Goal: Task Accomplishment & Management: Manage account settings

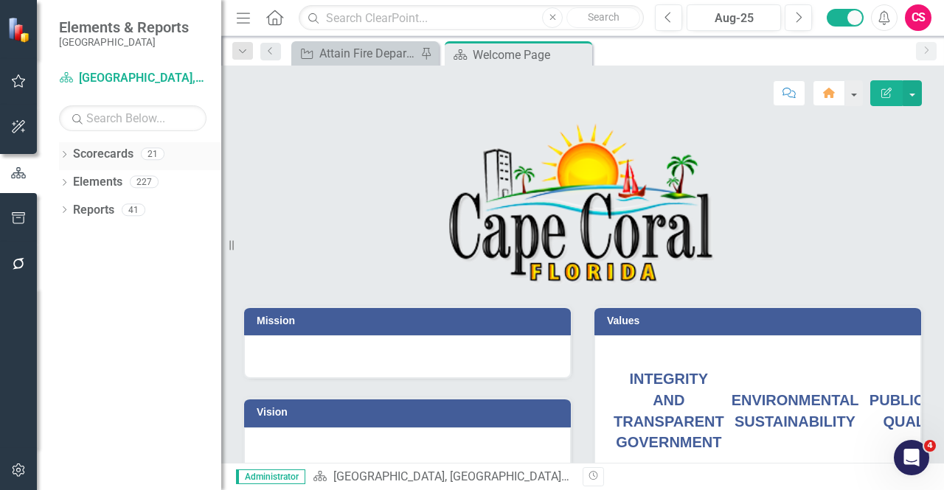
click at [122, 156] on link "Scorecards" at bounding box center [103, 154] width 60 height 17
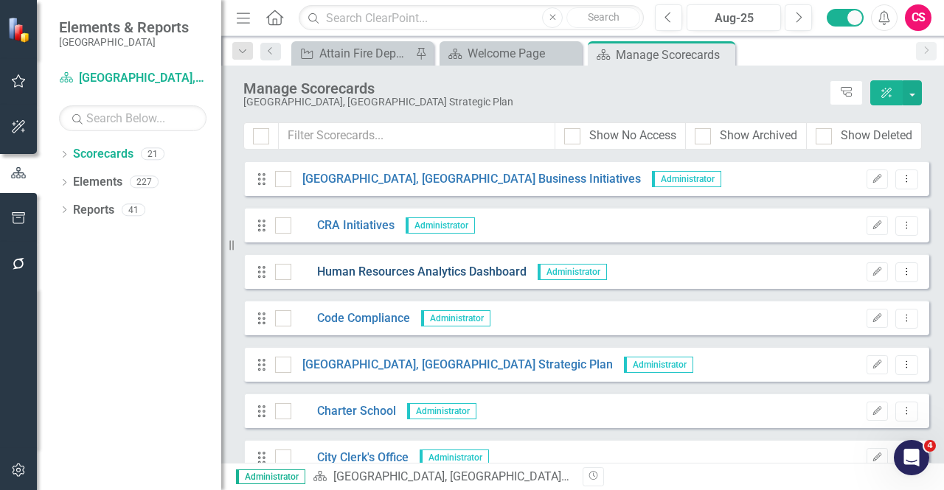
click at [354, 271] on link "Human Resources Analytics Dashboard" at bounding box center [408, 272] width 235 height 17
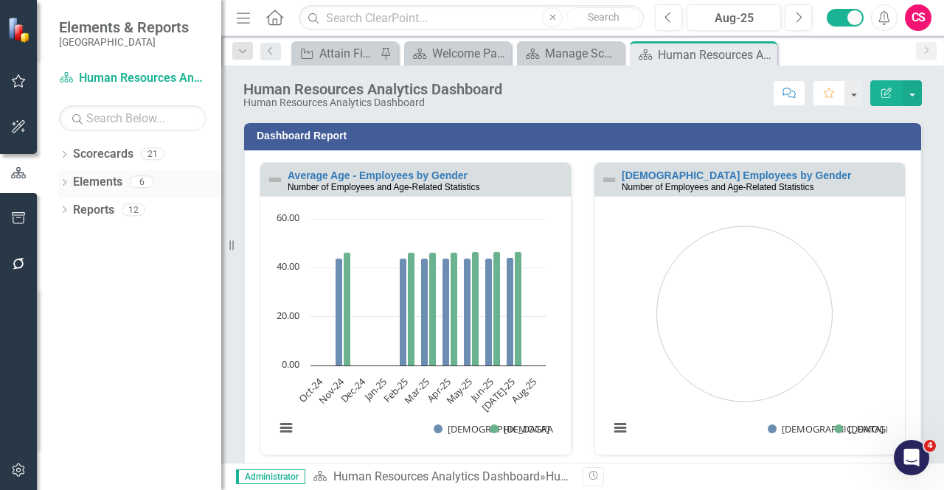
click at [109, 179] on link "Elements" at bounding box center [97, 182] width 49 height 17
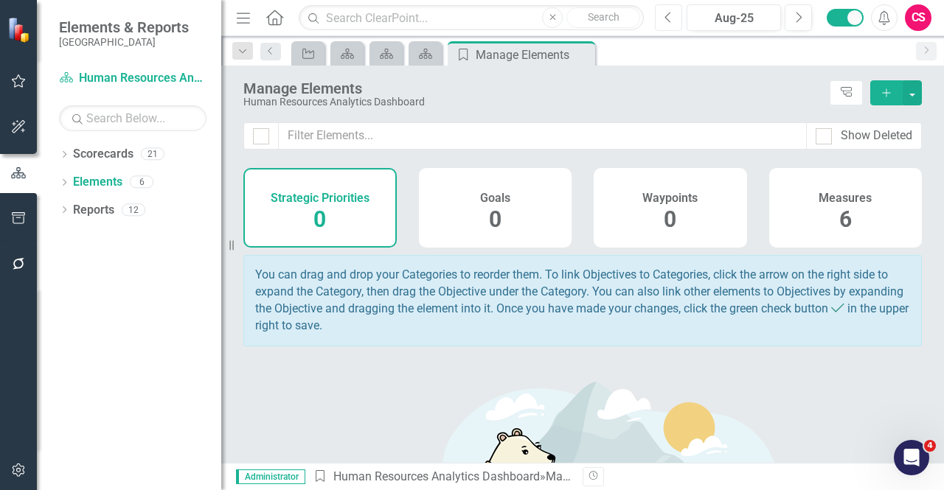
click at [622, 13] on icon "Previous" at bounding box center [668, 17] width 8 height 13
click at [622, 213] on div "Measures 6" at bounding box center [845, 208] width 153 height 80
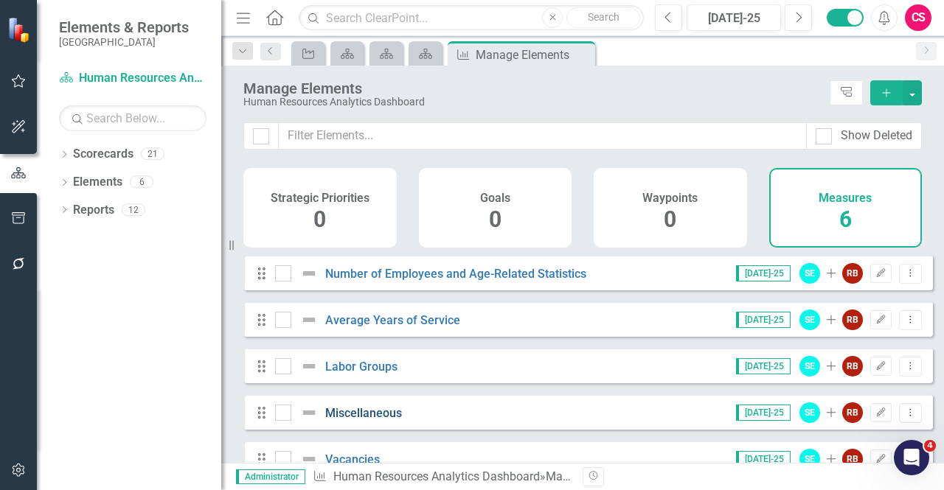
click at [379, 276] on link "Miscellaneous" at bounding box center [363, 413] width 77 height 14
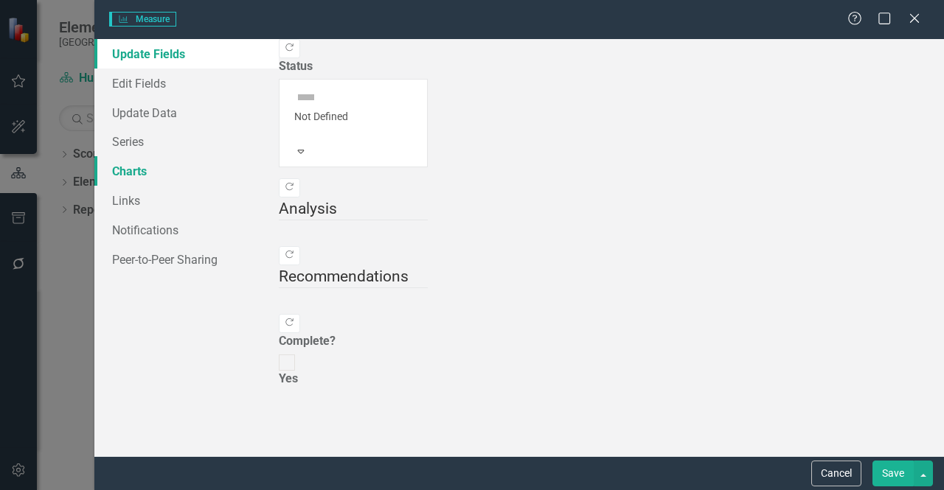
click at [192, 170] on link "Charts" at bounding box center [186, 170] width 184 height 29
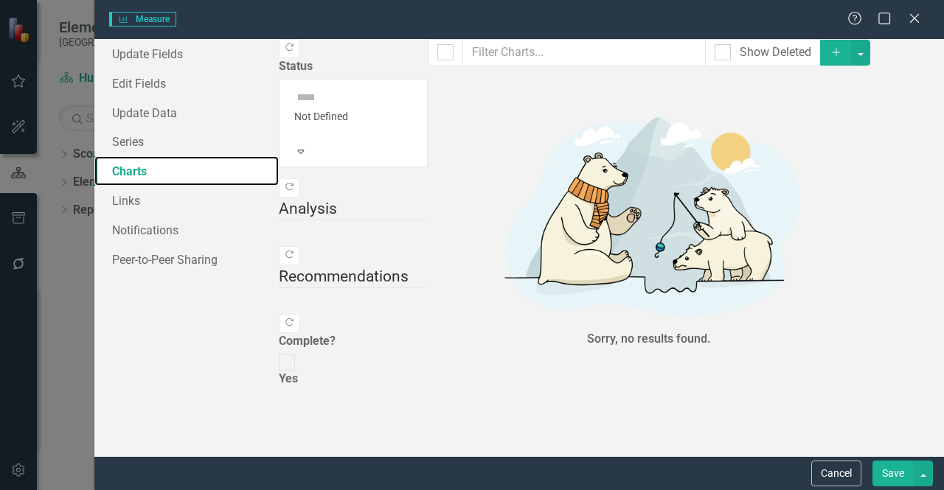
checkbox input "false"
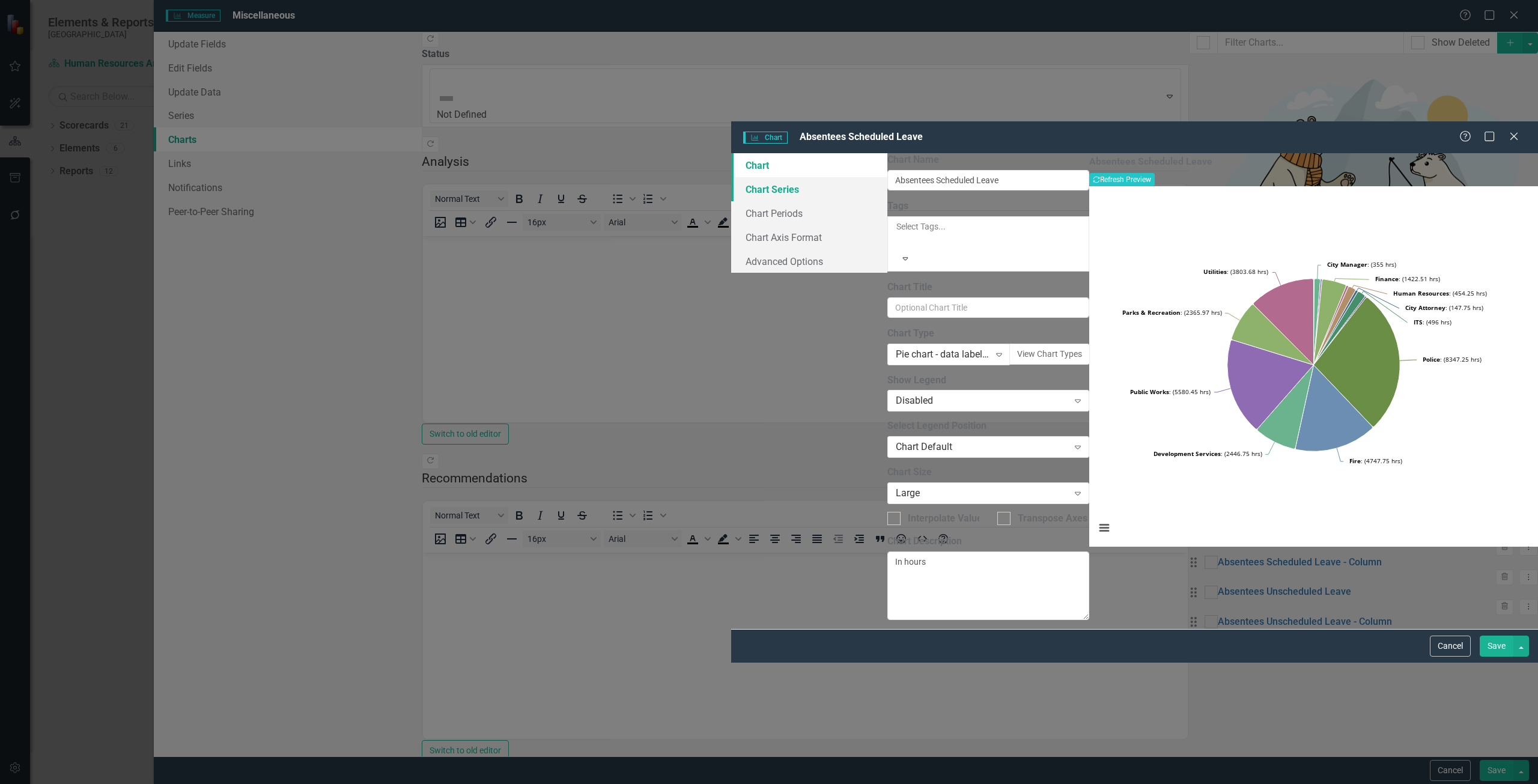
click at [507, 177] on link "Chart Series" at bounding box center [809, 188] width 156 height 24
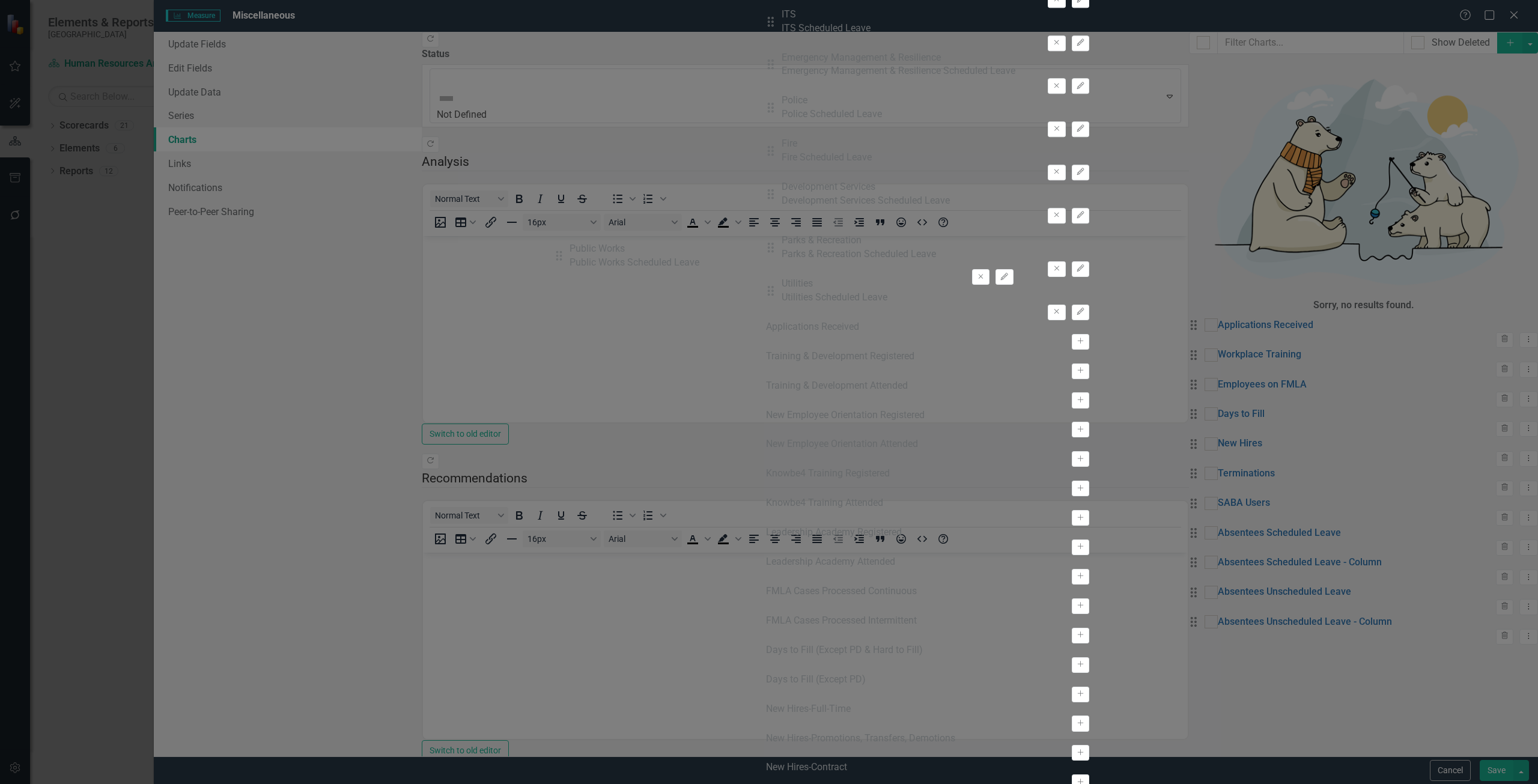
drag, startPoint x: 582, startPoint y: 589, endPoint x: 571, endPoint y: 260, distance: 329.2
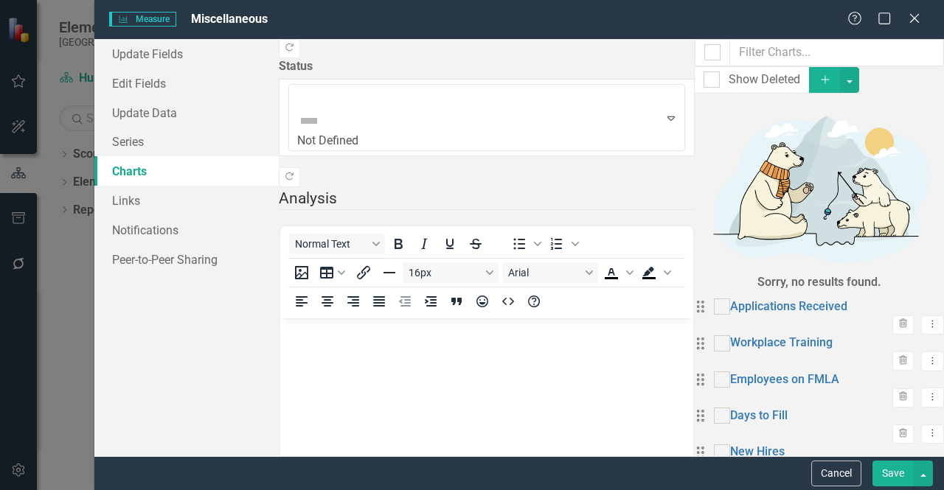
scroll to position [153, 0]
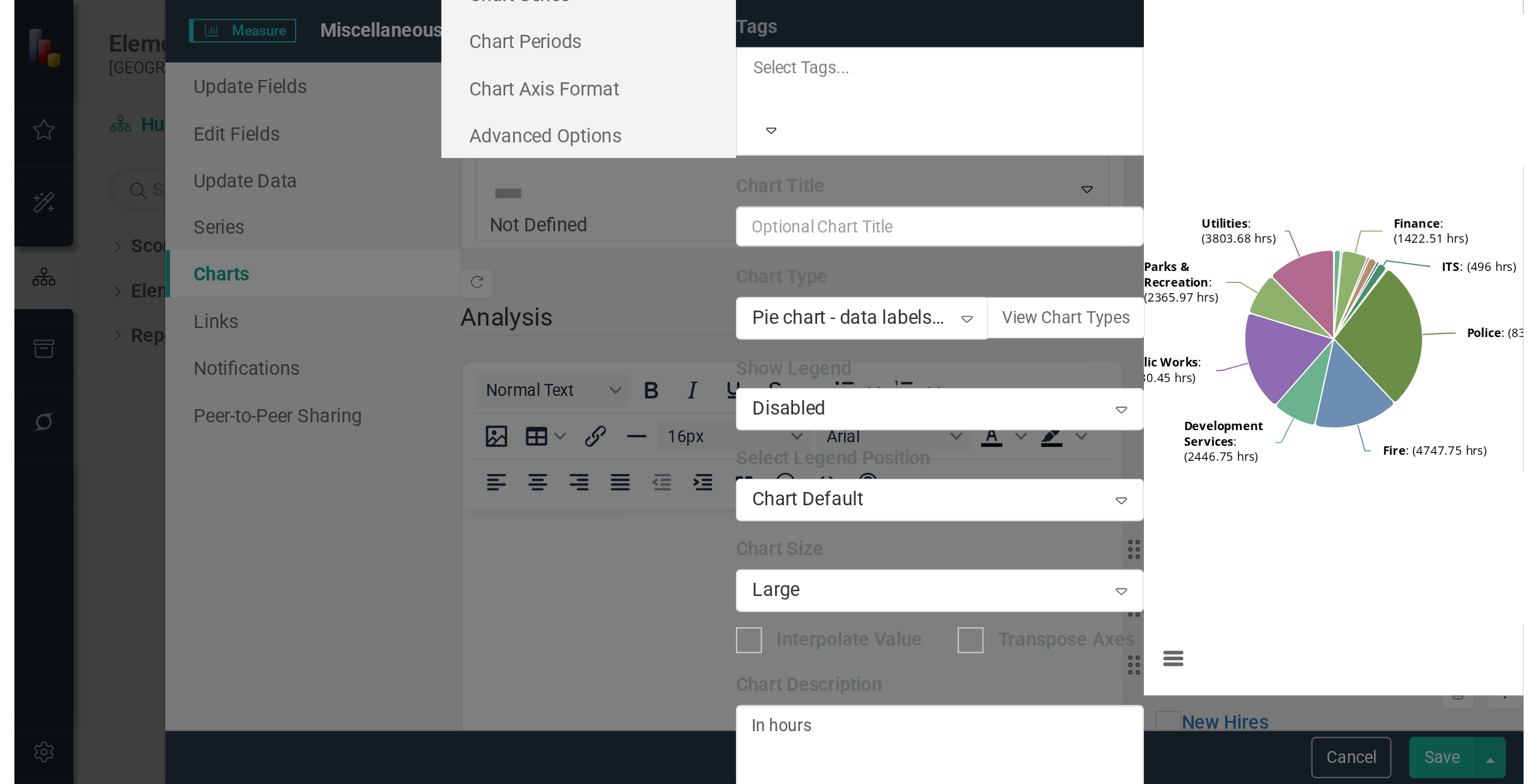
scroll to position [0, 0]
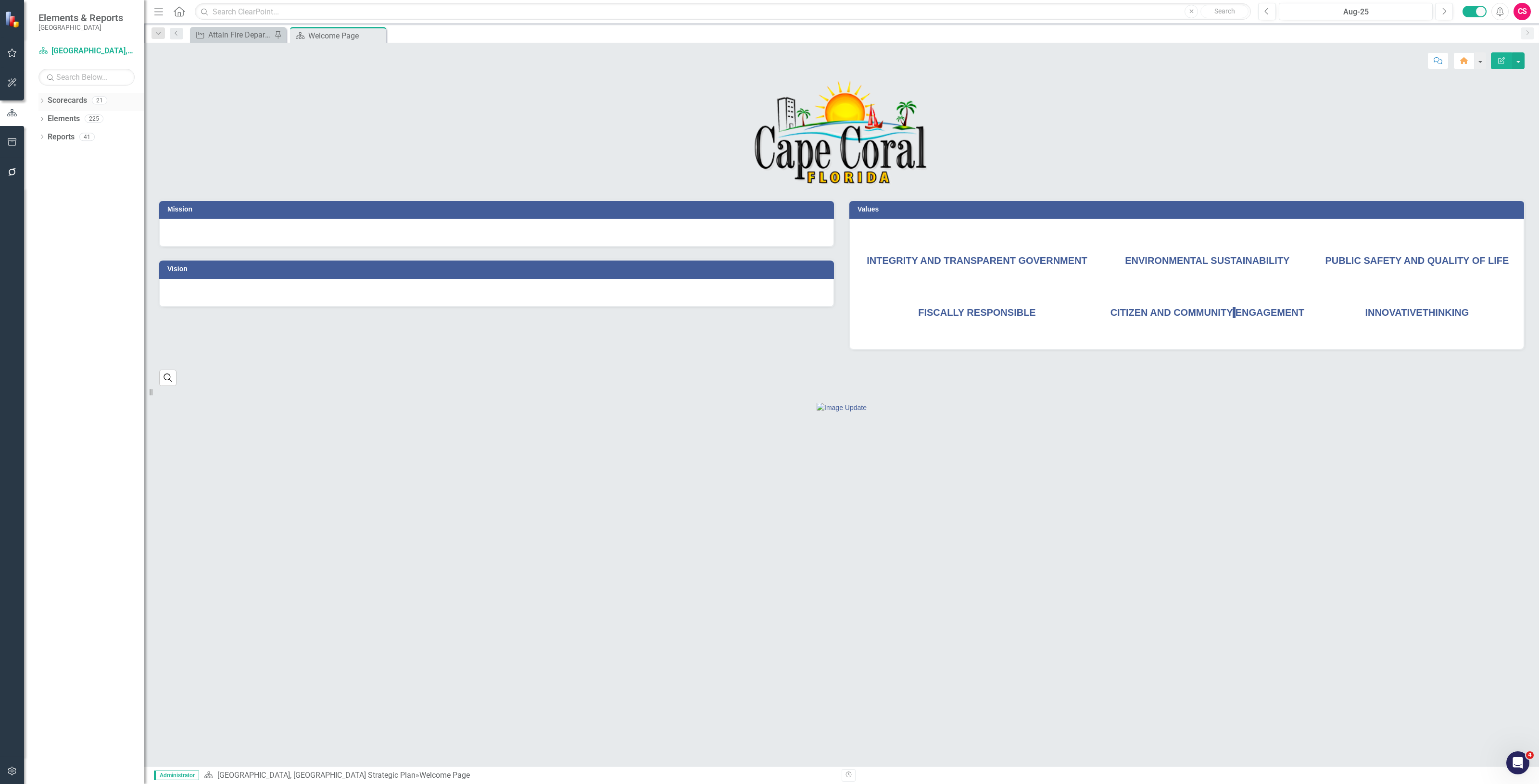
drag, startPoint x: 76, startPoint y: 99, endPoint x: 69, endPoint y: 102, distance: 7.6
click at [76, 99] on link "Scorecards" at bounding box center [67, 100] width 39 height 11
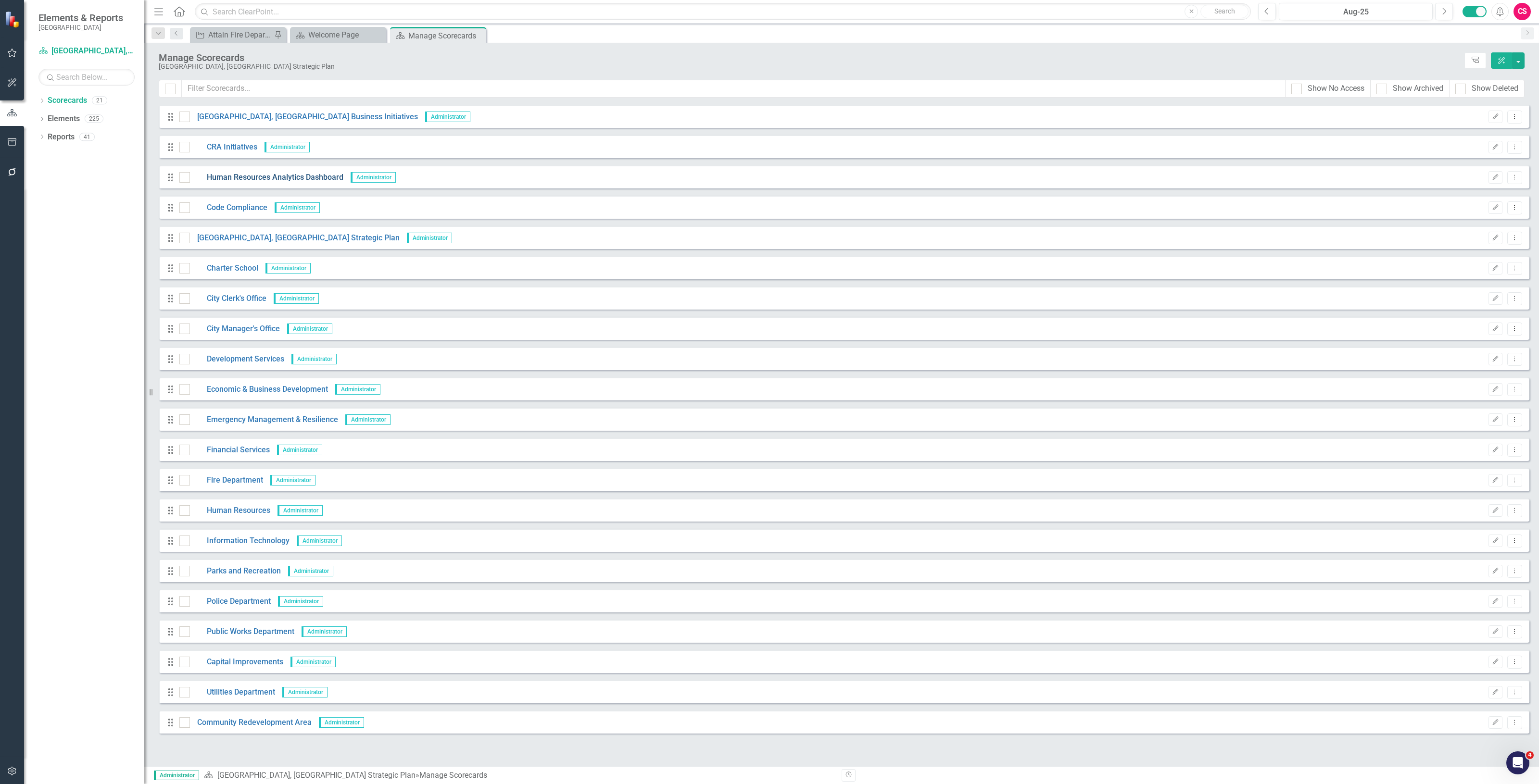
click at [237, 175] on link "Human Resources Analytics Dashboard" at bounding box center [266, 177] width 153 height 11
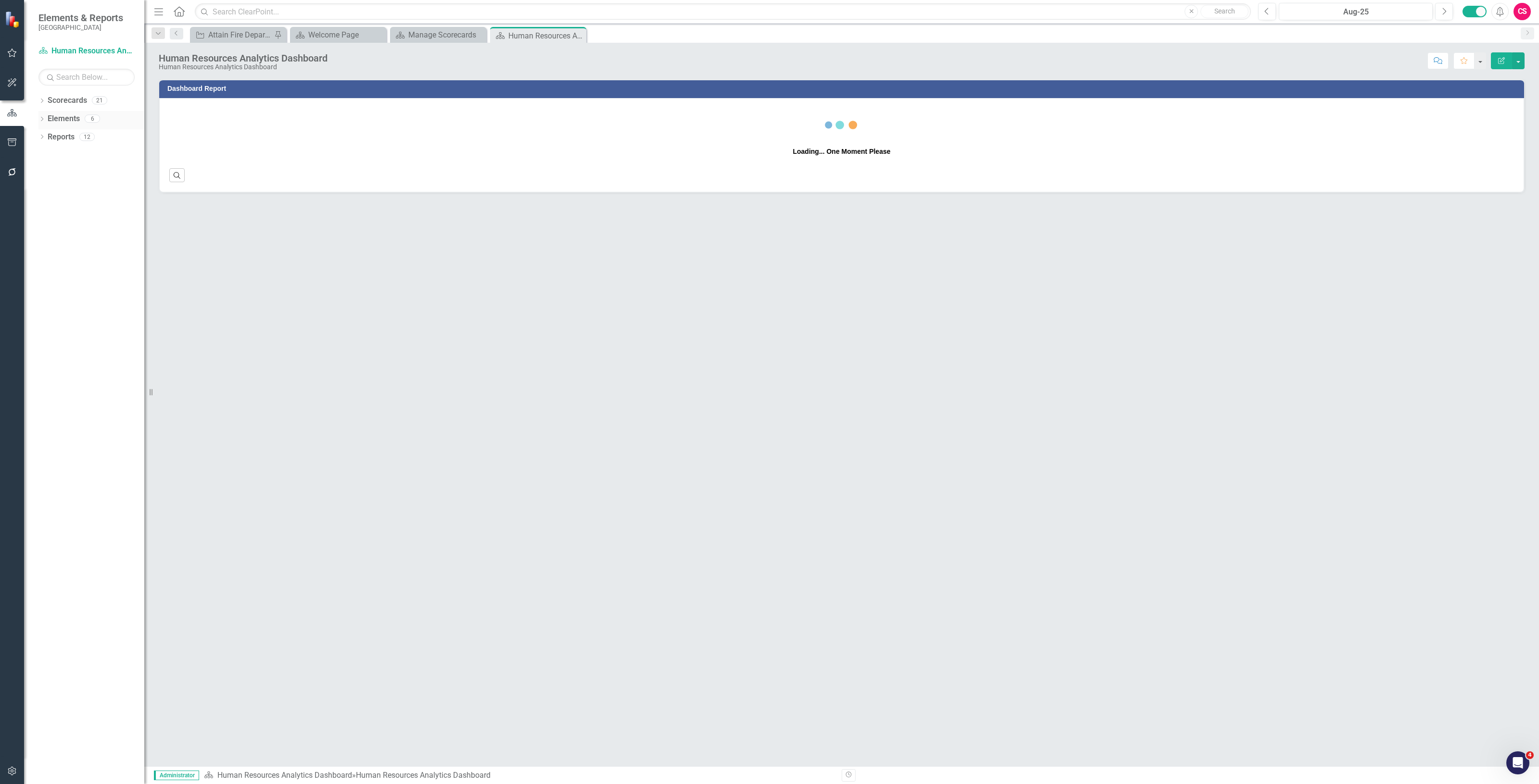
click at [75, 121] on link "Elements" at bounding box center [63, 119] width 32 height 11
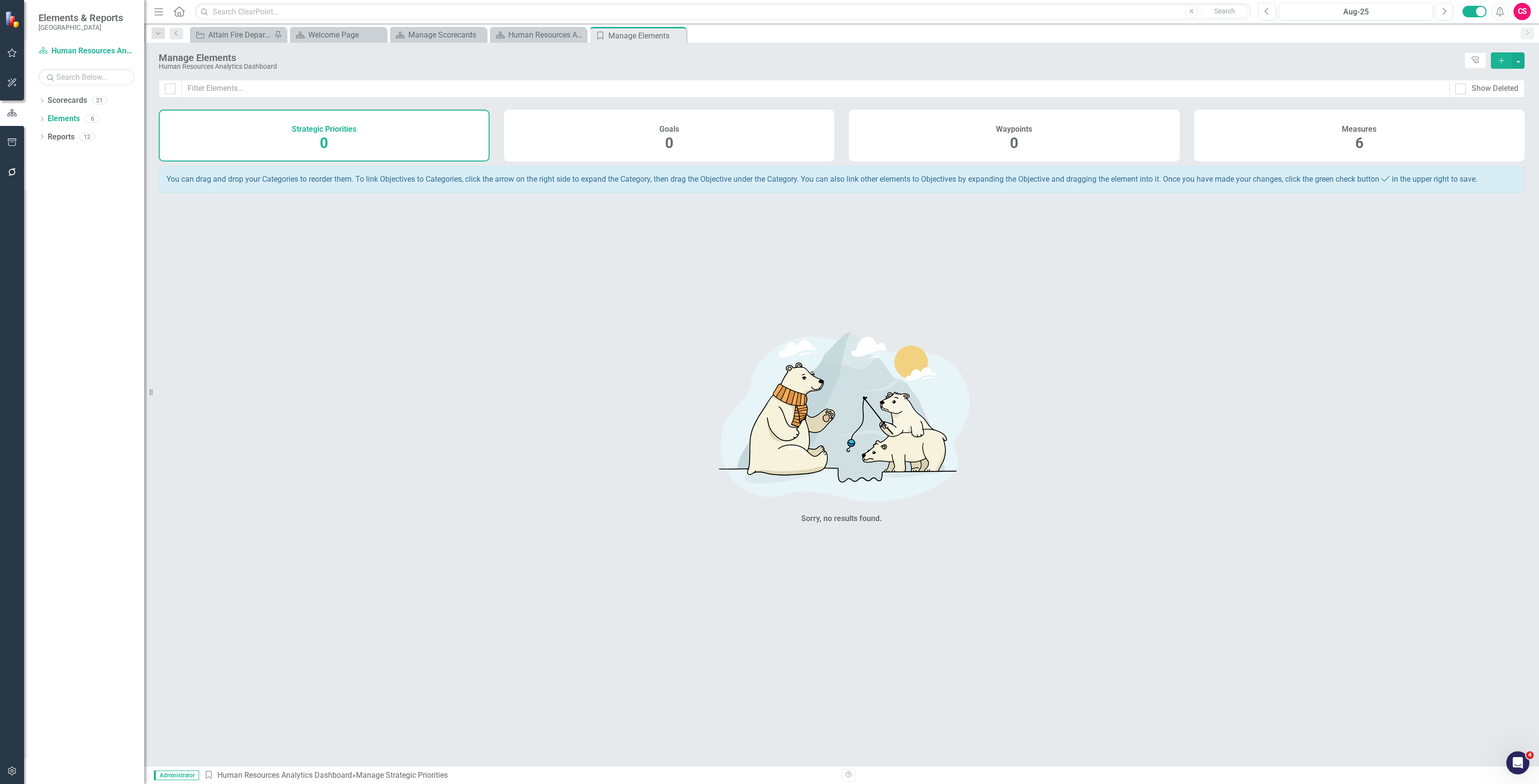
click at [1279, 122] on div "Measures 6" at bounding box center [1359, 136] width 331 height 52
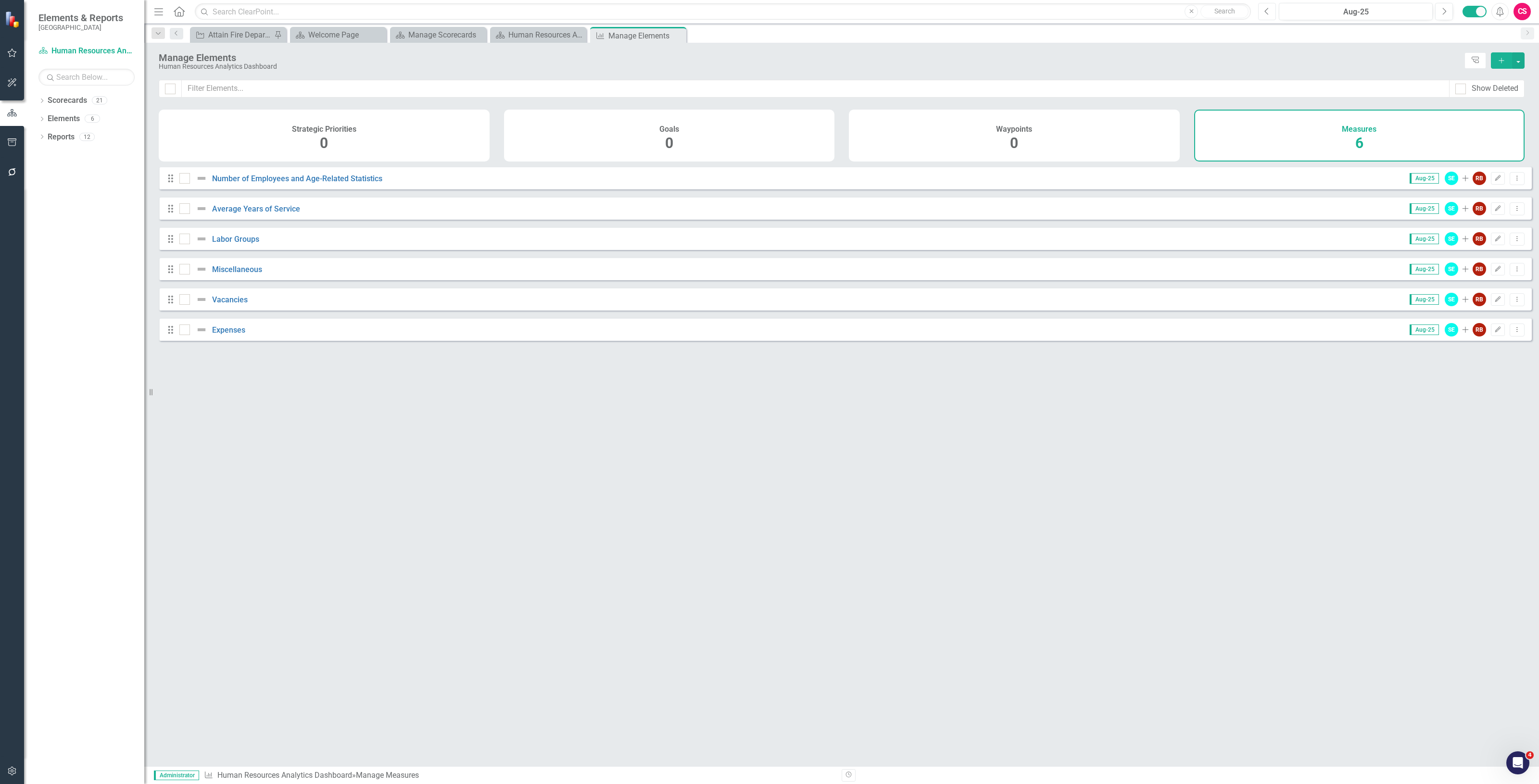
click at [1270, 8] on button "Previous" at bounding box center [1267, 11] width 18 height 18
checkbox input "false"
click at [234, 274] on link "Miscellaneous" at bounding box center [237, 269] width 50 height 9
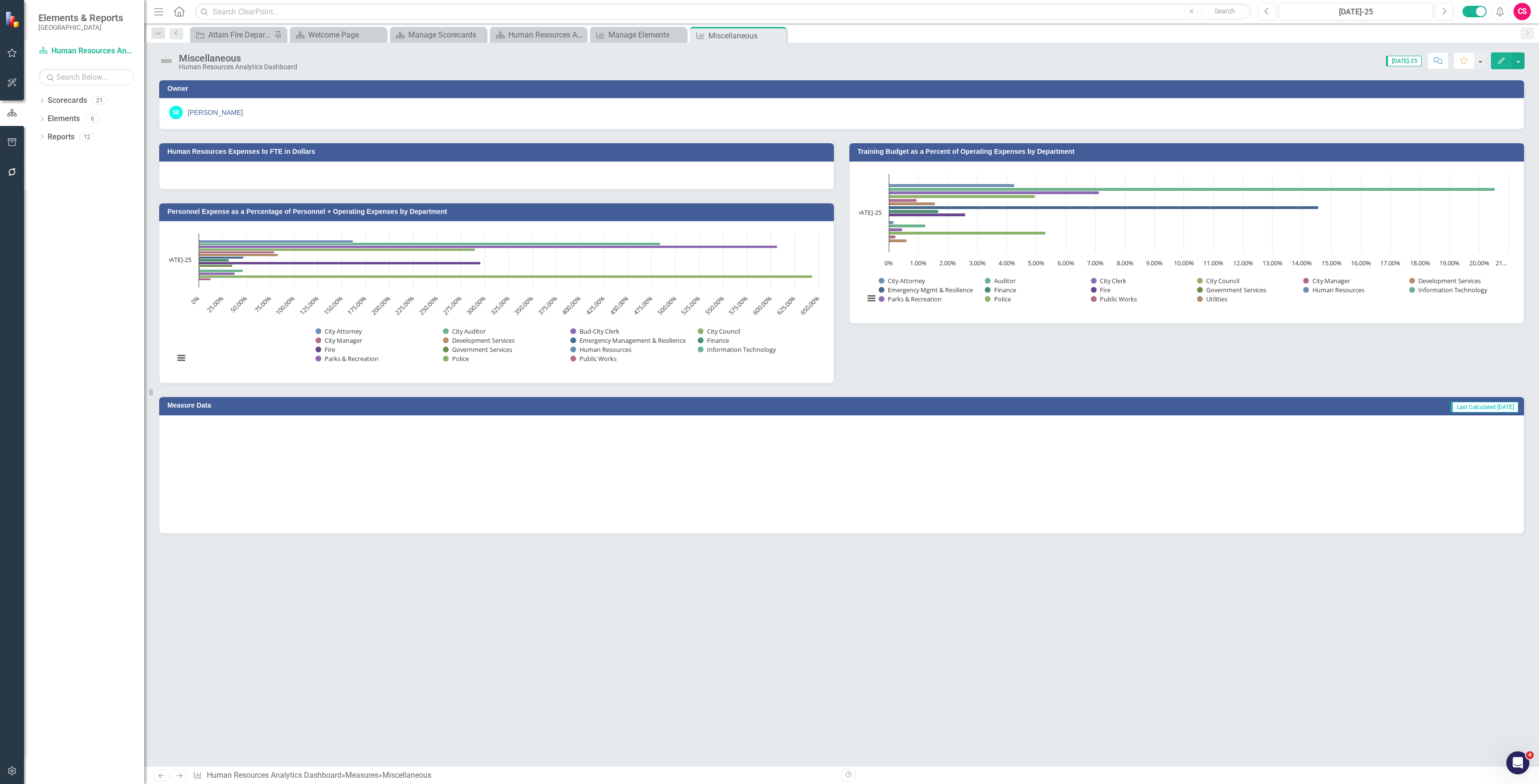
click at [1494, 60] on button "Edit" at bounding box center [1501, 61] width 21 height 17
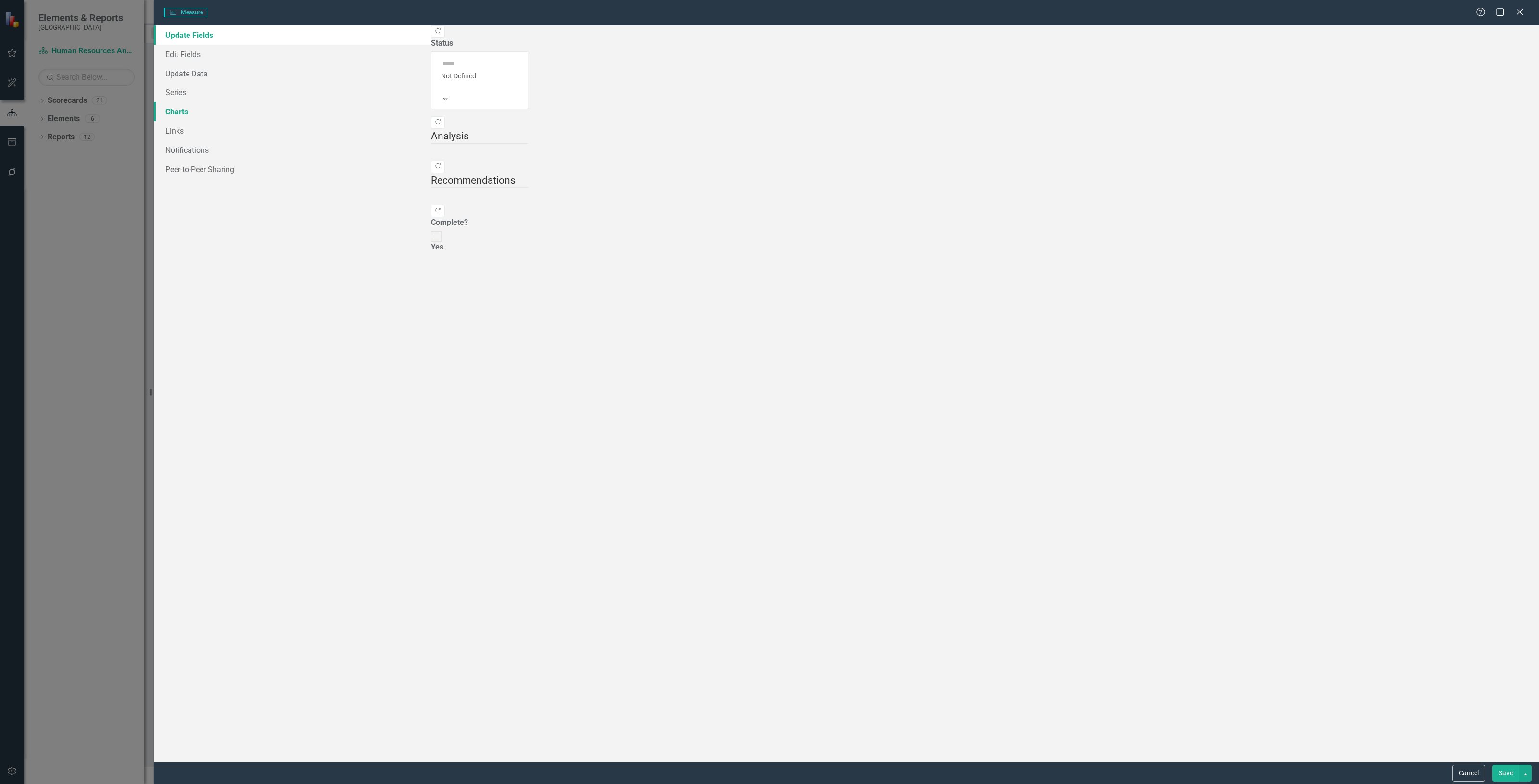
click at [179, 114] on link "Charts" at bounding box center [292, 111] width 277 height 19
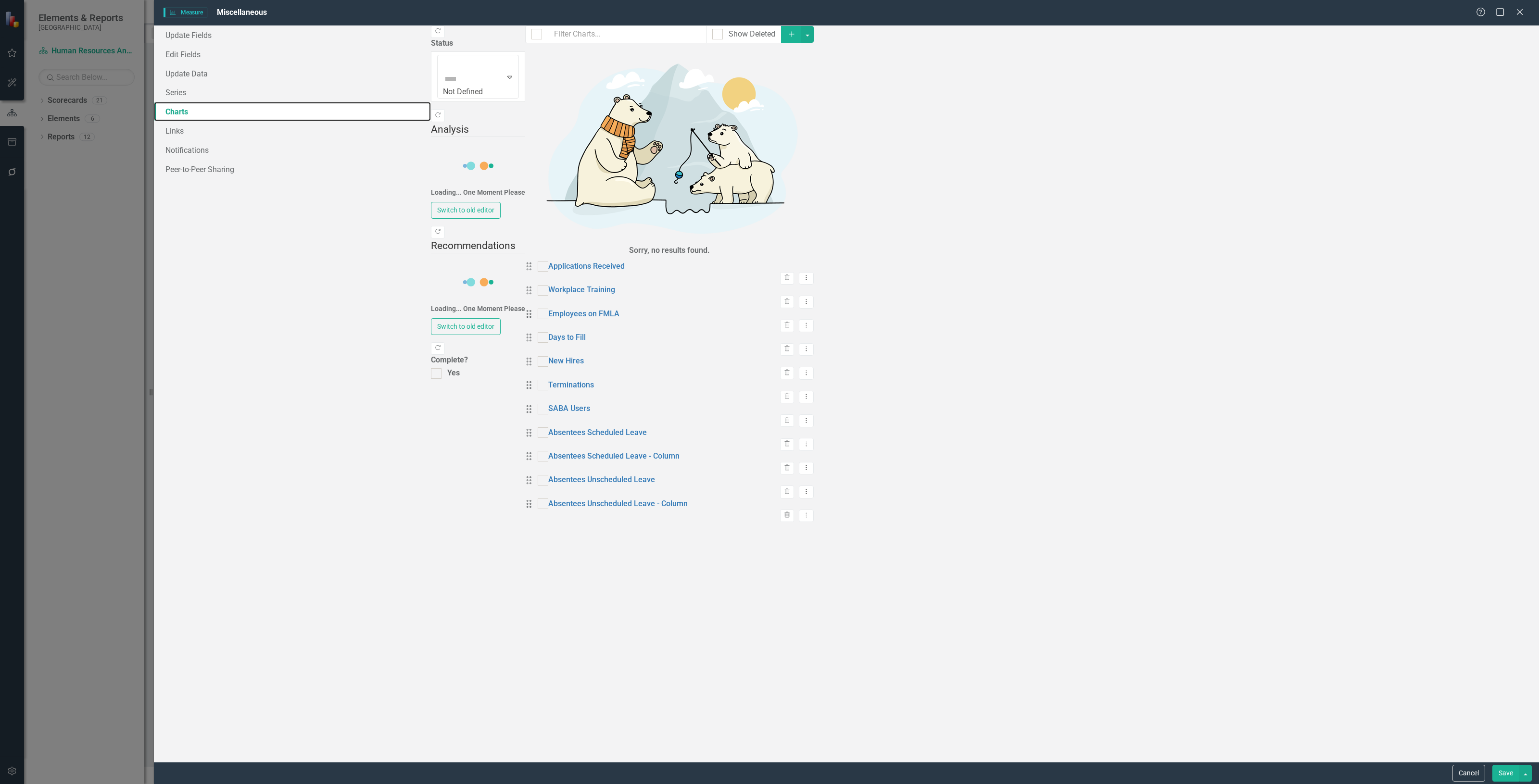
checkbox input "false"
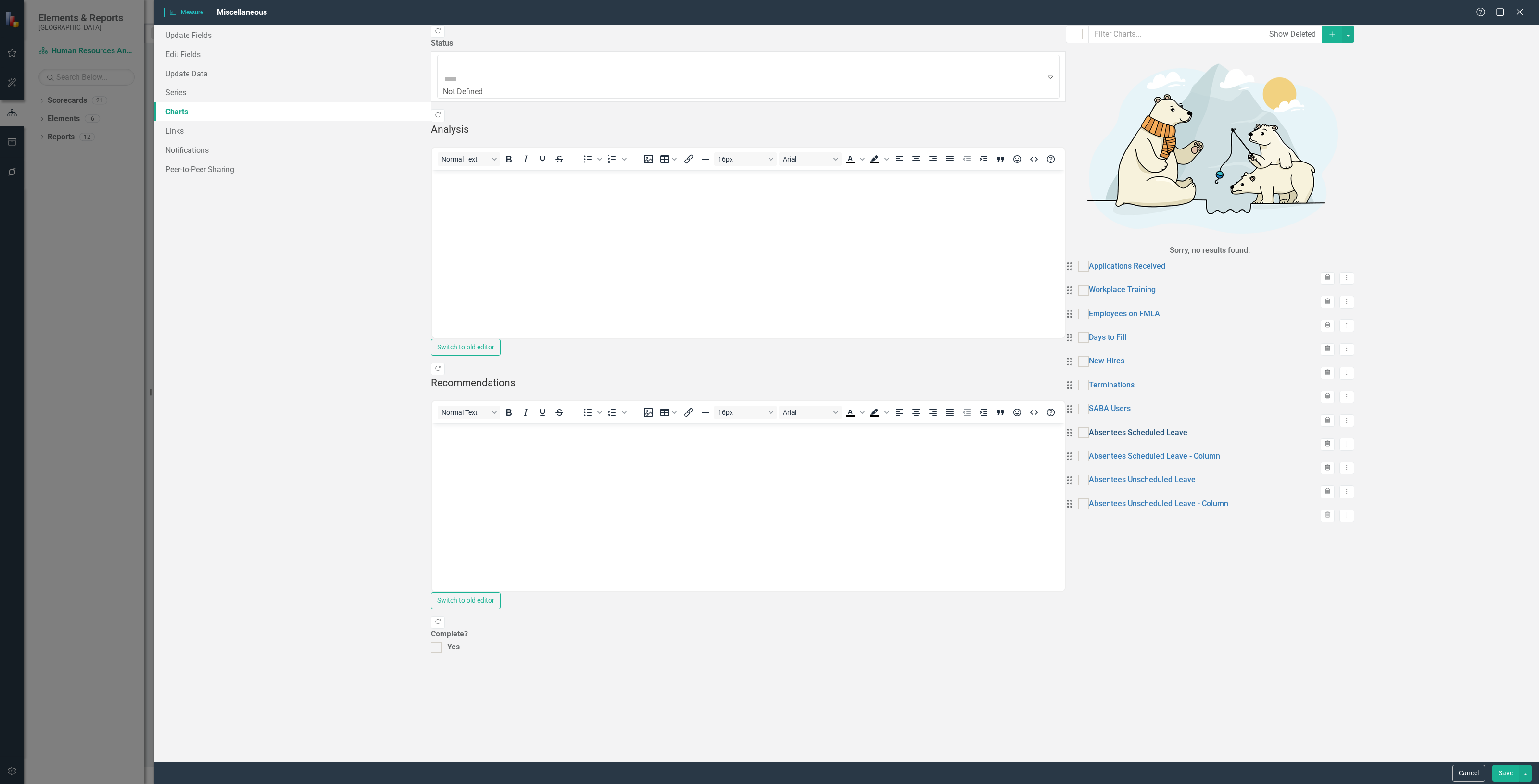
click at [1089, 427] on link "Absentees Scheduled Leave" at bounding box center [1138, 432] width 99 height 11
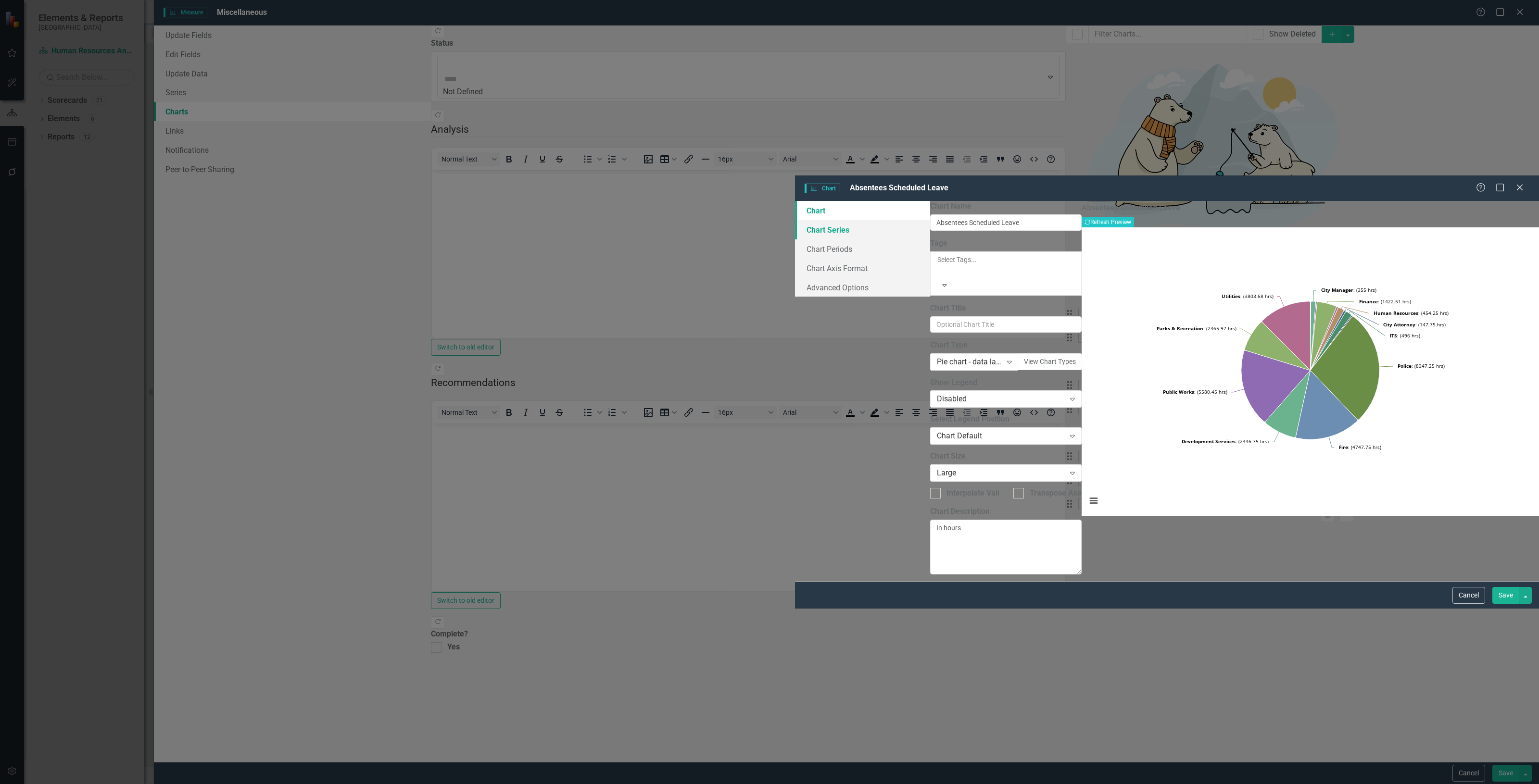
click at [795, 220] on link "Chart Series" at bounding box center [862, 230] width 135 height 19
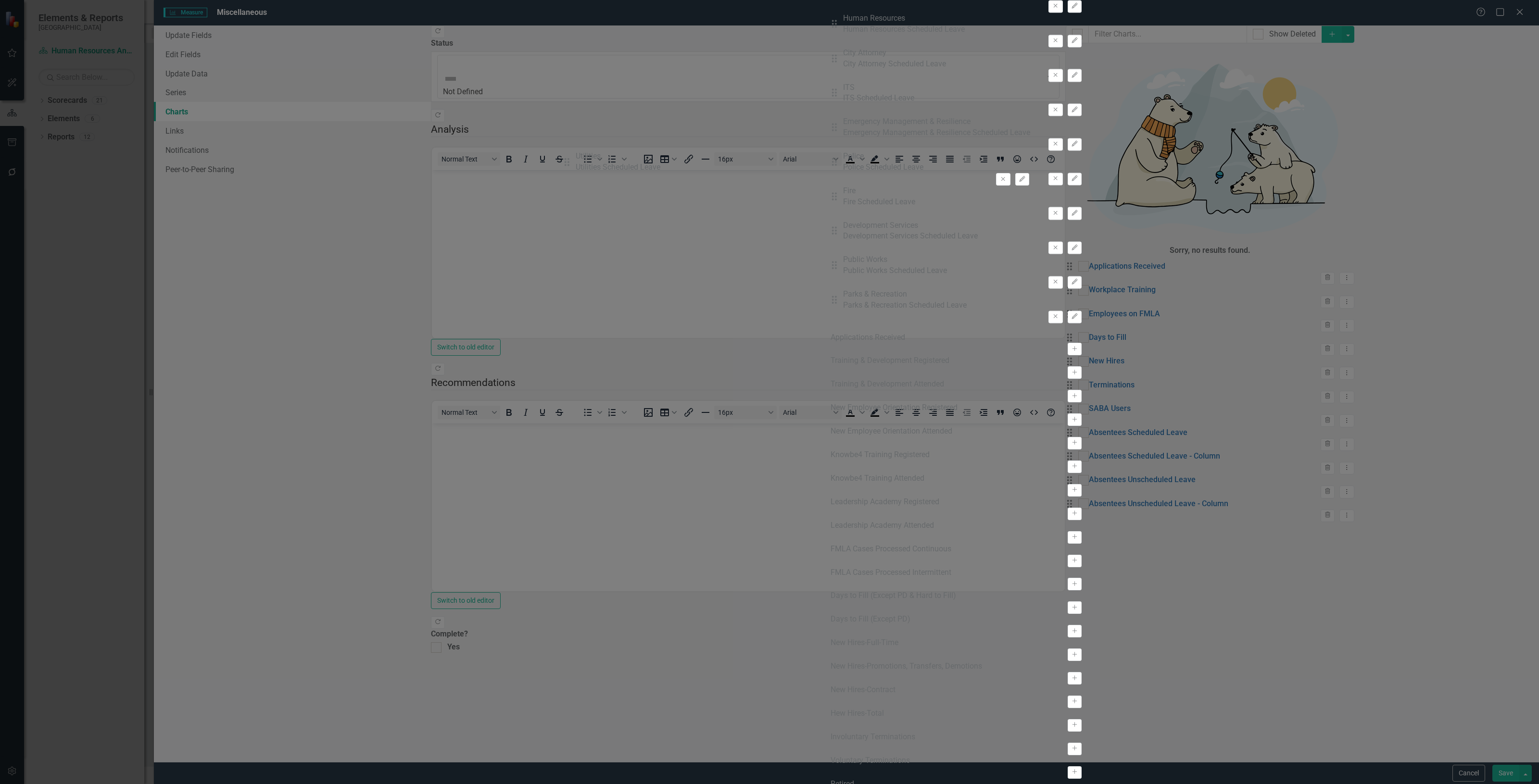
drag, startPoint x: 578, startPoint y: 537, endPoint x: 577, endPoint y: 169, distance: 368.0
click at [830, 169] on div "Drag City Council City Council Scheduled Leave Remove Edit Drag City Manager Ci…" at bounding box center [956, 72] width 251 height 517
drag, startPoint x: 572, startPoint y: 402, endPoint x: 603, endPoint y: 225, distance: 179.7
click at [830, 224] on div "Drag City Council City Council Scheduled Leave Remove Edit Drag City Manager Ci…" at bounding box center [956, 72] width 251 height 517
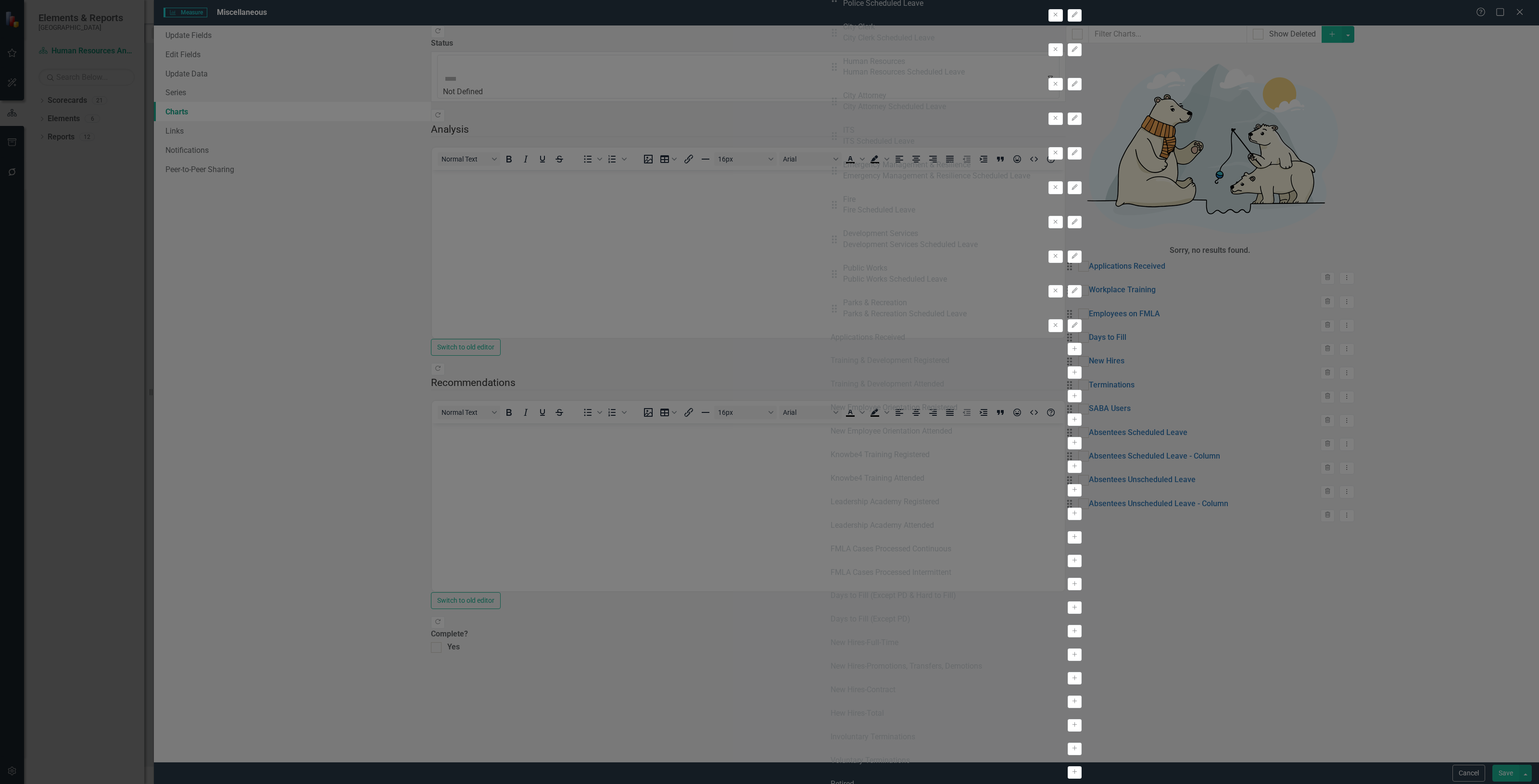
drag, startPoint x: 577, startPoint y: 367, endPoint x: 581, endPoint y: 232, distance: 135.1
click at [830, 232] on div "Drag City Council City Council Scheduled Leave Remove Edit Drag City Manager Ci…" at bounding box center [956, 72] width 251 height 517
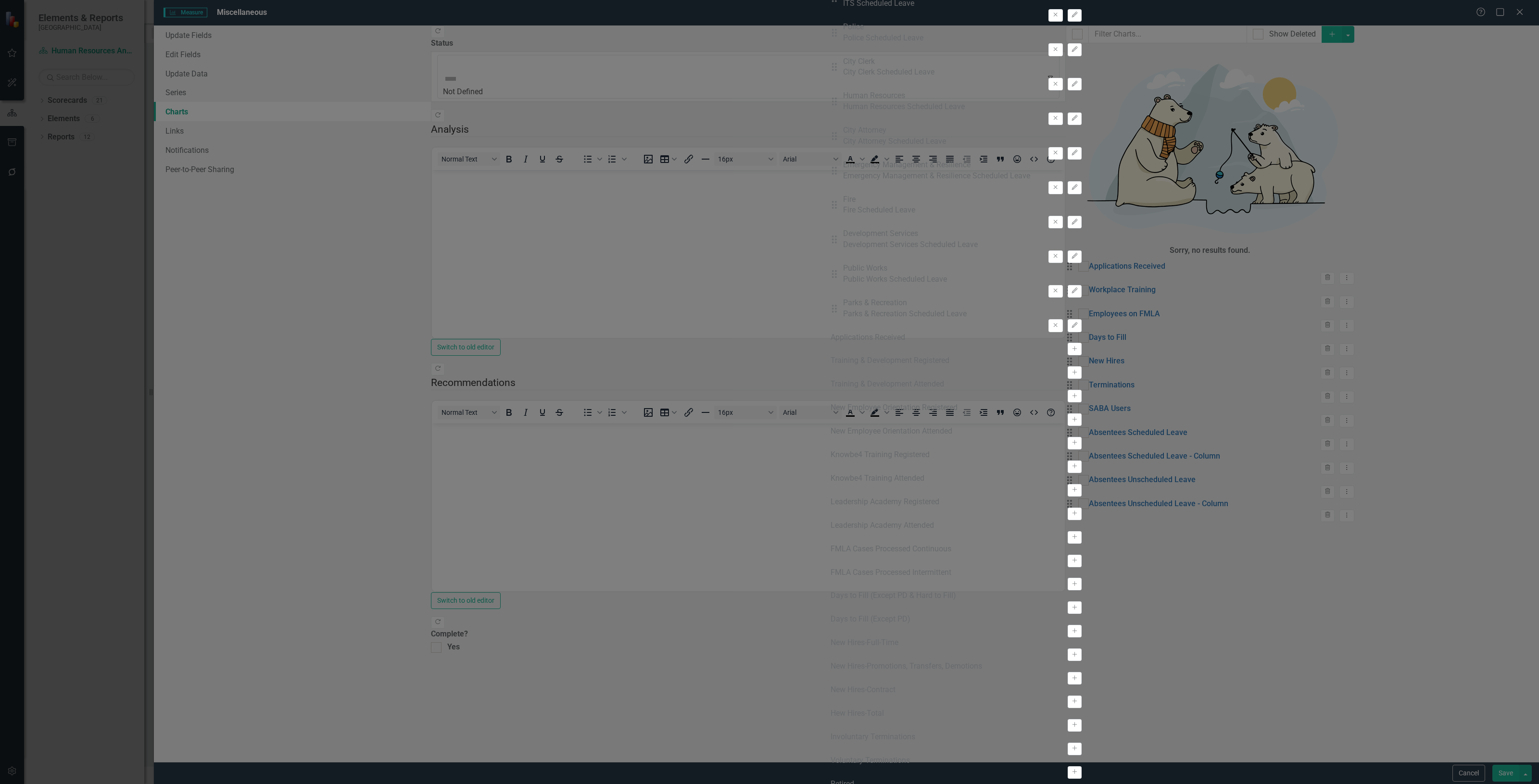
click at [830, 178] on div "From this page, you can define the name, type, and size of the chart. You can a…" at bounding box center [758, 391] width 145 height 1575
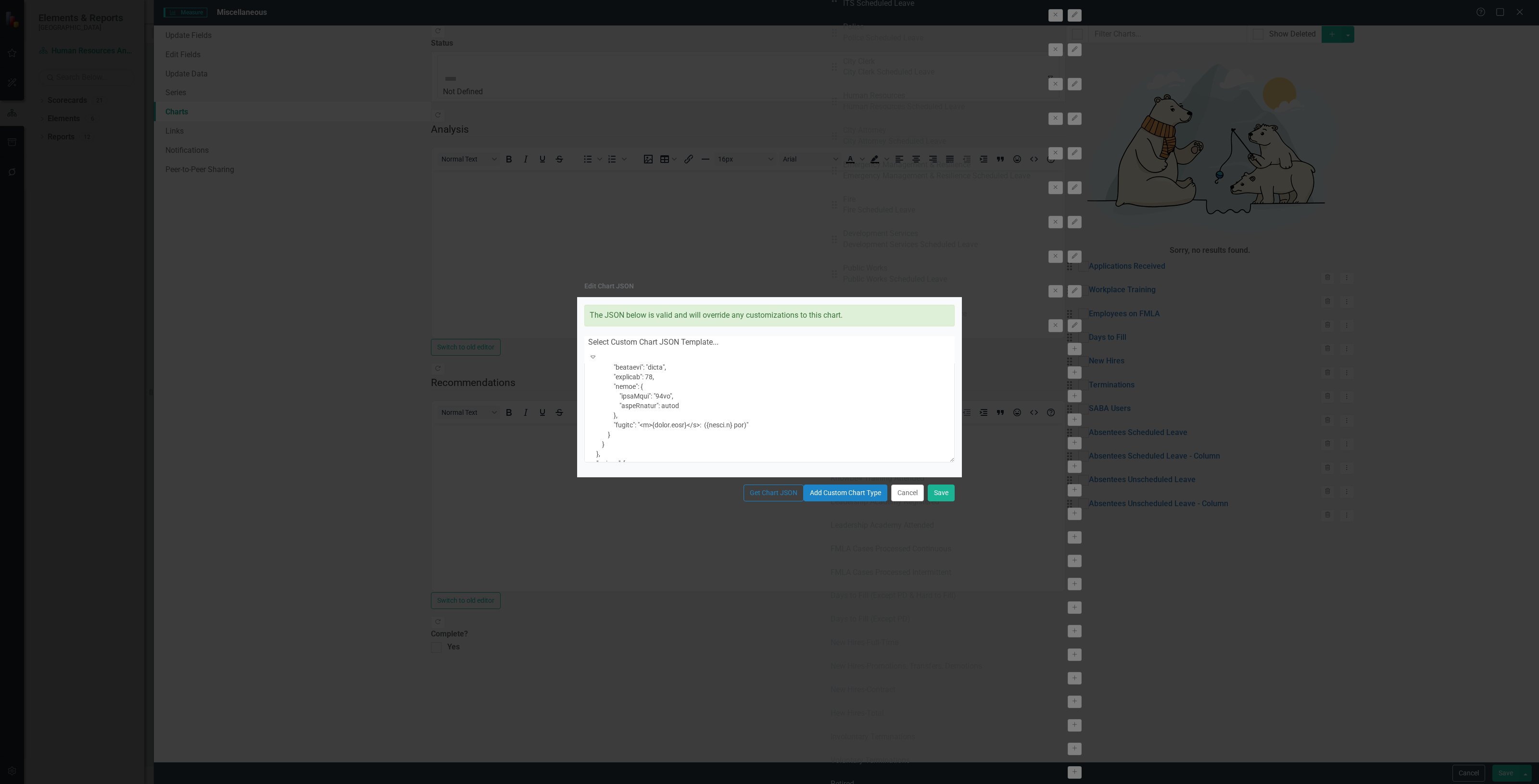
scroll to position [481, 0]
drag, startPoint x: 717, startPoint y: 393, endPoint x: 709, endPoint y: 393, distance: 8.0
click at [709, 393] on textarea at bounding box center [770, 411] width 371 height 103
type textarea "{ "chart": { "type": "pie", "style": "{fontFamily: 'open sans'}" }, "colors": […"
click at [941, 502] on button "Save" at bounding box center [941, 493] width 27 height 17
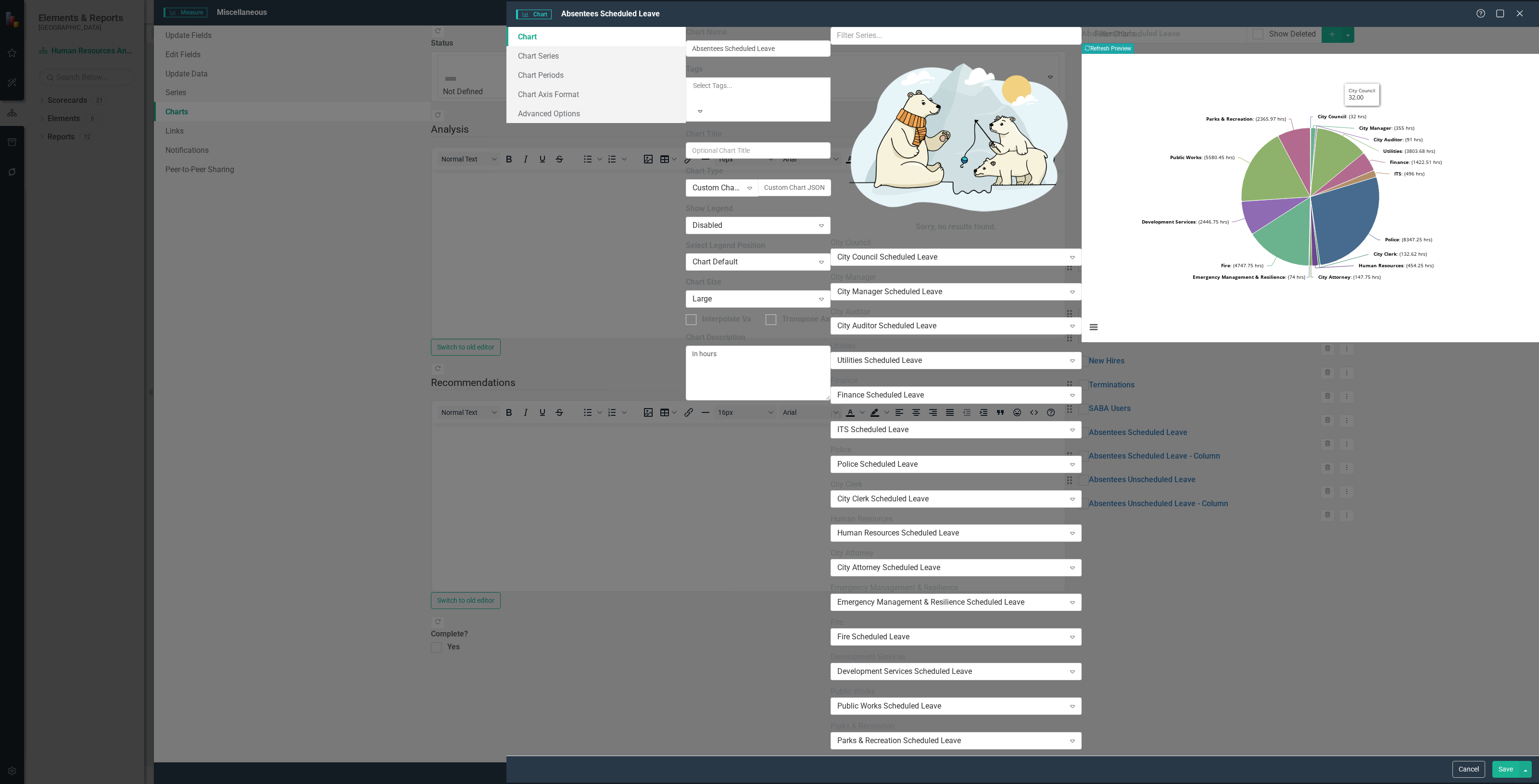
click at [1134, 48] on button "Recalculate Refresh Preview" at bounding box center [1108, 48] width 52 height 10
click at [1465, 775] on button "Cancel" at bounding box center [1469, 770] width 33 height 17
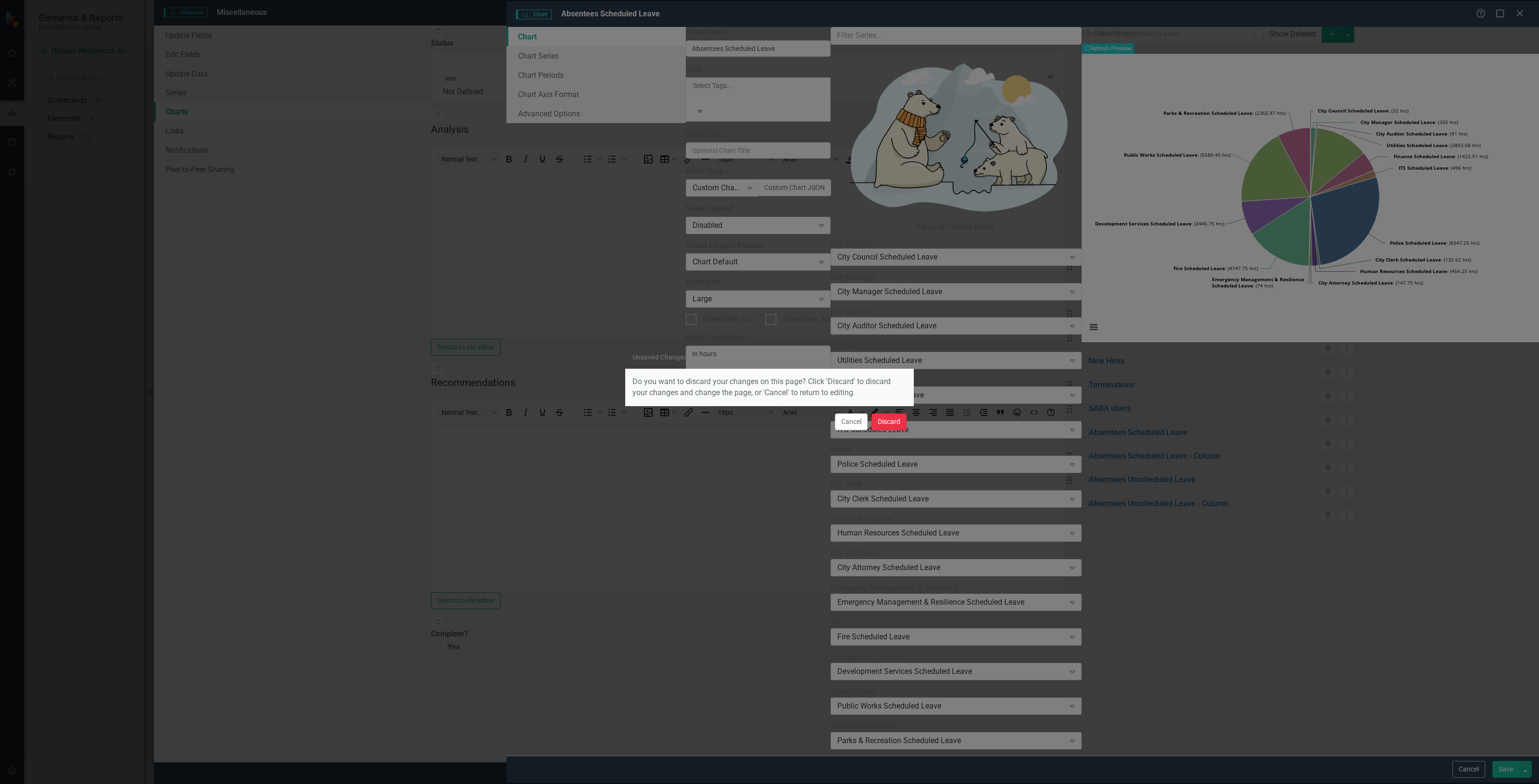
click at [898, 417] on button "Discard" at bounding box center [889, 422] width 35 height 17
click at [1478, 774] on button "Cancel" at bounding box center [1469, 774] width 33 height 17
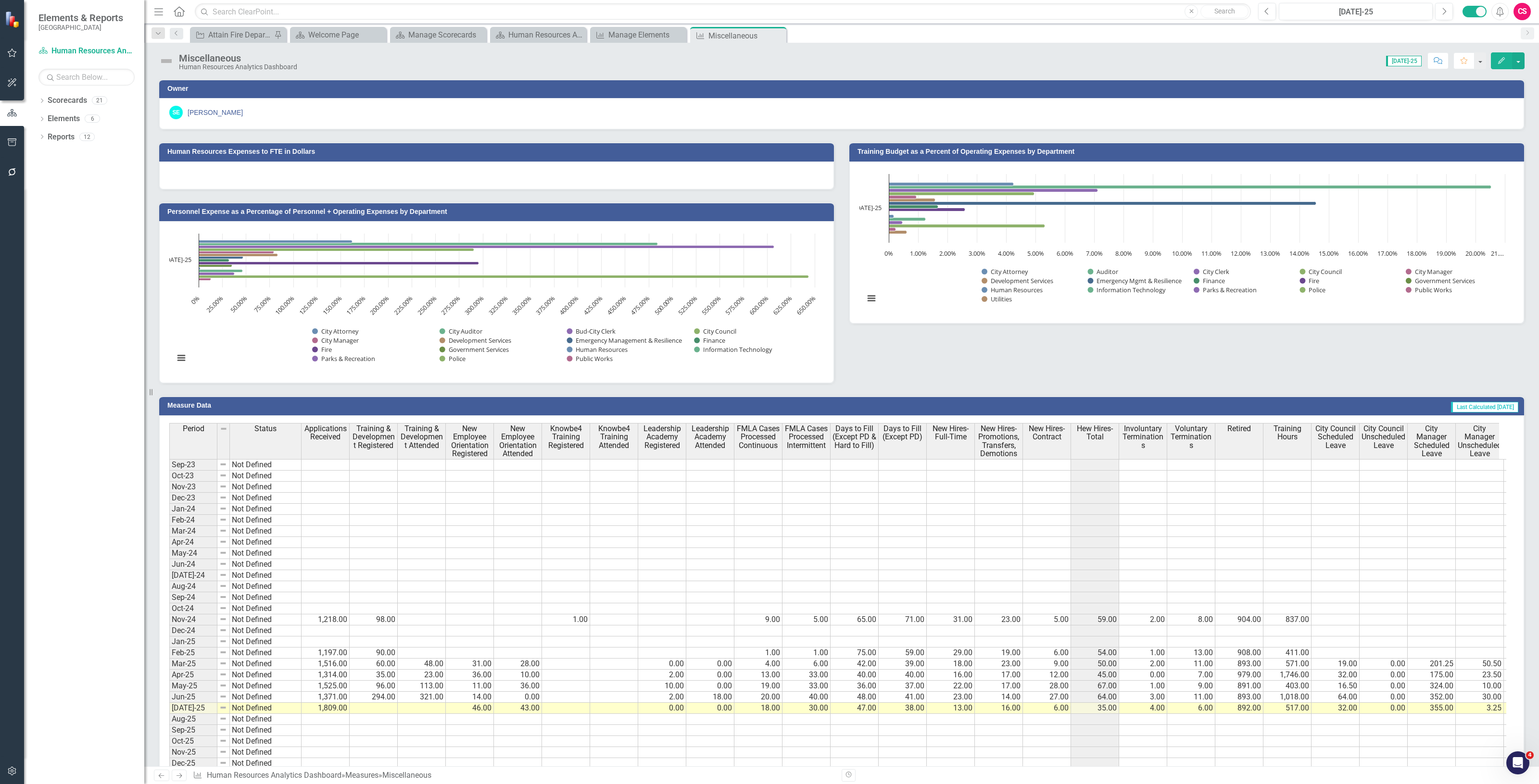
click at [11, 775] on icon "button" at bounding box center [12, 772] width 10 height 8
click at [78, 153] on link "System Setup" at bounding box center [84, 147] width 120 height 11
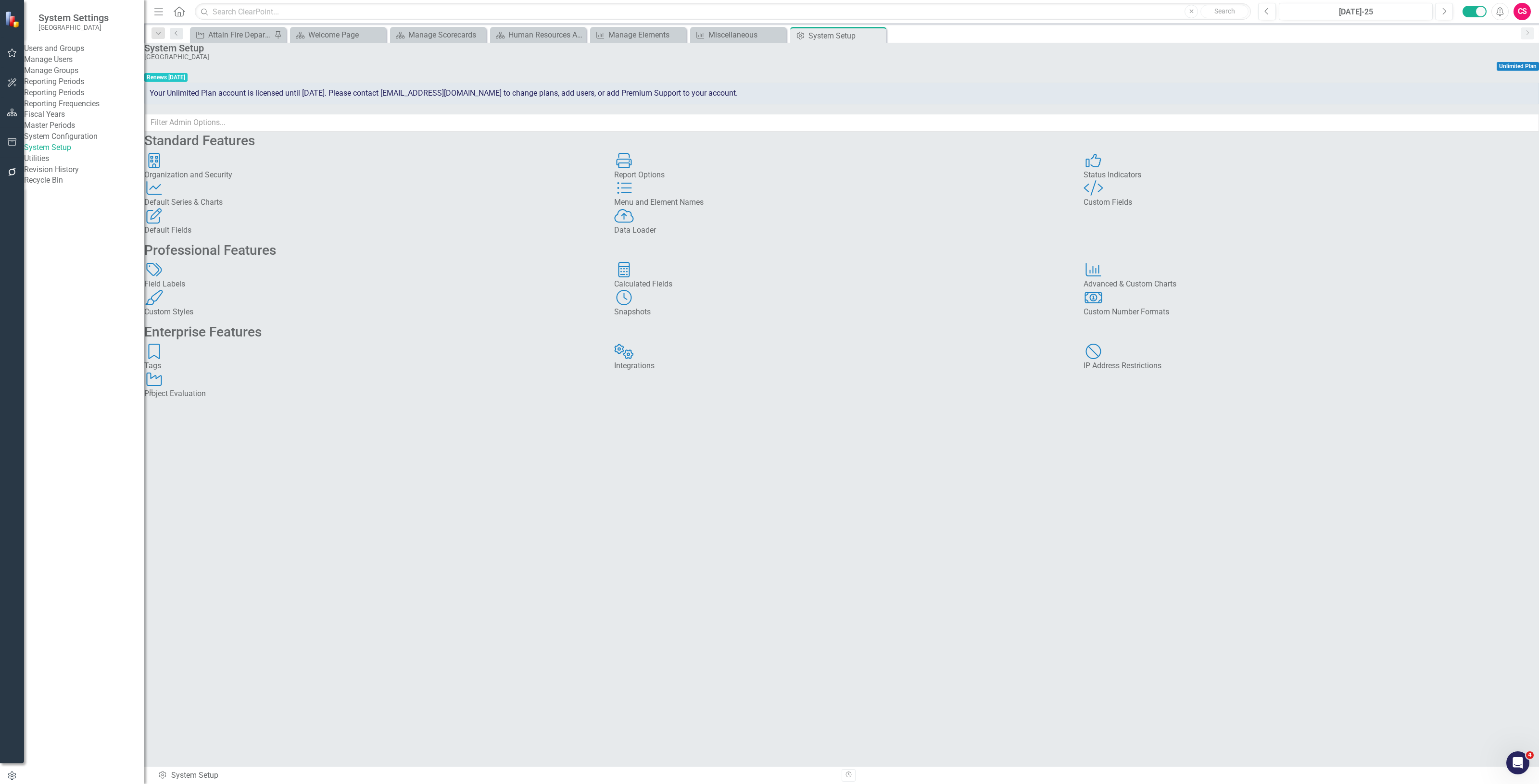
click at [1179, 290] on div "Advanced & Custom Charts" at bounding box center [1311, 284] width 455 height 11
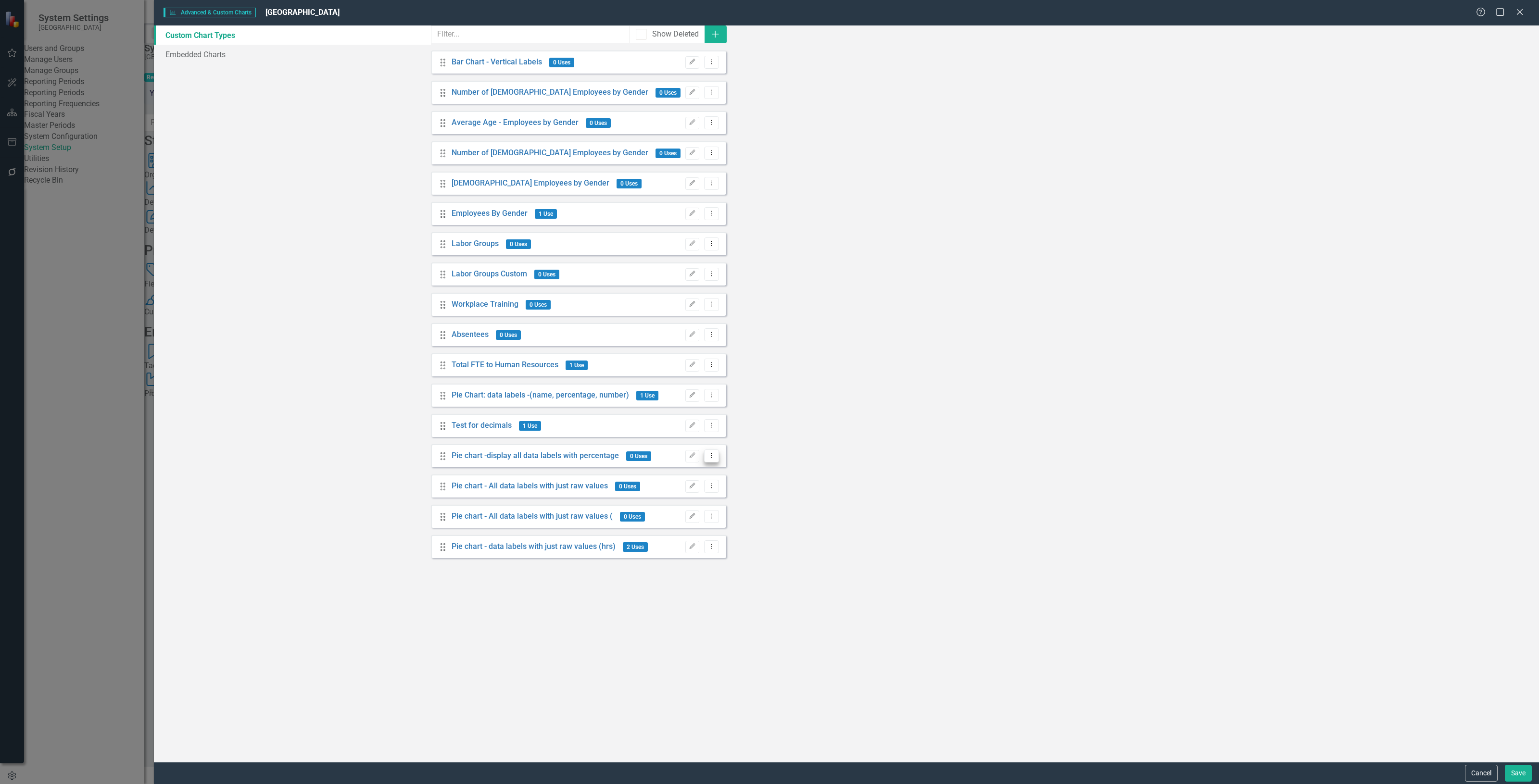
click at [716, 459] on icon "Dropdown Menu" at bounding box center [711, 456] width 8 height 7
click at [1431, 511] on link "Trash Delete Custom Chart Type" at bounding box center [1460, 515] width 122 height 18
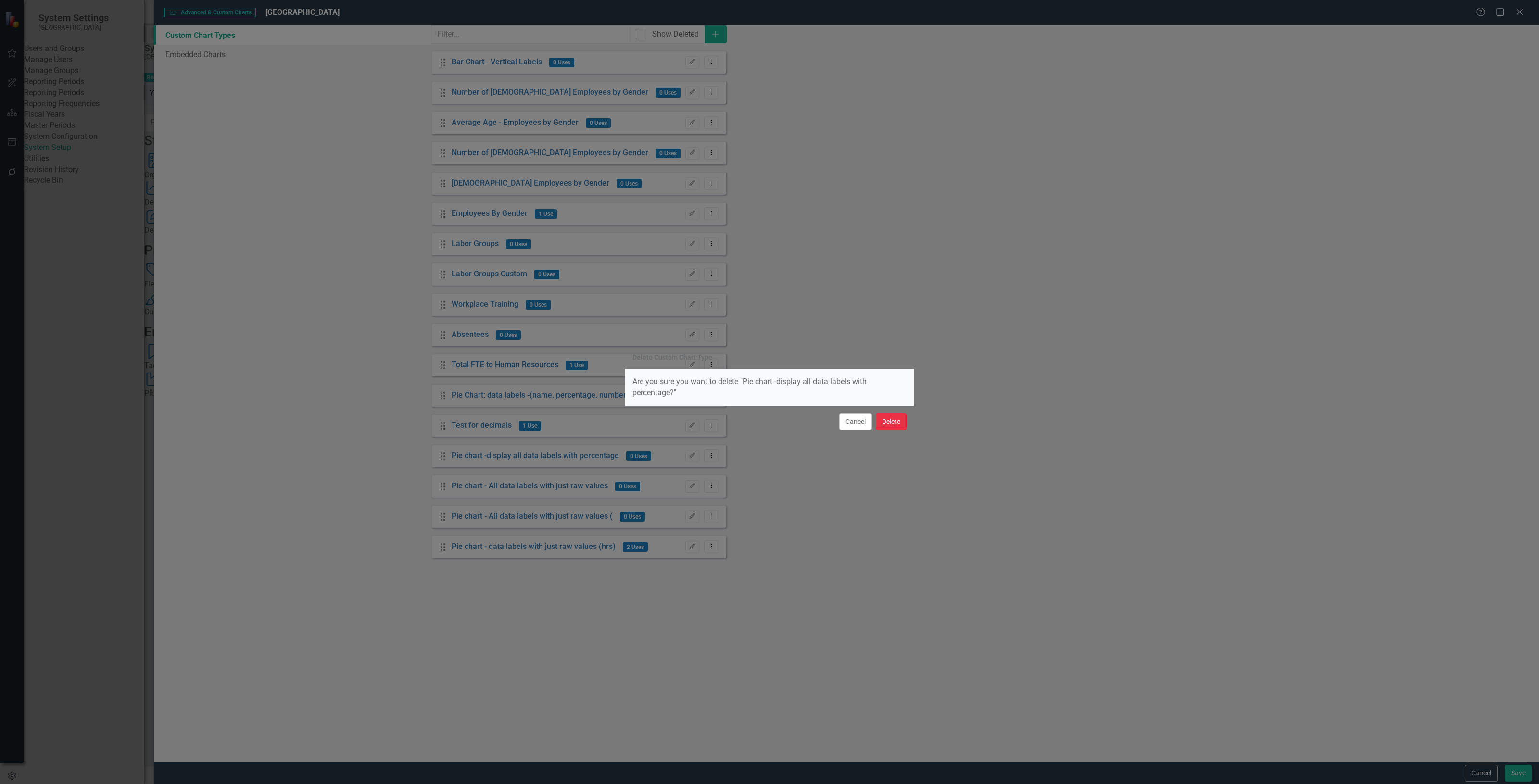
click at [891, 421] on button "Delete" at bounding box center [891, 422] width 31 height 17
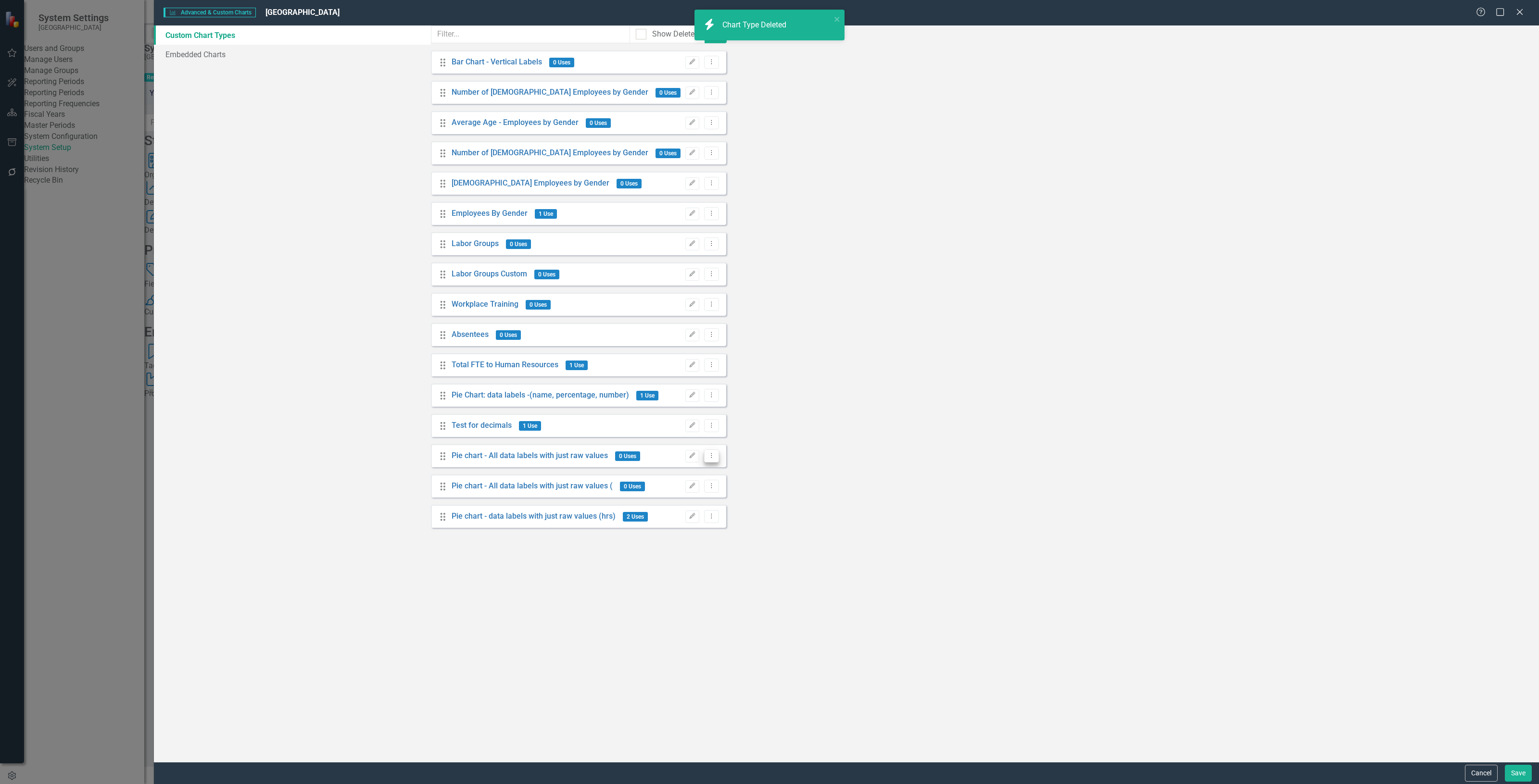
click at [719, 458] on button "Dropdown Menu" at bounding box center [711, 456] width 15 height 13
click at [1425, 519] on link "Trash Delete Custom Chart Type" at bounding box center [1460, 515] width 122 height 18
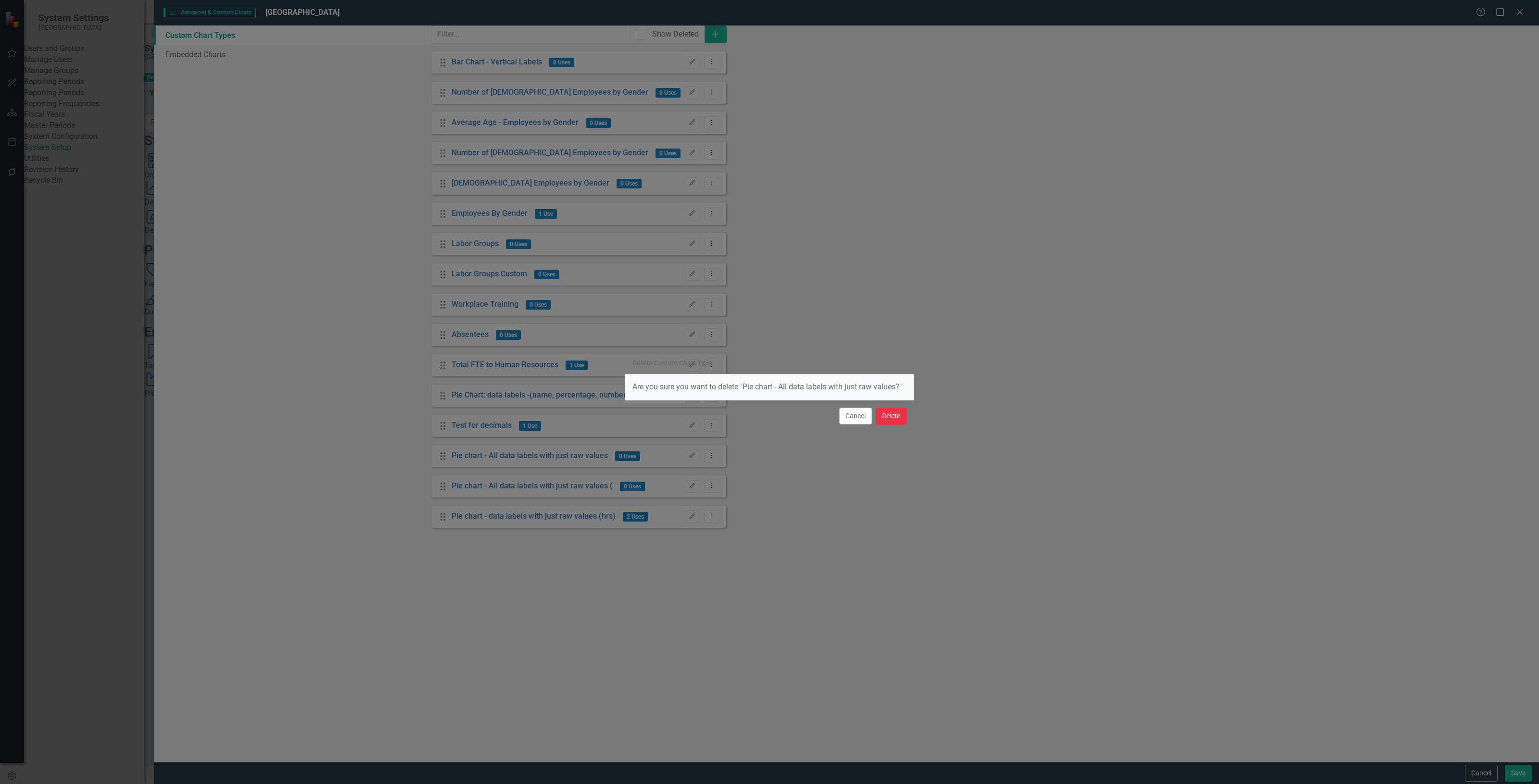
click at [887, 415] on button "Delete" at bounding box center [891, 416] width 31 height 17
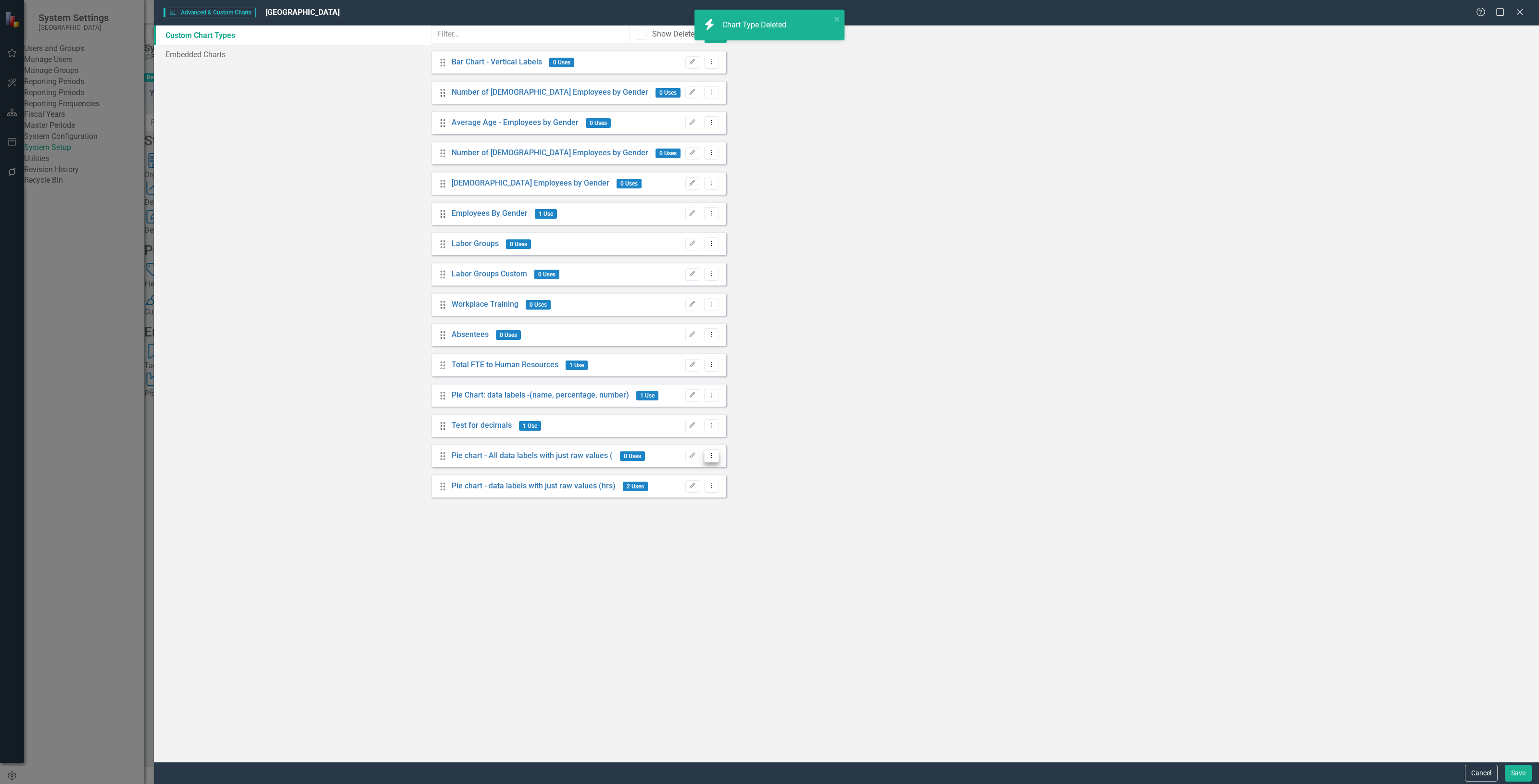
click at [716, 459] on icon "Dropdown Menu" at bounding box center [711, 456] width 8 height 7
click at [1458, 509] on link "Trash Delete Custom Chart Type" at bounding box center [1460, 515] width 122 height 18
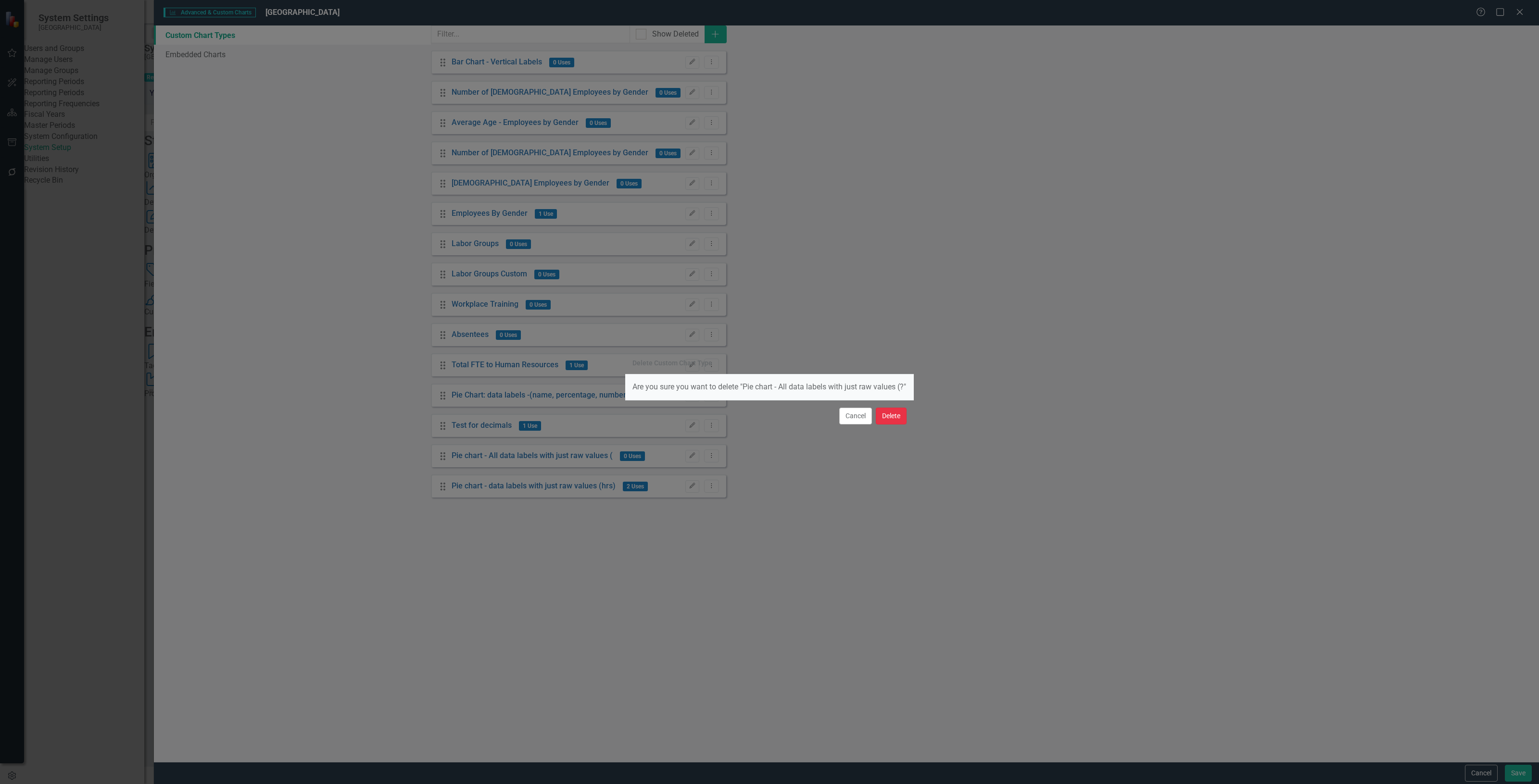
click at [896, 421] on button "Delete" at bounding box center [891, 416] width 31 height 17
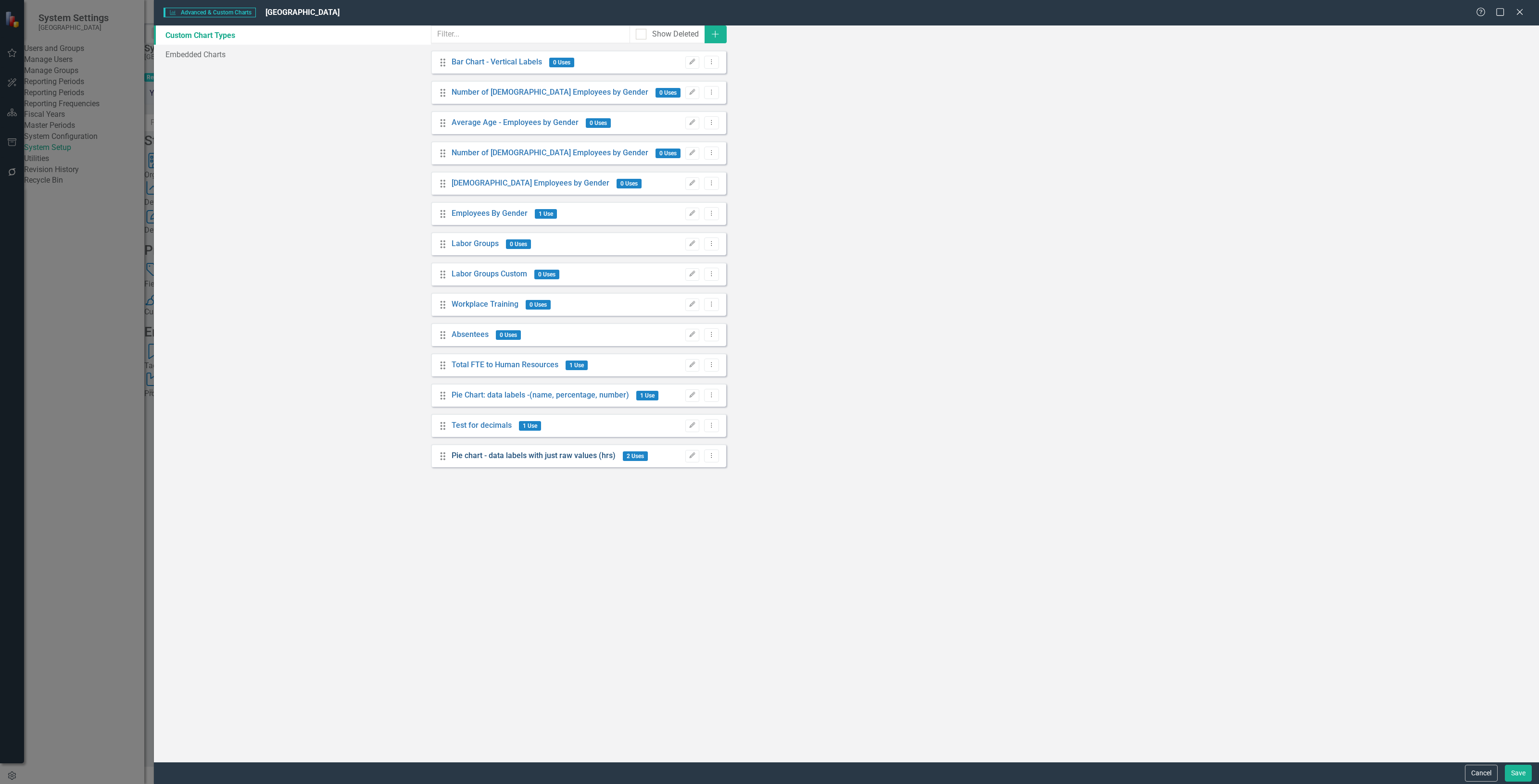
click at [581, 462] on link "Pie chart - data labels with just raw values (hrs)" at bounding box center [533, 456] width 164 height 11
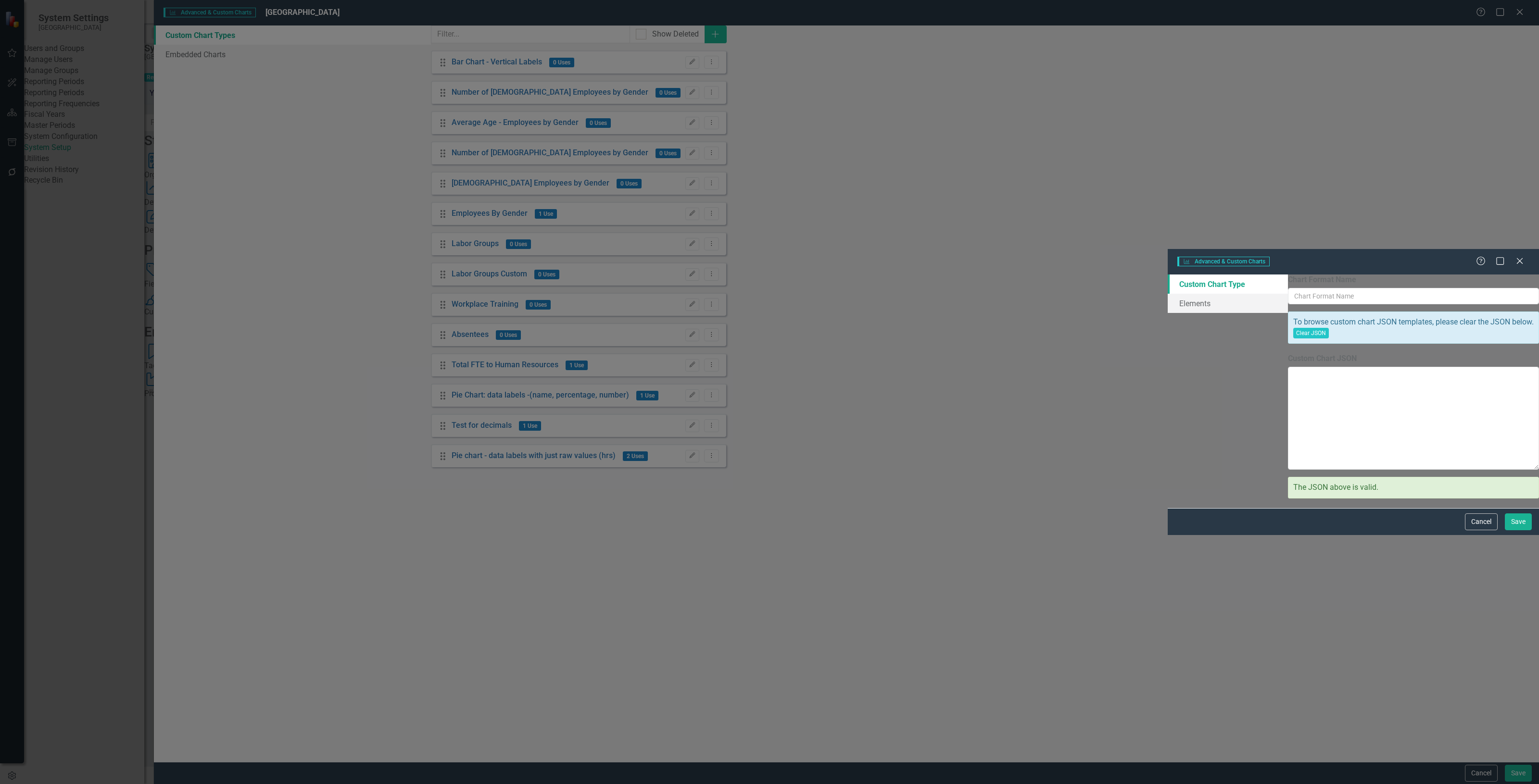
type input "Pie chart - data labels with just raw values (hrs)"
drag, startPoint x: 696, startPoint y: 413, endPoint x: 688, endPoint y: 414, distance: 8.1
click at [1288, 414] on textarea "Custom Chart JSON" at bounding box center [1413, 418] width 251 height 103
type textarea "{ "chart": { "type": "pie", "style": "{fontFamily: 'open sans'}" }, "colors": […"
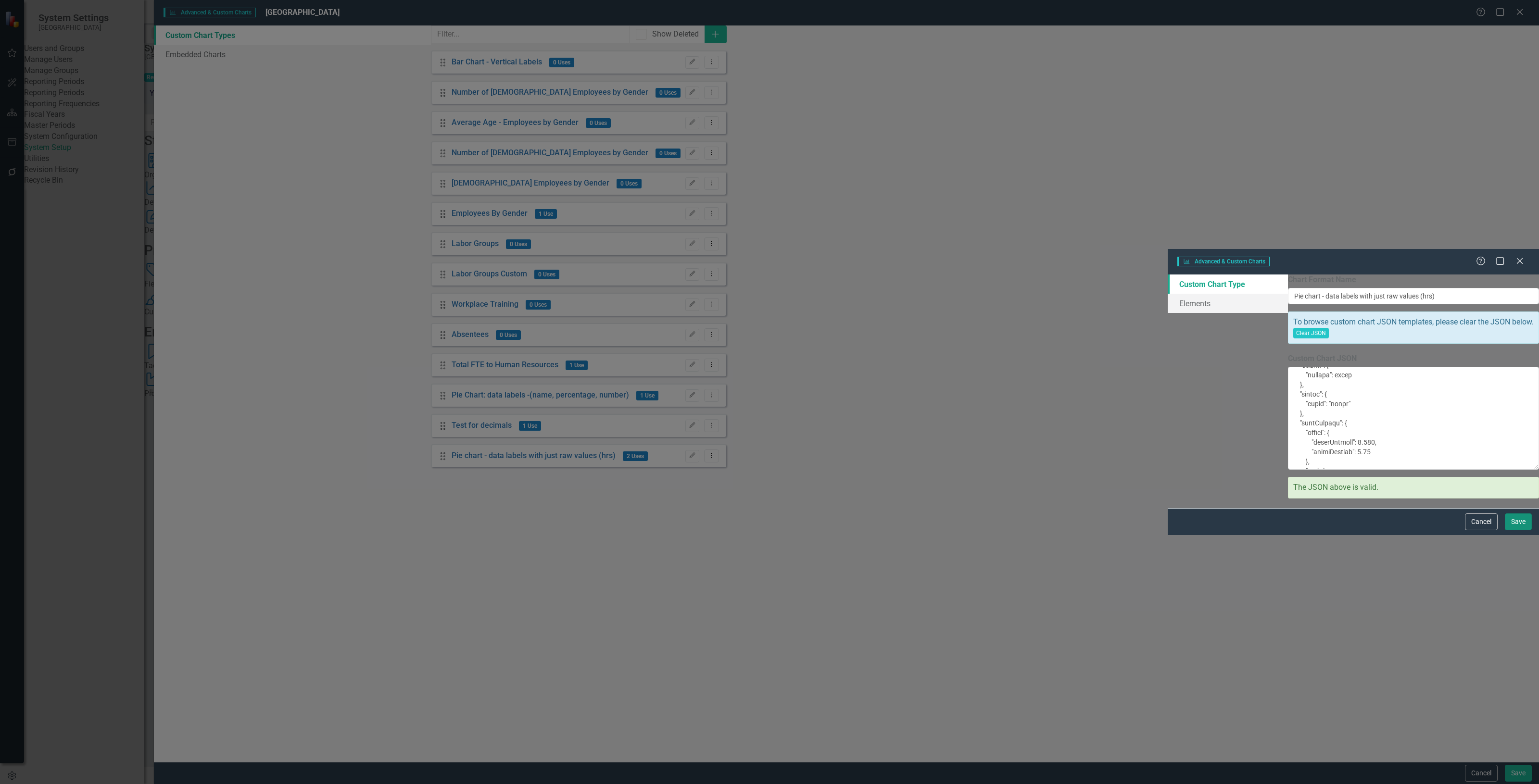
click at [1520, 530] on button "Save" at bounding box center [1518, 522] width 27 height 17
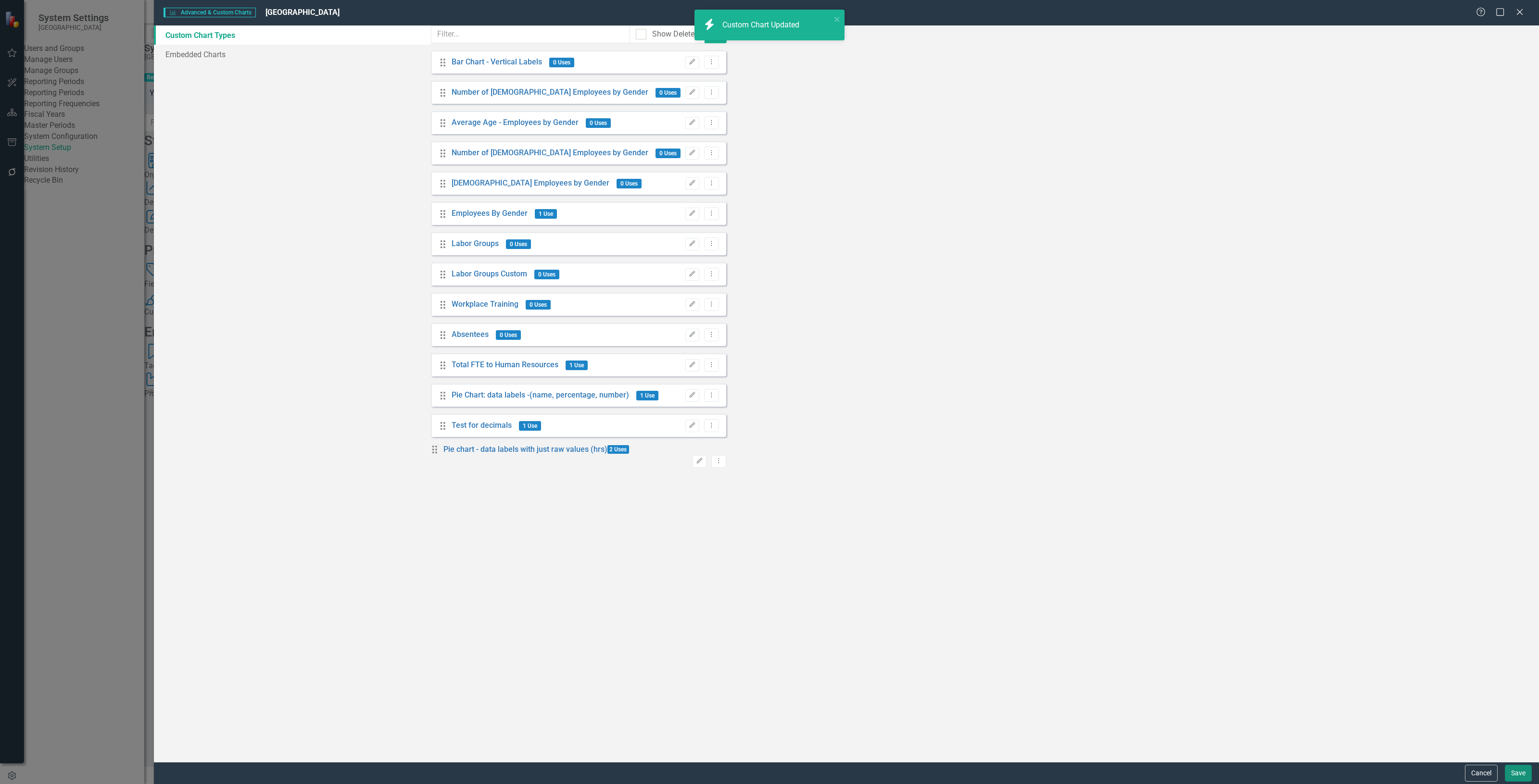
click at [1520, 777] on button "Save" at bounding box center [1518, 774] width 27 height 17
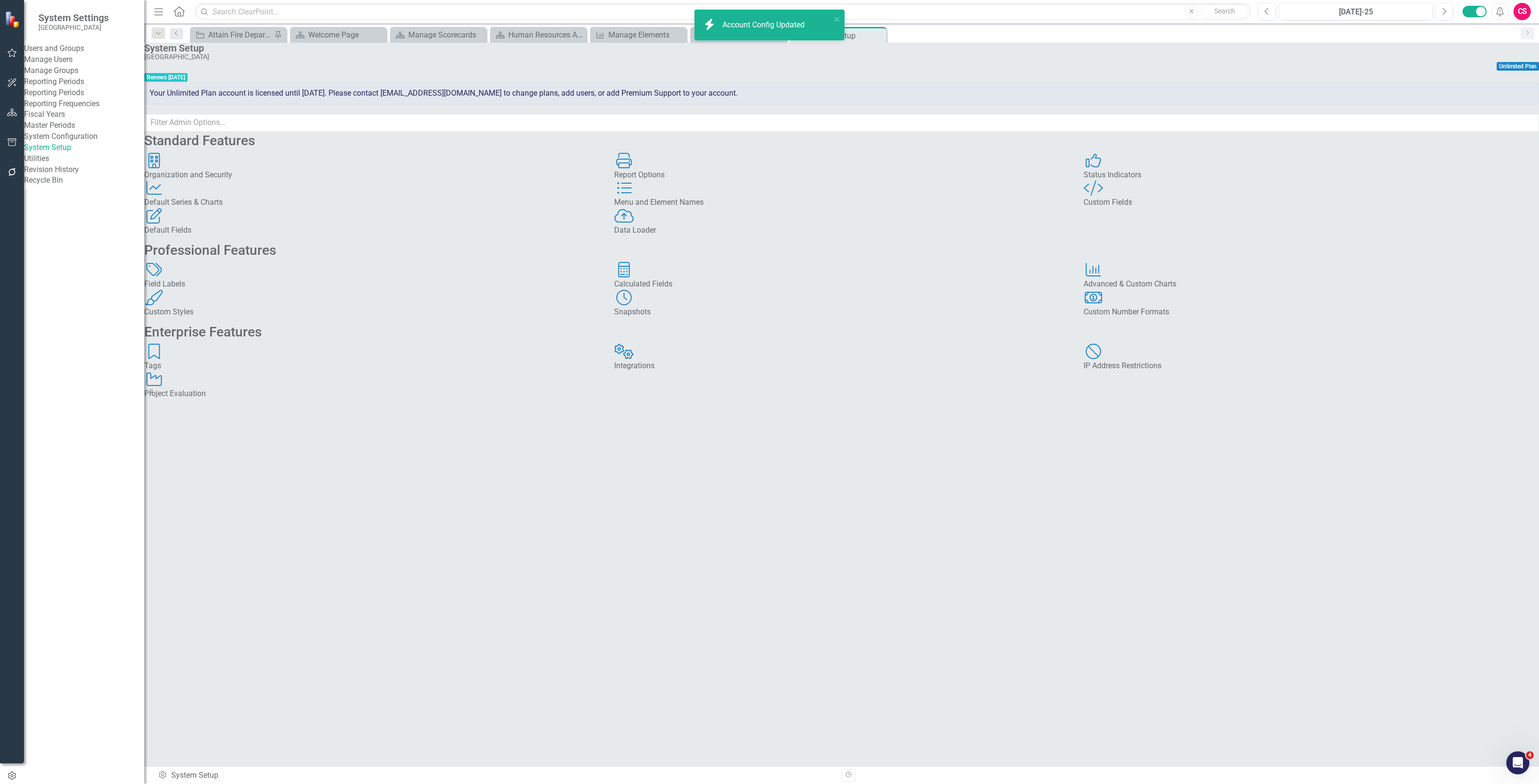
click at [757, 28] on div "Account Config Updated" at bounding box center [765, 25] width 85 height 11
click at [733, 29] on div "Miscellaneous" at bounding box center [740, 35] width 63 height 12
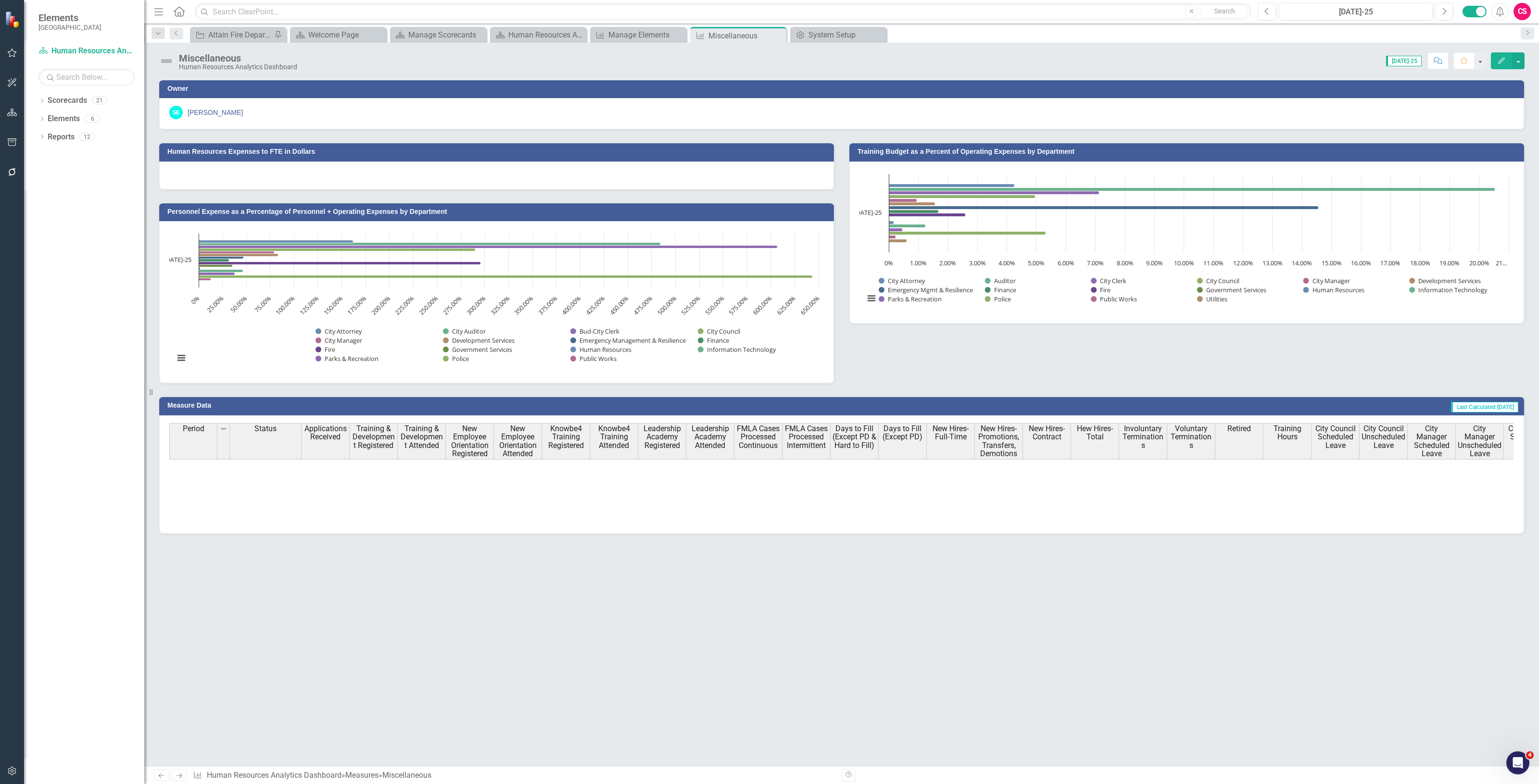
click at [1499, 65] on button "Edit" at bounding box center [1501, 61] width 21 height 17
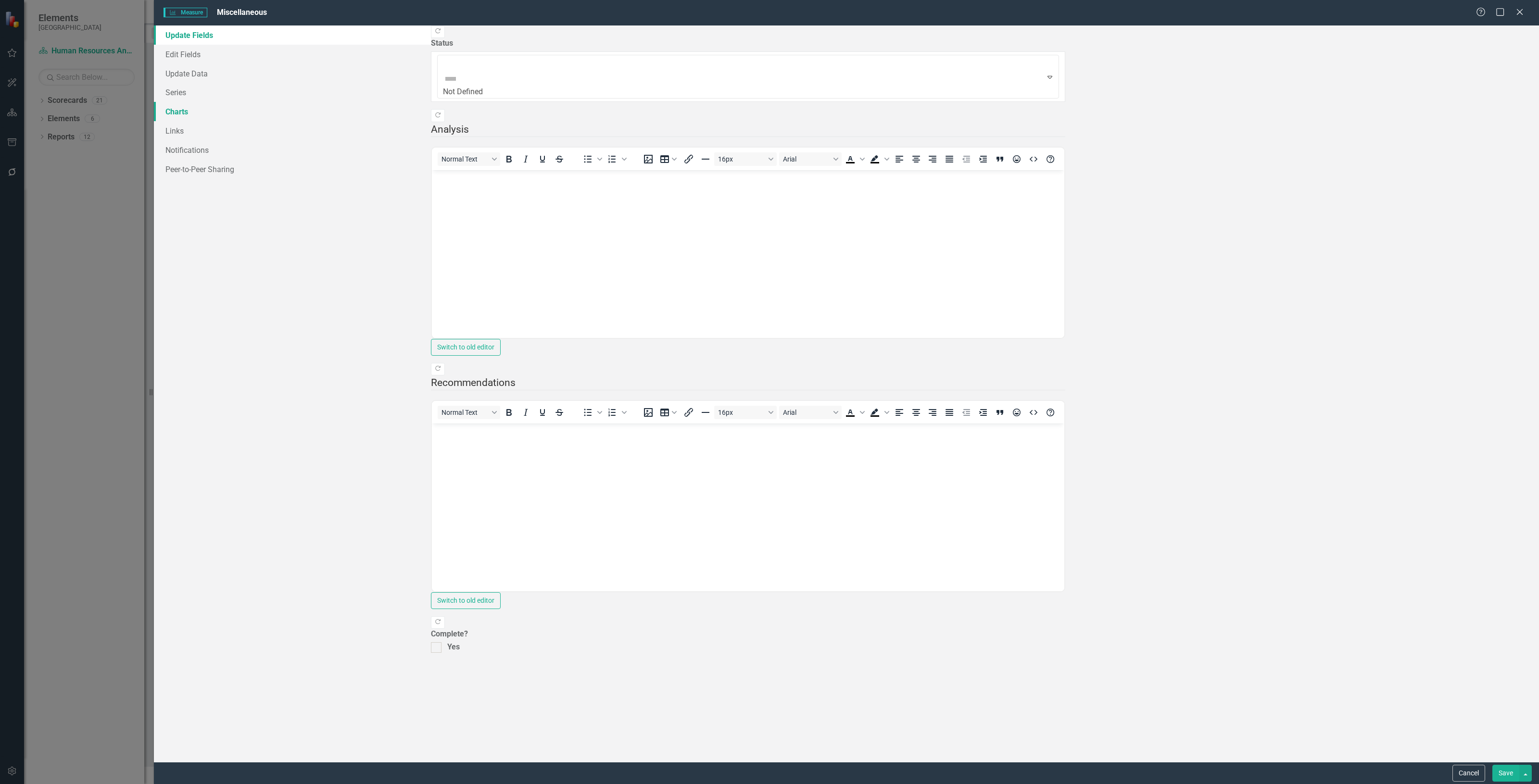
click at [237, 107] on link "Charts" at bounding box center [292, 111] width 277 height 19
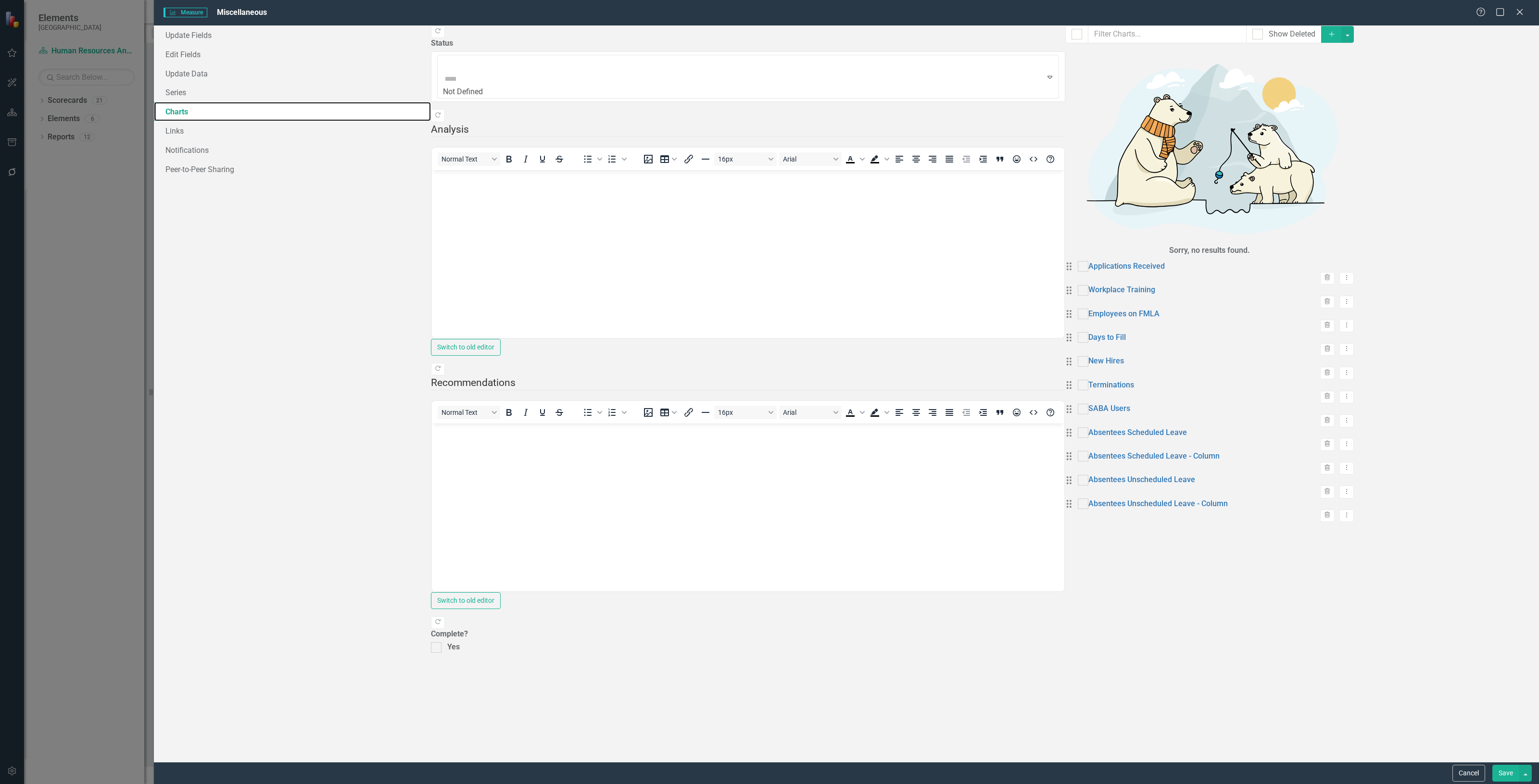
checkbox input "false"
click at [1088, 427] on link "Absentees Scheduled Leave" at bounding box center [1137, 432] width 99 height 11
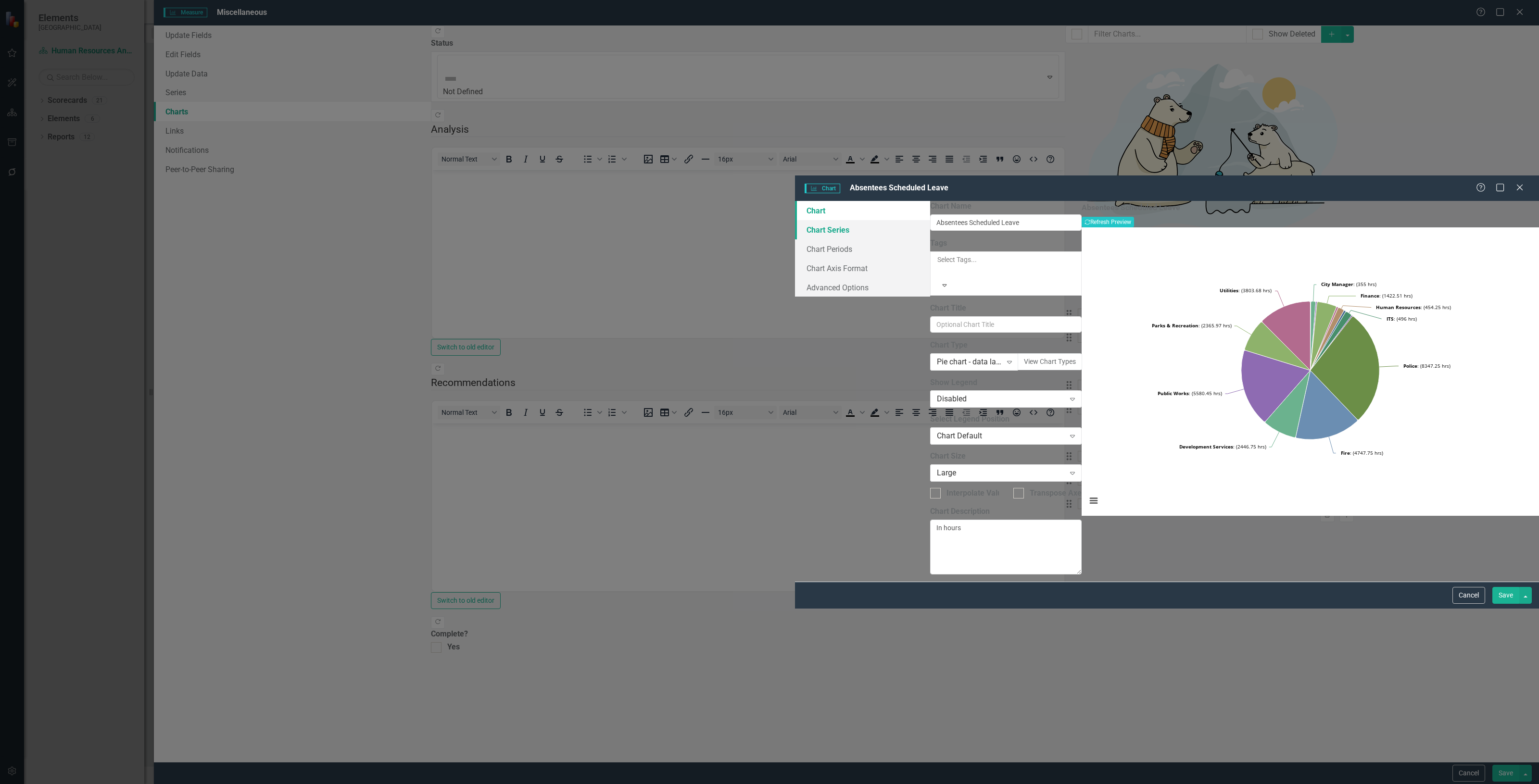
click at [795, 220] on link "Chart Series" at bounding box center [862, 230] width 135 height 19
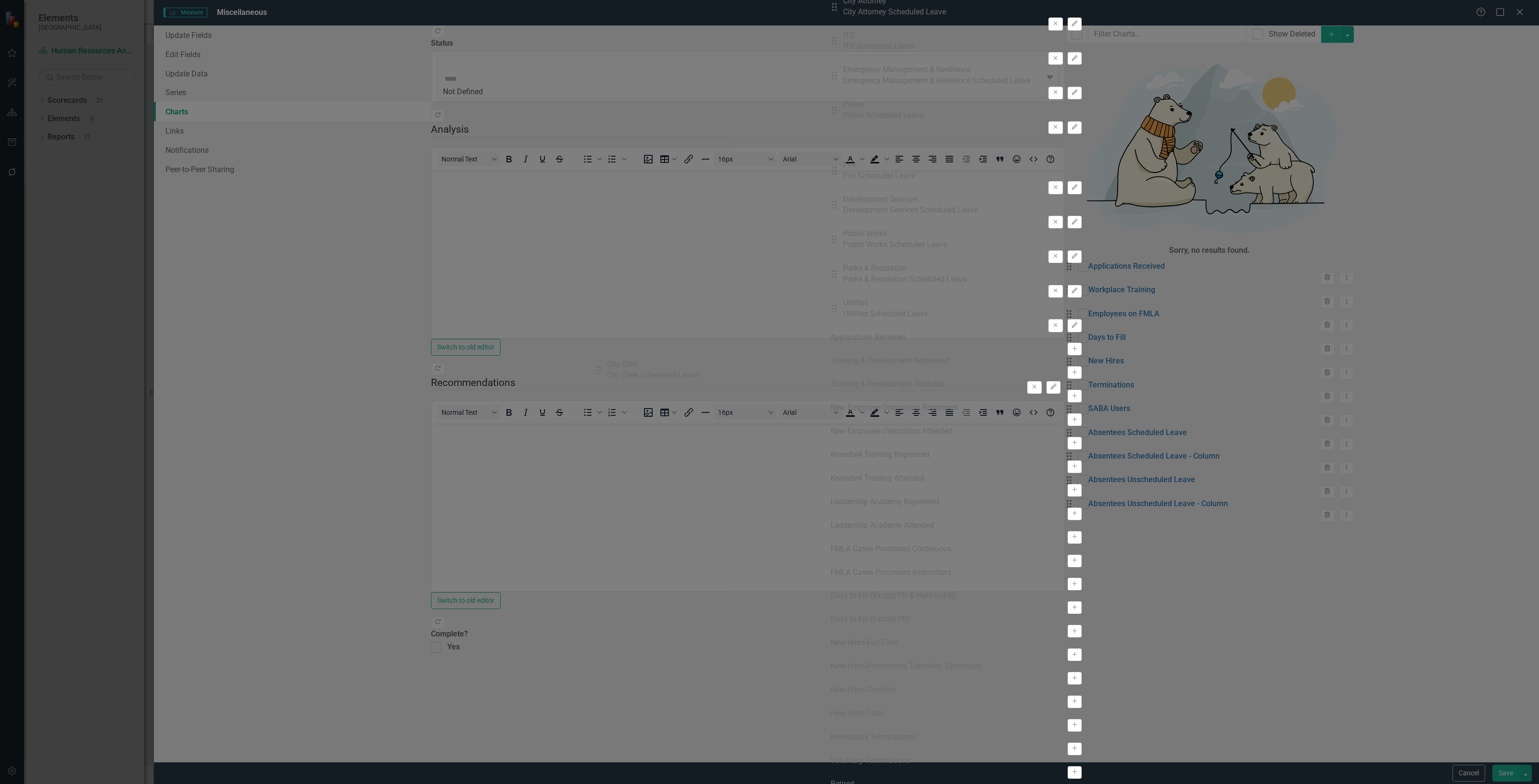
drag, startPoint x: 580, startPoint y: 203, endPoint x: 611, endPoint y: 372, distance: 171.8
click at [830, 332] on div "Drag City Council City Council Scheduled Leave Remove Edit Drag City Manager Ci…" at bounding box center [956, 72] width 251 height 517
drag, startPoint x: 573, startPoint y: 305, endPoint x: 587, endPoint y: 440, distance: 135.7
click at [830, 332] on div "Drag City Council City Council Scheduled Leave Remove Edit Drag City Manager Ci…" at bounding box center [956, 72] width 251 height 517
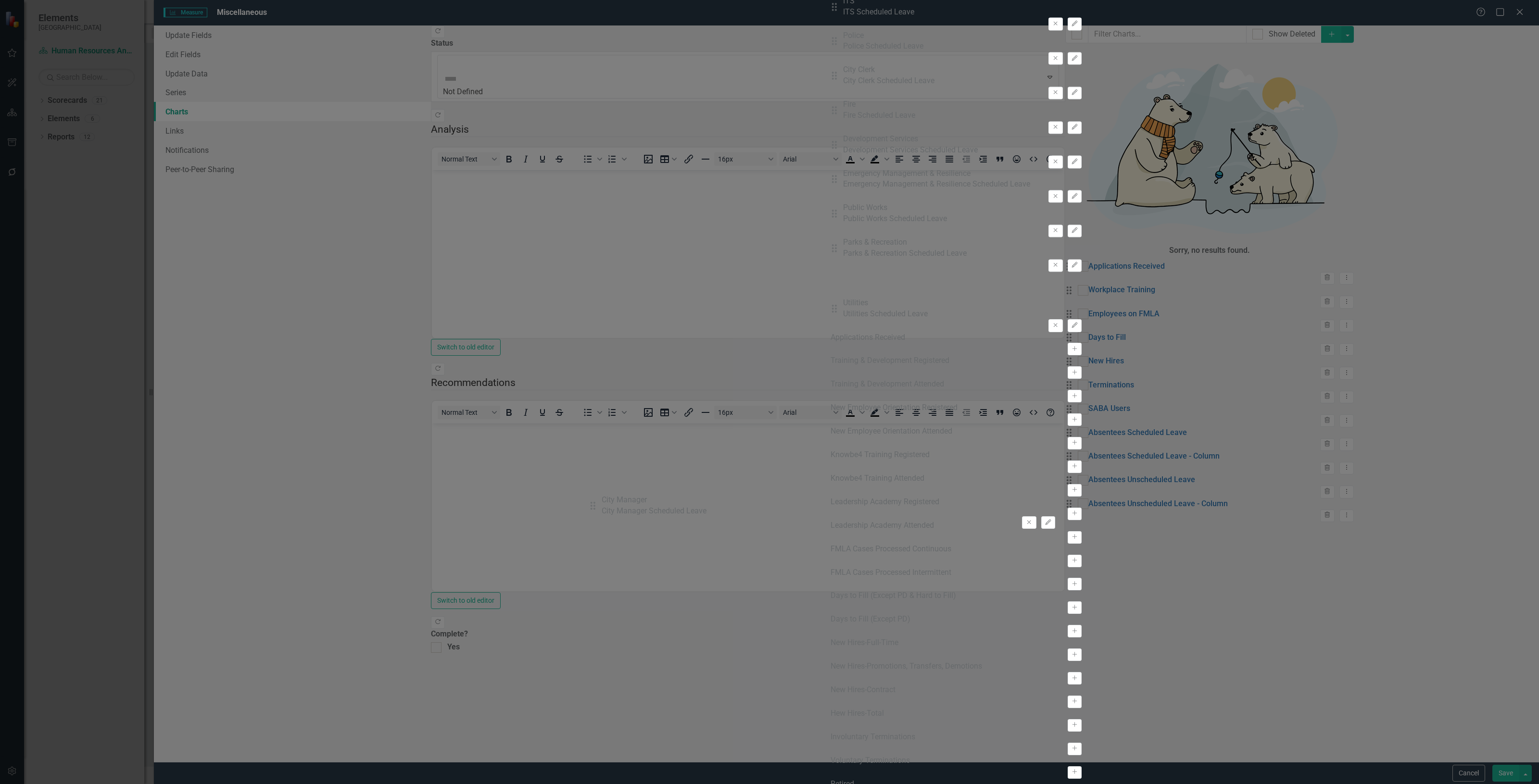
drag, startPoint x: 577, startPoint y: 102, endPoint x: 600, endPoint y: 511, distance: 409.6
click at [830, 332] on div "Drag City Council City Council Scheduled Leave Remove Edit Drag City Manager Ci…" at bounding box center [956, 72] width 251 height 517
drag, startPoint x: 573, startPoint y: 74, endPoint x: 594, endPoint y: 444, distance: 370.6
click at [830, 332] on div "Drag City Council City Council Scheduled Leave Remove Edit Drag City Auditor Ci…" at bounding box center [956, 72] width 251 height 517
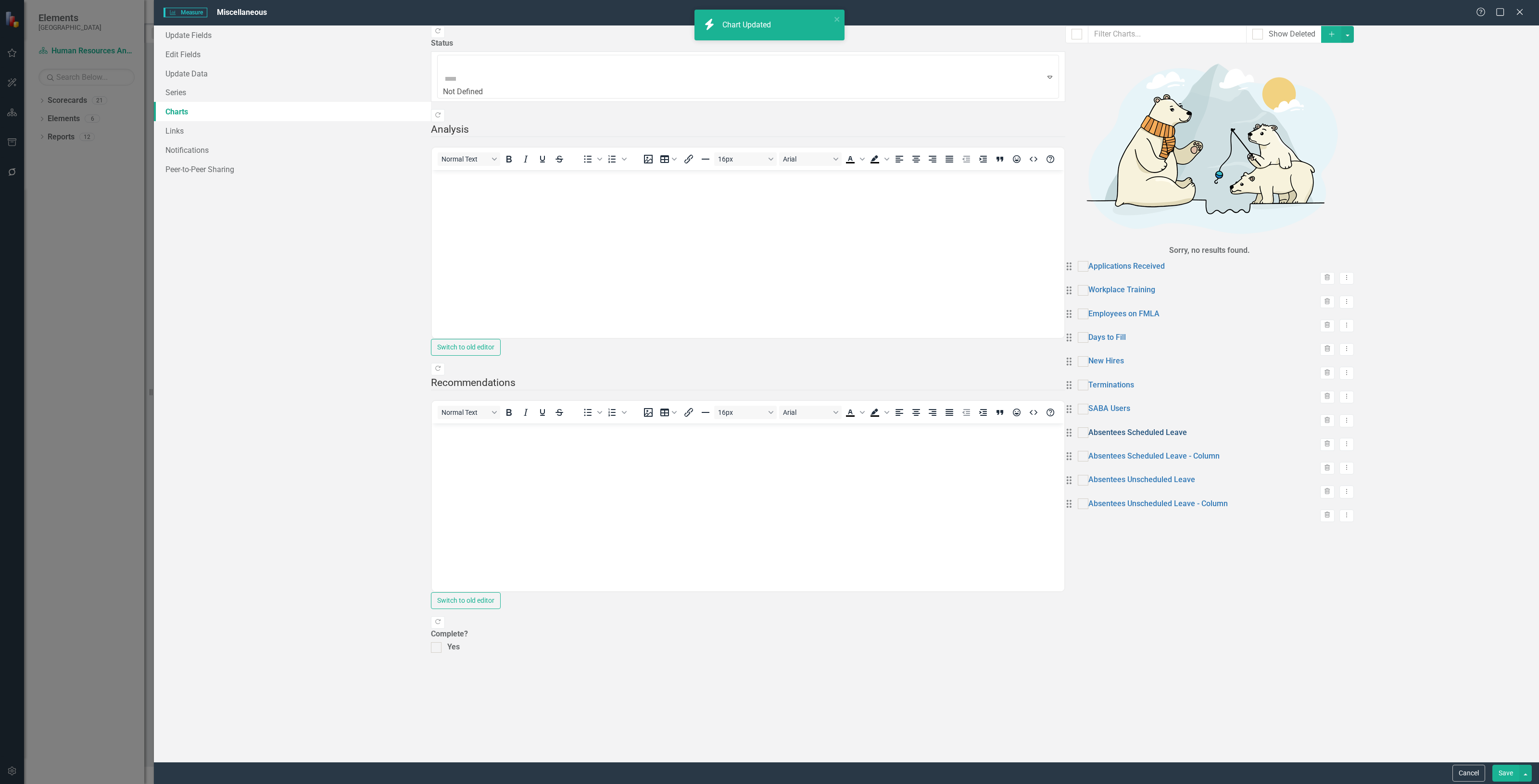
click at [1088, 427] on link "Absentees Scheduled Leave" at bounding box center [1137, 432] width 99 height 11
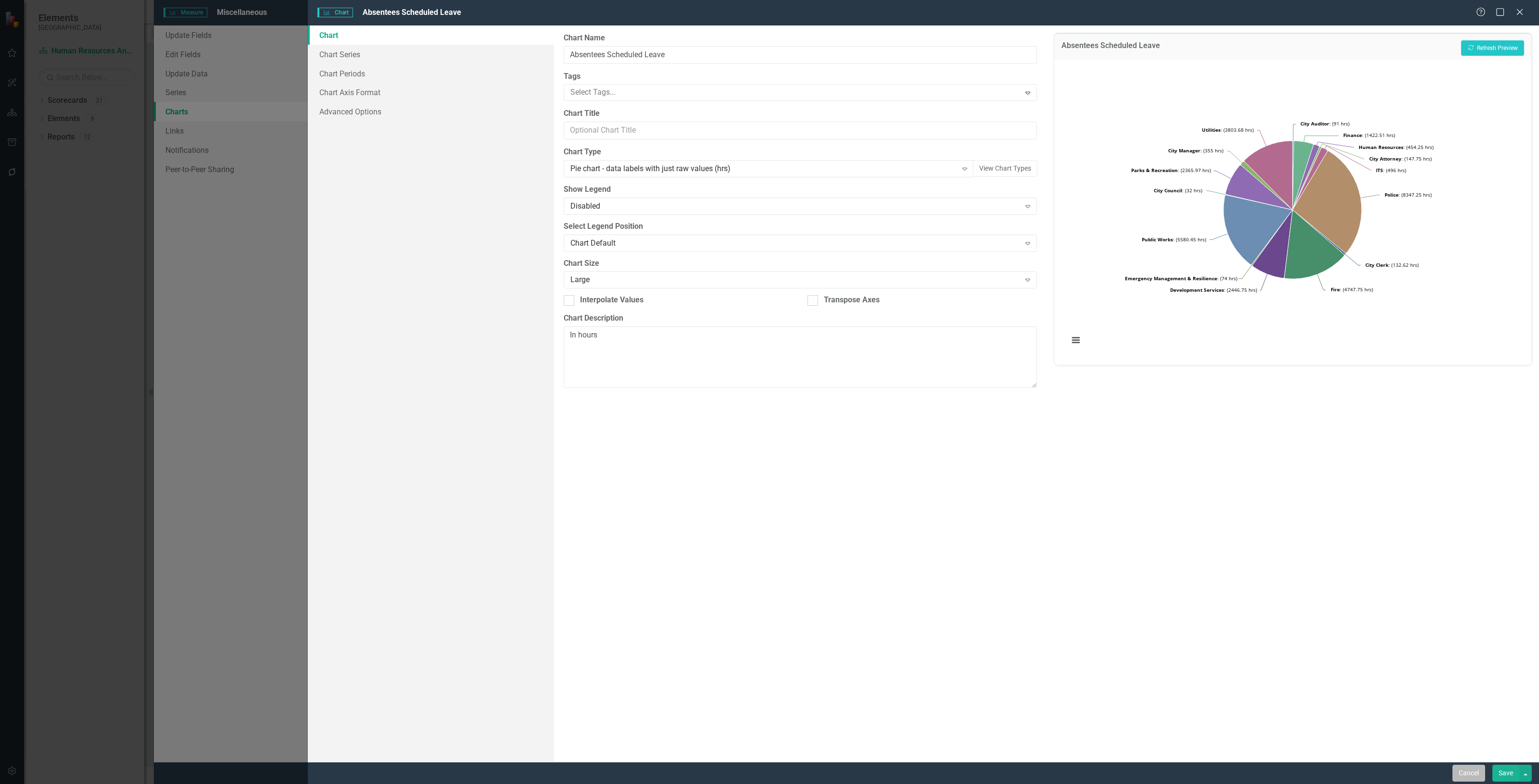
click at [769, 400] on button "Cancel" at bounding box center [1469, 774] width 33 height 17
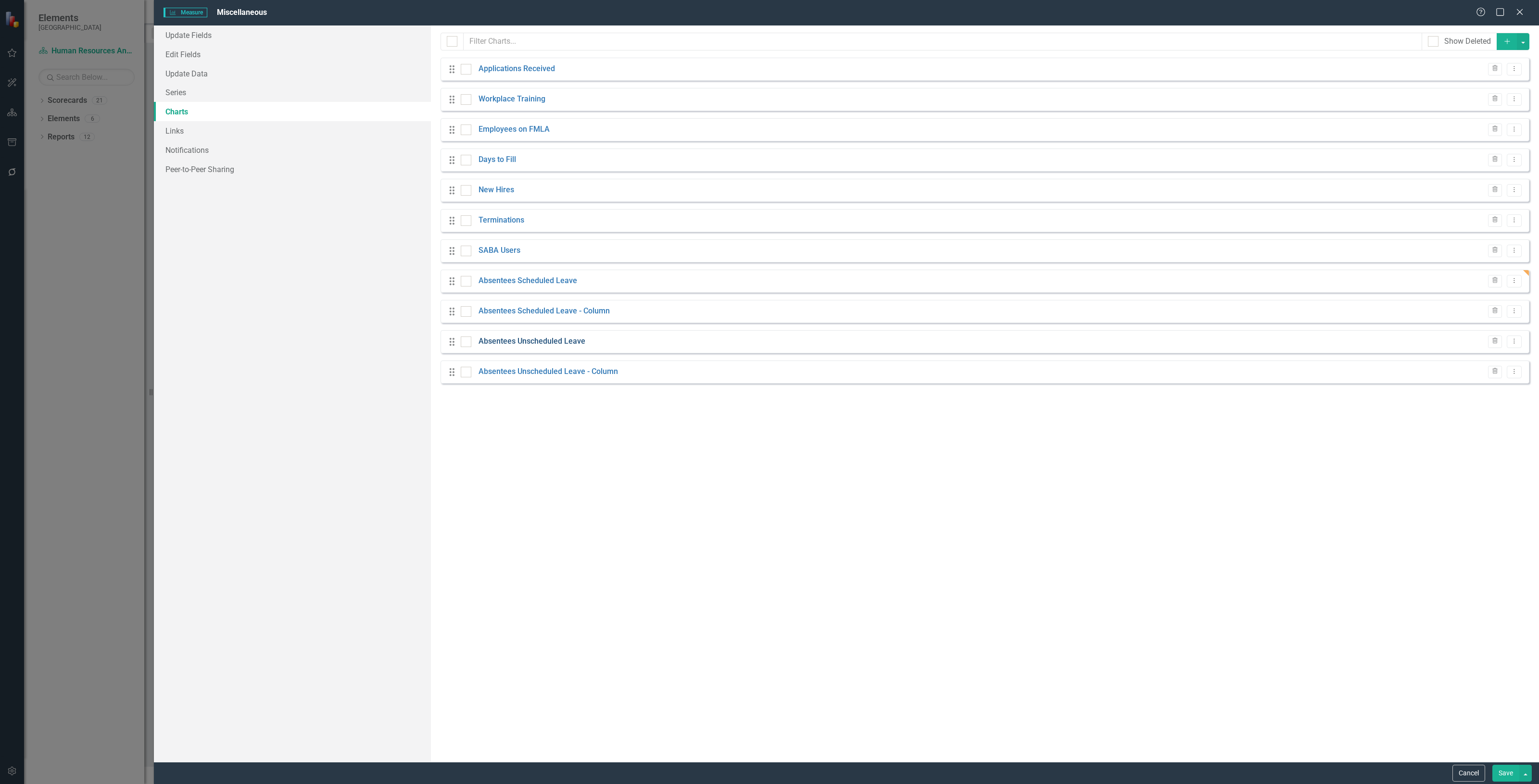
click at [515, 342] on link "Absentees Unscheduled Leave" at bounding box center [532, 341] width 107 height 11
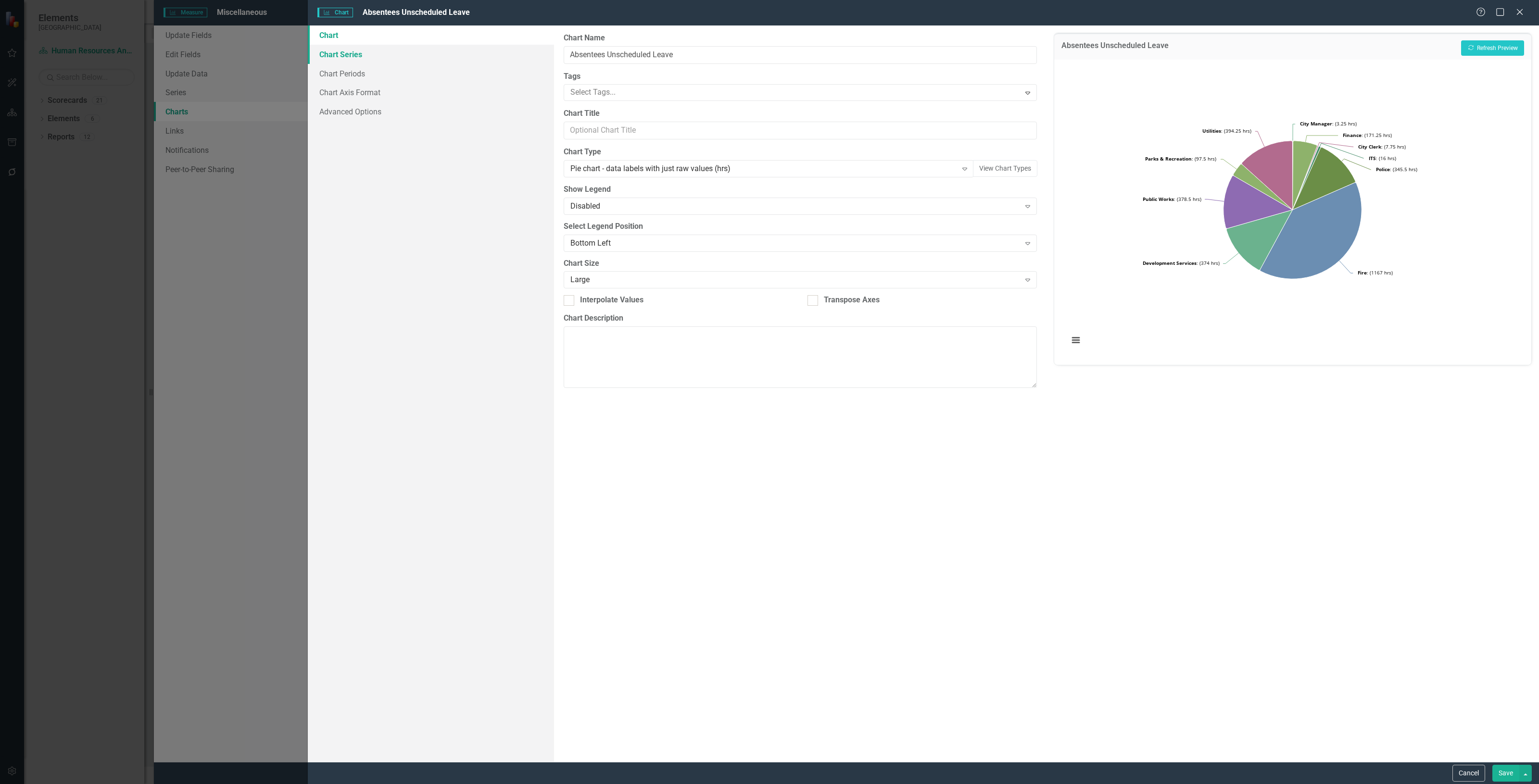
click at [415, 50] on link "Chart Series" at bounding box center [431, 54] width 246 height 19
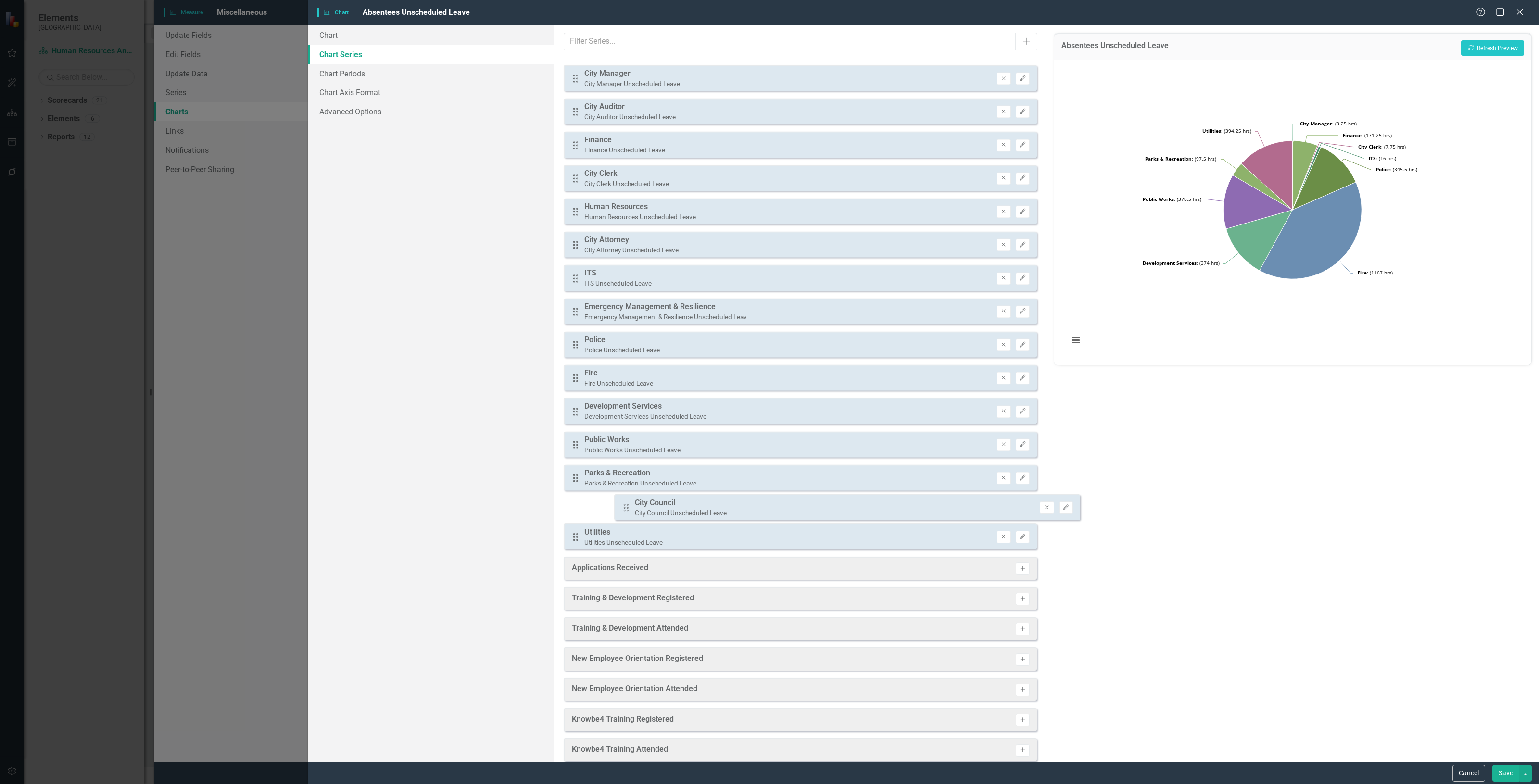
drag, startPoint x: 577, startPoint y: 74, endPoint x: 628, endPoint y: 510, distance: 439.0
click at [628, 400] on div "Drag City Council City Council Unscheduled Leave Remove Edit Drag City Manager …" at bounding box center [800, 303] width 473 height 492
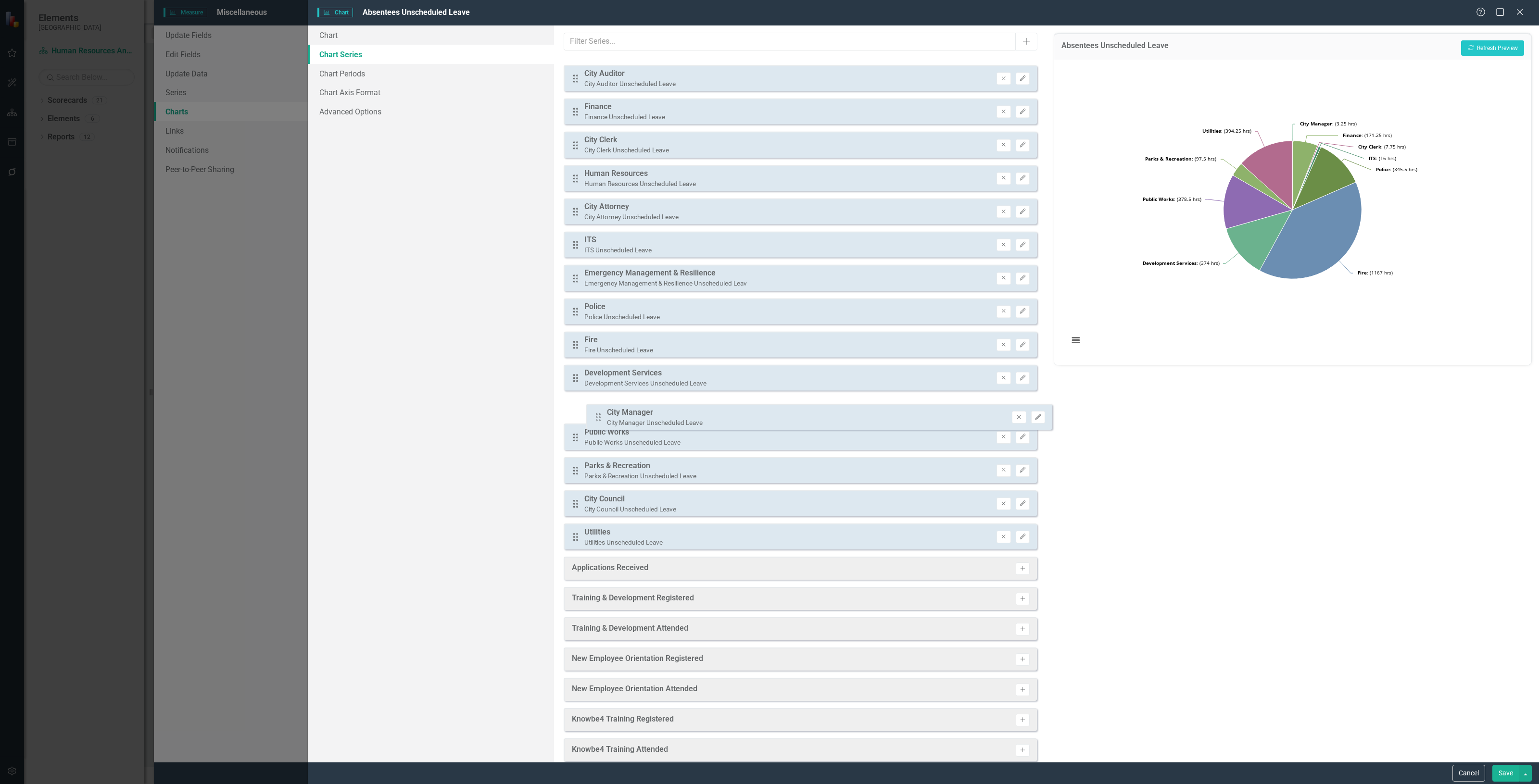
drag, startPoint x: 577, startPoint y: 73, endPoint x: 600, endPoint y: 419, distance: 346.8
click at [600, 400] on div "Drag City Manager City Manager Unscheduled Leave Remove Edit Drag City Auditor …" at bounding box center [800, 303] width 473 height 492
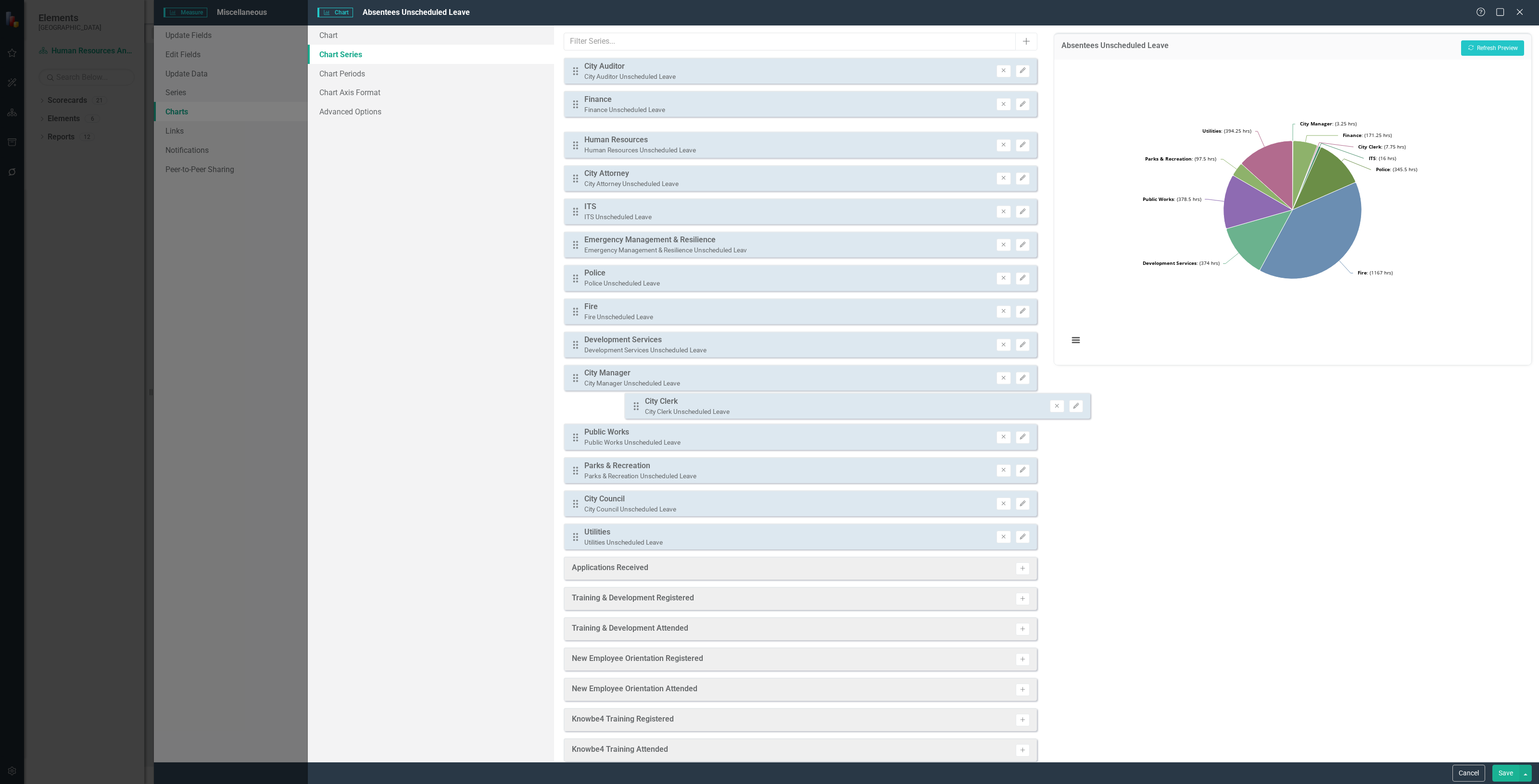
drag, startPoint x: 575, startPoint y: 133, endPoint x: 636, endPoint y: 412, distance: 285.6
click at [639, 400] on div "Drag City Auditor City Auditor Unscheduled Leave Remove Edit Drag Finance Finan…" at bounding box center [800, 303] width 473 height 492
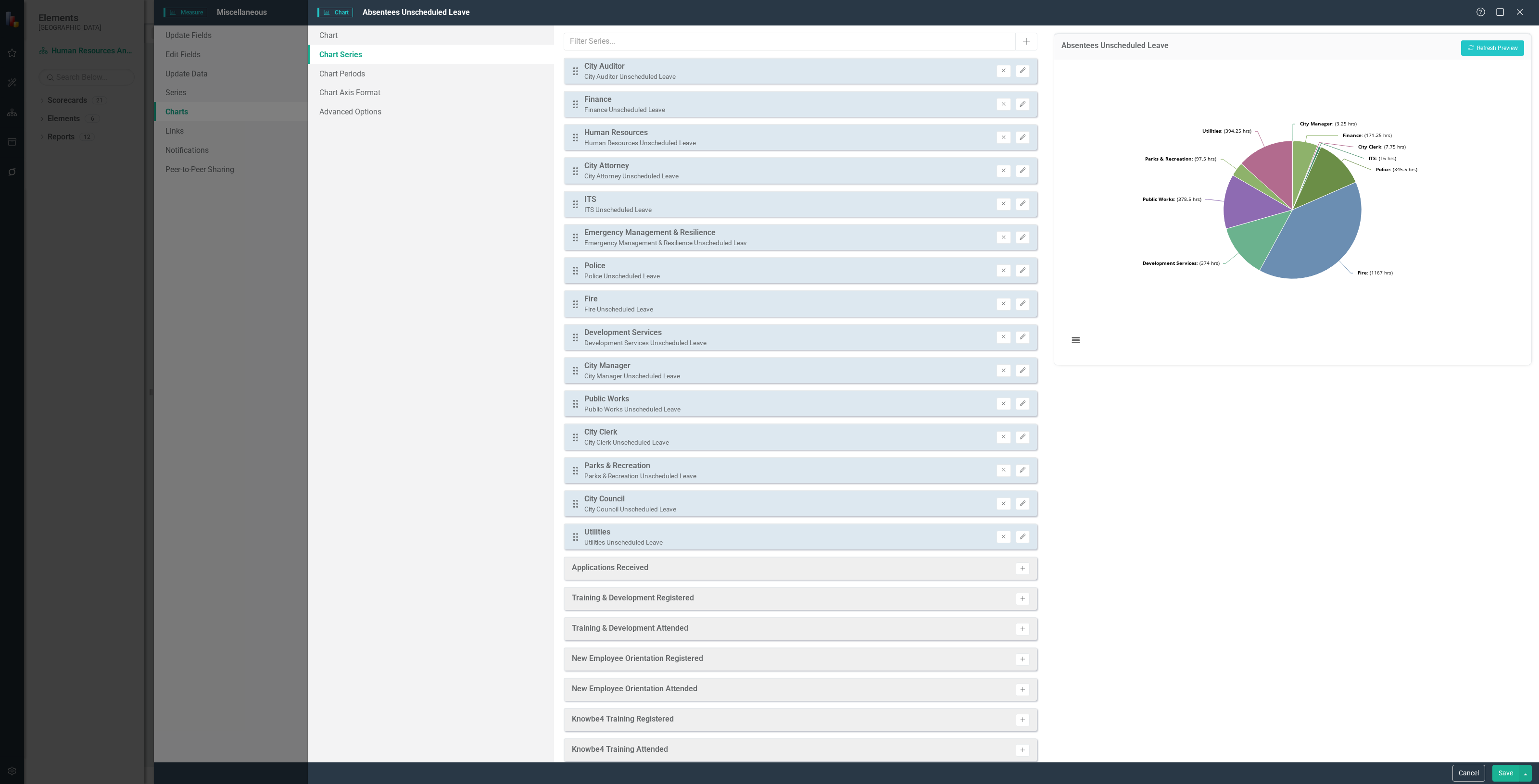
drag, startPoint x: 568, startPoint y: 200, endPoint x: 571, endPoint y: 205, distance: 5.8
click at [571, 205] on div "Drag ITS ITS Unscheduled Leave Remove Edit" at bounding box center [800, 204] width 473 height 26
drag, startPoint x: 571, startPoint y: 205, endPoint x: 590, endPoint y: 330, distance: 126.4
click at [590, 336] on div "Drag City Auditor City Auditor Unscheduled Leave Remove Edit Drag Finance Finan…" at bounding box center [800, 303] width 473 height 492
click at [769, 35] on div "Absentees Unscheduled Leave Recalculate Refresh Preview" at bounding box center [1292, 46] width 477 height 27
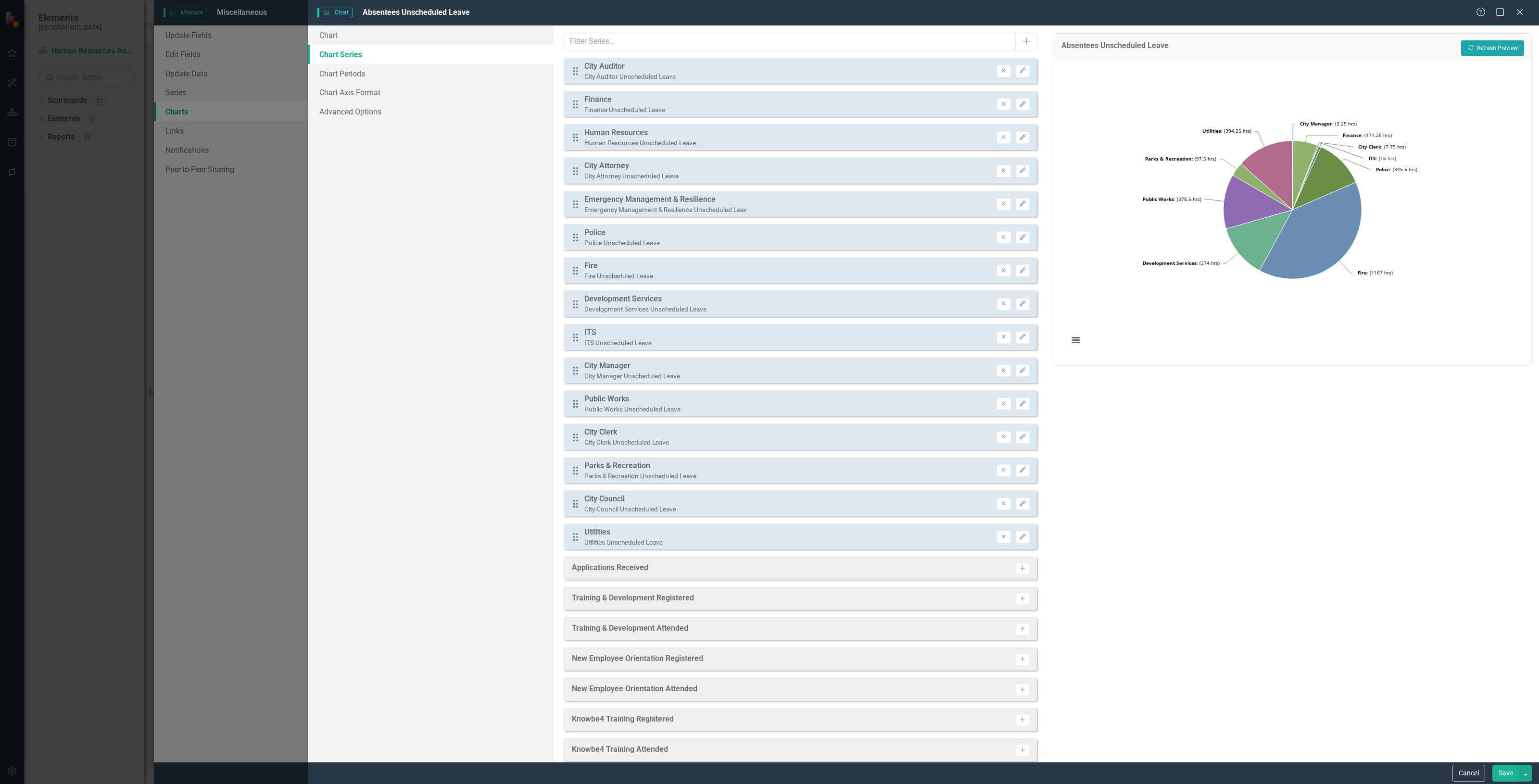
click at [769, 40] on button "Recalculate Refresh Preview" at bounding box center [1493, 48] width 63 height 16
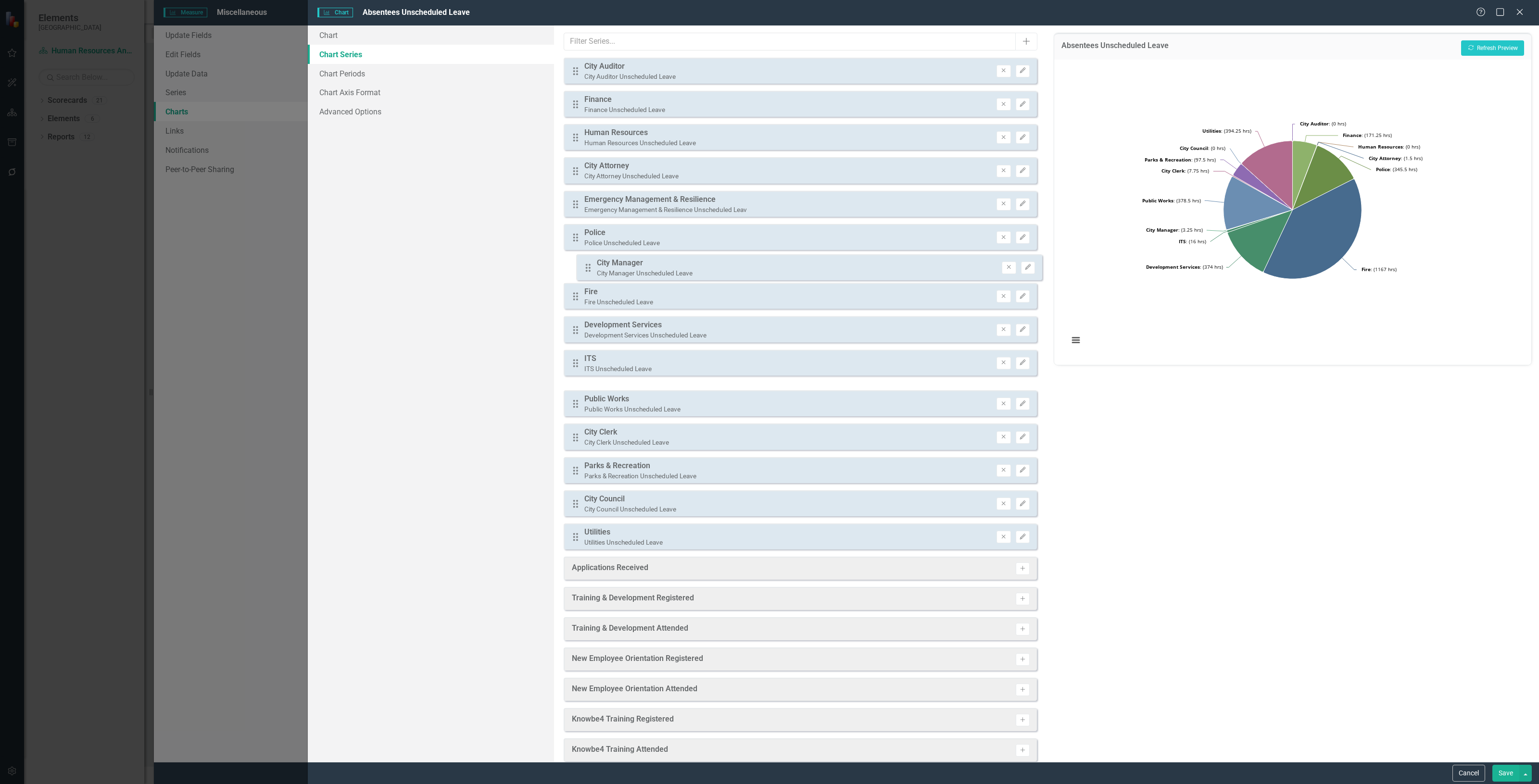
drag, startPoint x: 573, startPoint y: 367, endPoint x: 586, endPoint y: 267, distance: 100.8
click at [586, 267] on div "Drag City Auditor City Auditor Unscheduled Leave Remove Edit Drag Finance Finan…" at bounding box center [800, 303] width 473 height 492
click at [769, 47] on button "Recalculate Refresh Preview" at bounding box center [1493, 48] width 63 height 16
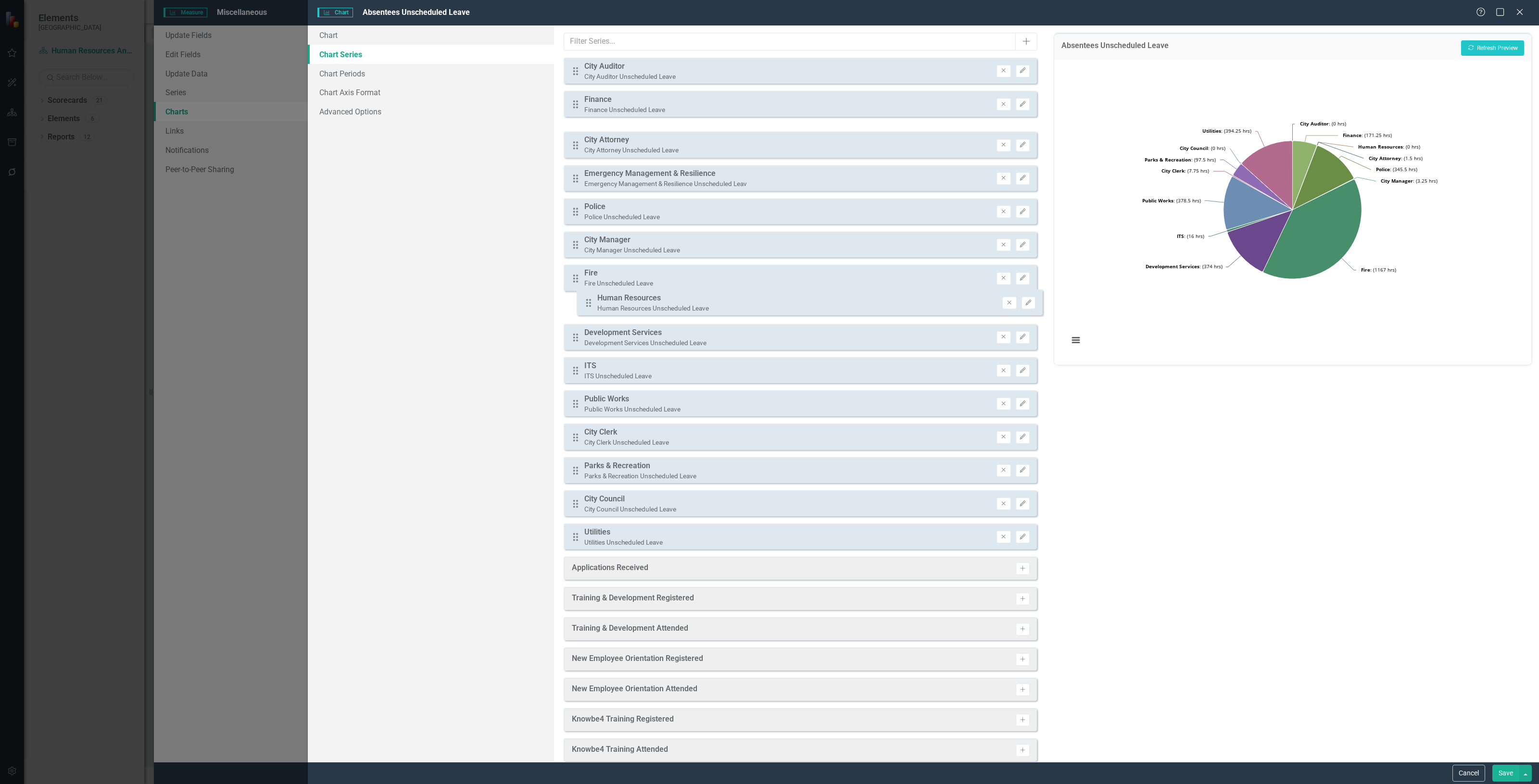
drag, startPoint x: 572, startPoint y: 133, endPoint x: 585, endPoint y: 299, distance: 166.5
click at [585, 299] on div "Drag City Auditor City Auditor Unscheduled Leave Remove Edit Drag Finance Finan…" at bounding box center [800, 303] width 473 height 492
click at [769, 50] on button "Recalculate Refresh Preview" at bounding box center [1493, 48] width 63 height 16
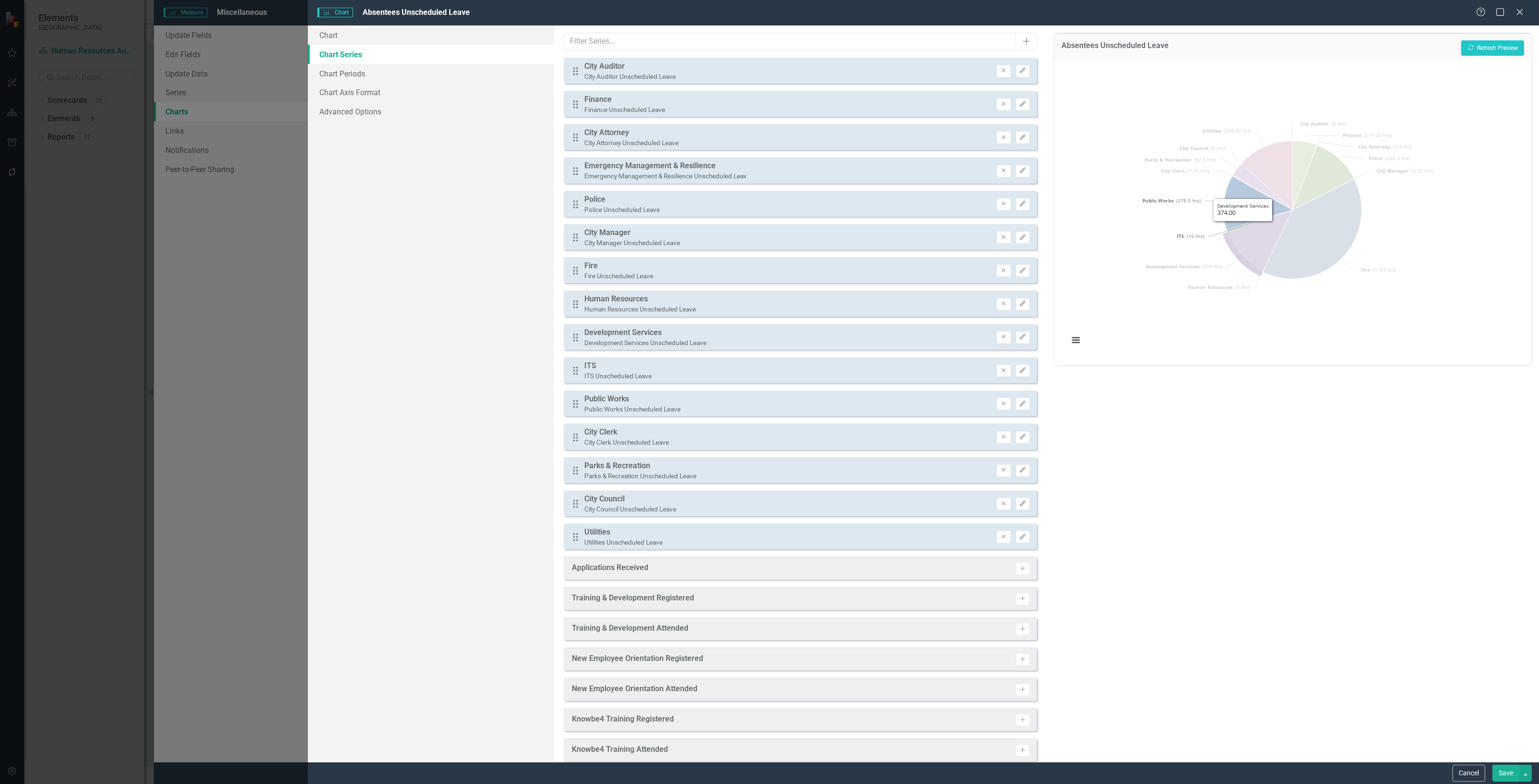
click at [769, 232] on icon "Development Services, 374." at bounding box center [1260, 240] width 65 height 62
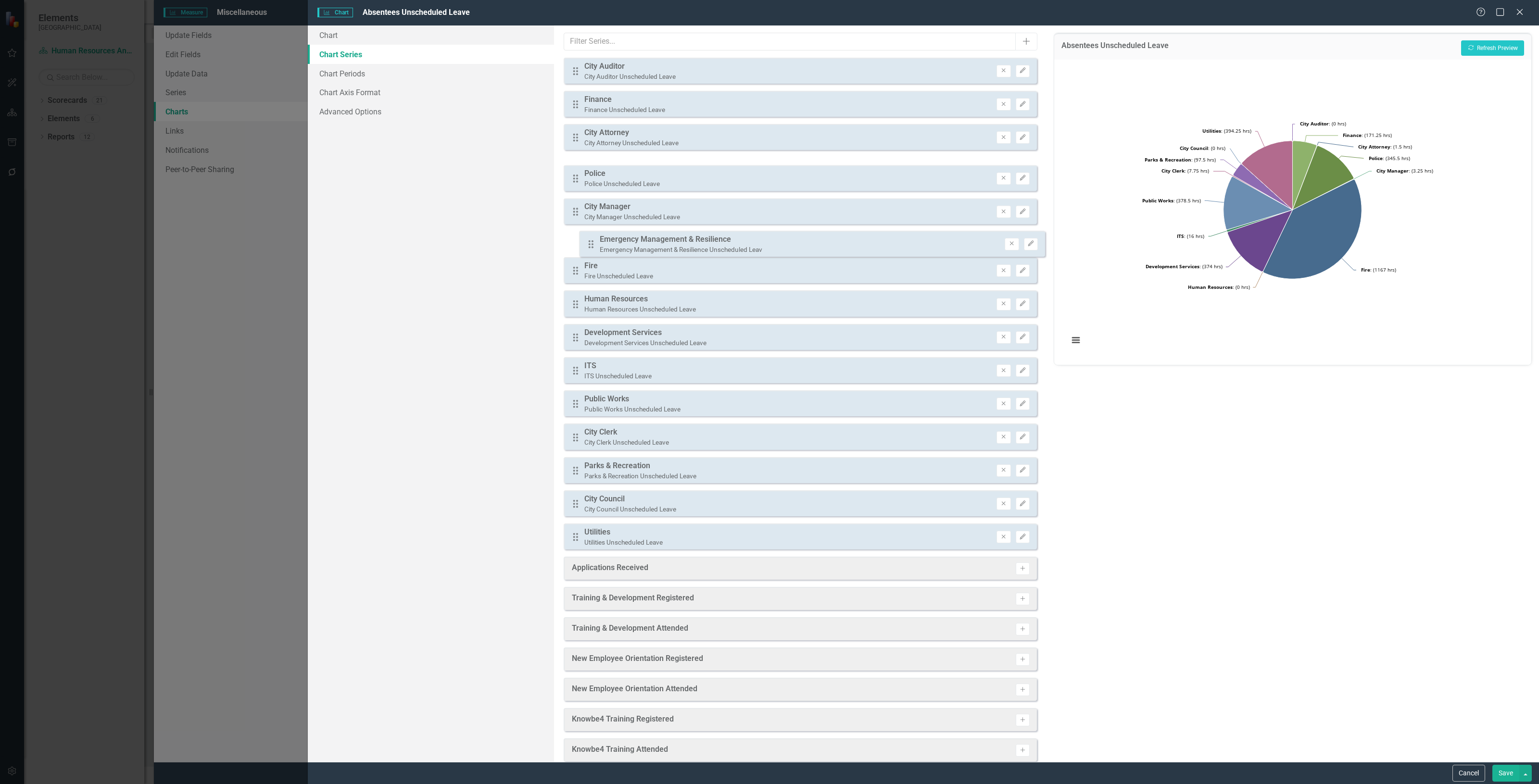
drag, startPoint x: 573, startPoint y: 167, endPoint x: 588, endPoint y: 241, distance: 75.5
click at [588, 241] on div "Drag City Auditor City Auditor Unscheduled Leave Remove Edit Drag Finance Finan…" at bounding box center [800, 303] width 473 height 492
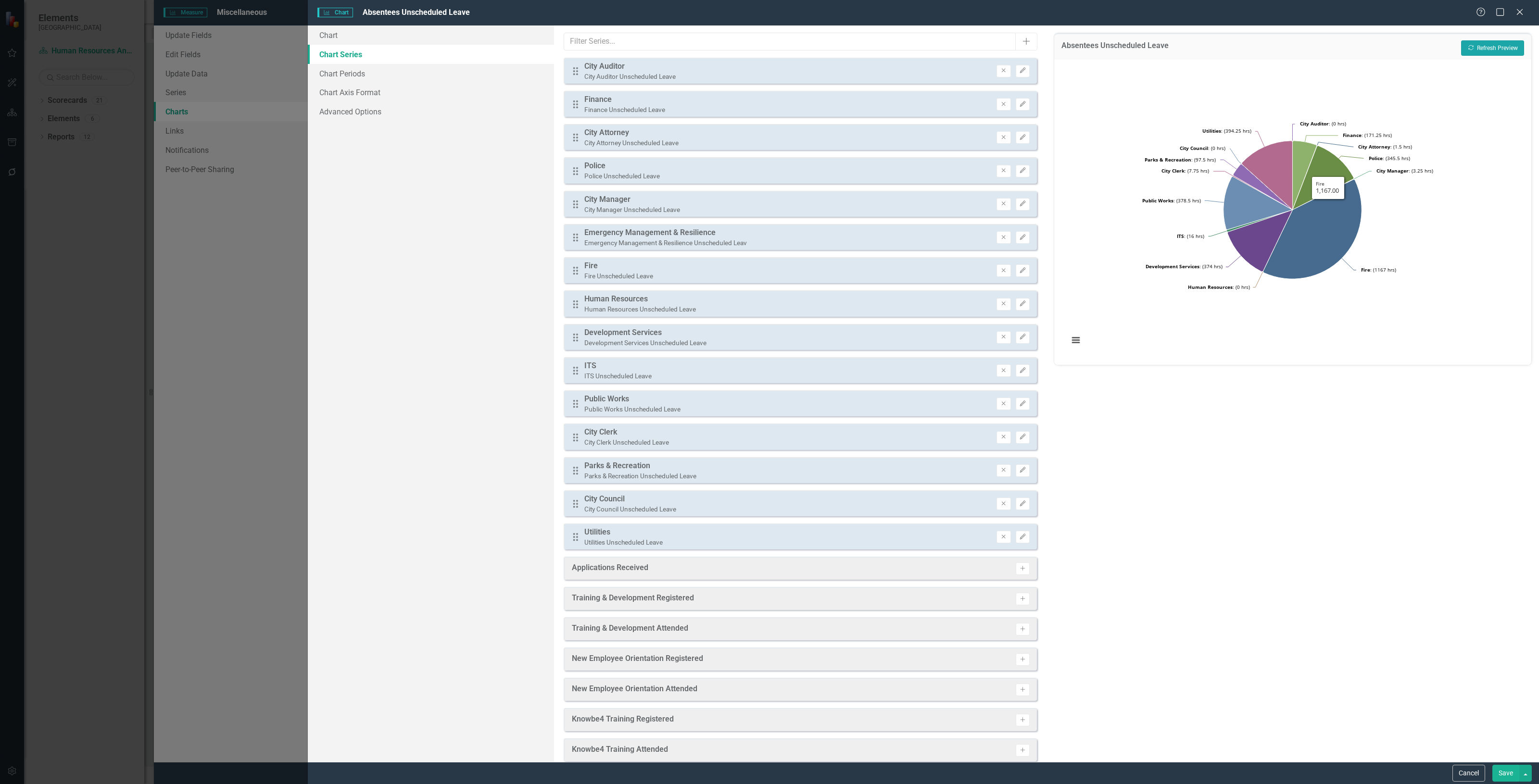
click at [769, 42] on button "Recalculate Refresh Preview" at bounding box center [1493, 48] width 63 height 16
click at [769, 47] on button "Recalculate Refresh Preview" at bounding box center [1493, 48] width 63 height 16
drag, startPoint x: 573, startPoint y: 235, endPoint x: 590, endPoint y: 312, distance: 78.9
click at [582, 310] on div "Drag City Auditor City Auditor Unscheduled Leave Remove Edit Drag Finance Finan…" at bounding box center [800, 303] width 473 height 492
click at [769, 48] on button "Recalculate Refresh Preview" at bounding box center [1493, 48] width 63 height 16
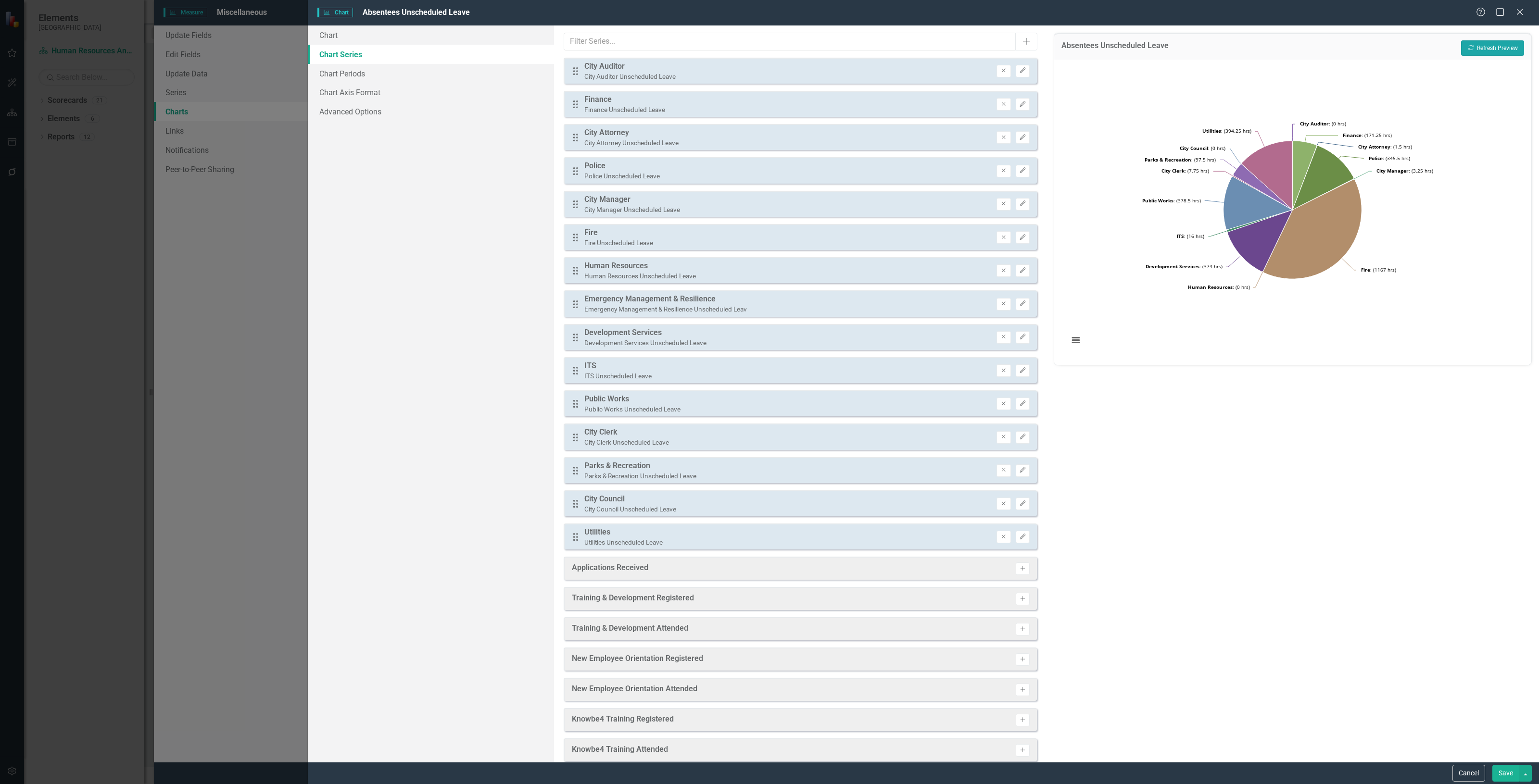
click at [769, 48] on button "Recalculate Refresh Preview" at bounding box center [1493, 48] width 63 height 16
click at [769, 400] on button "Save" at bounding box center [1506, 774] width 27 height 17
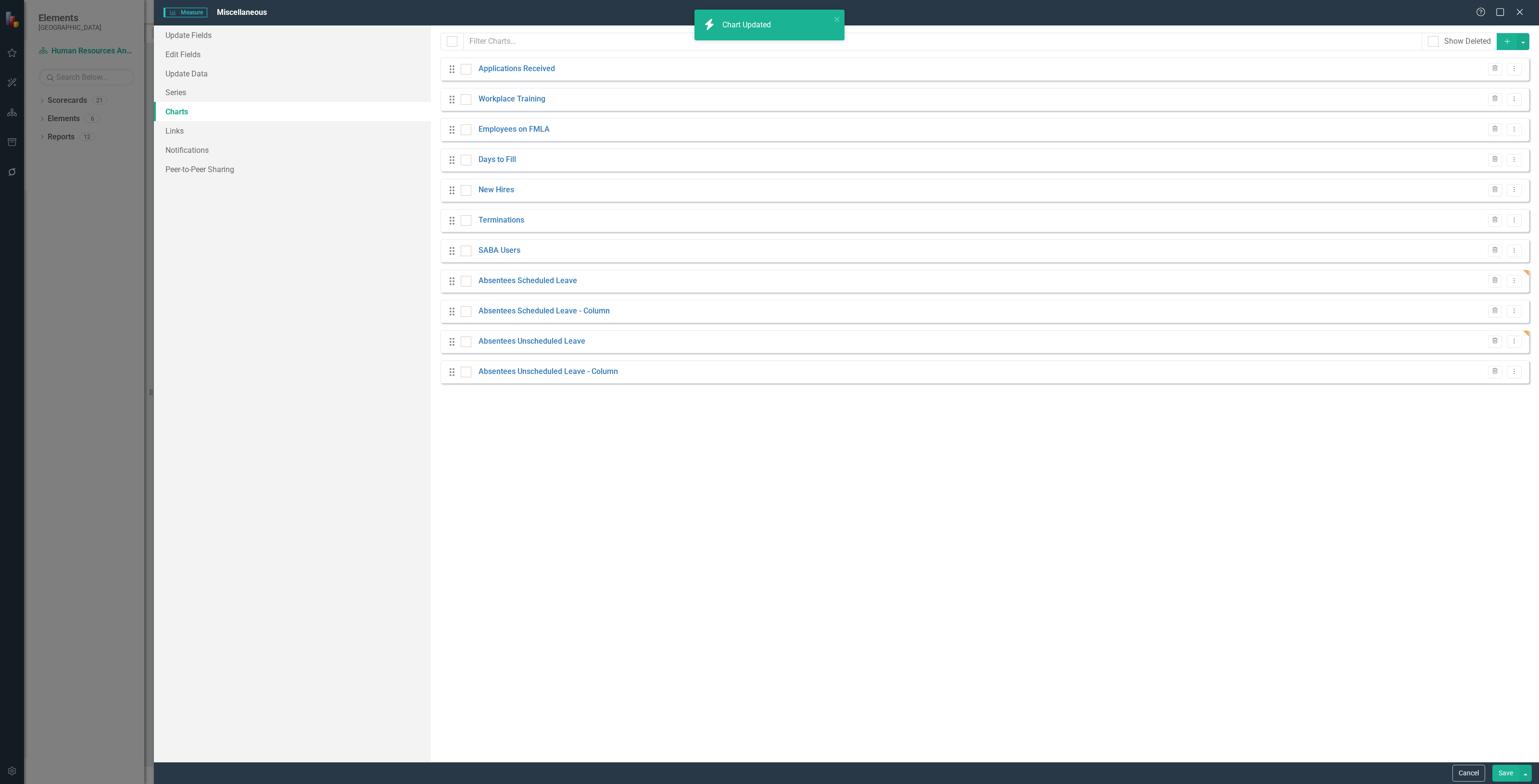
click at [769, 400] on button "Save" at bounding box center [1506, 774] width 27 height 17
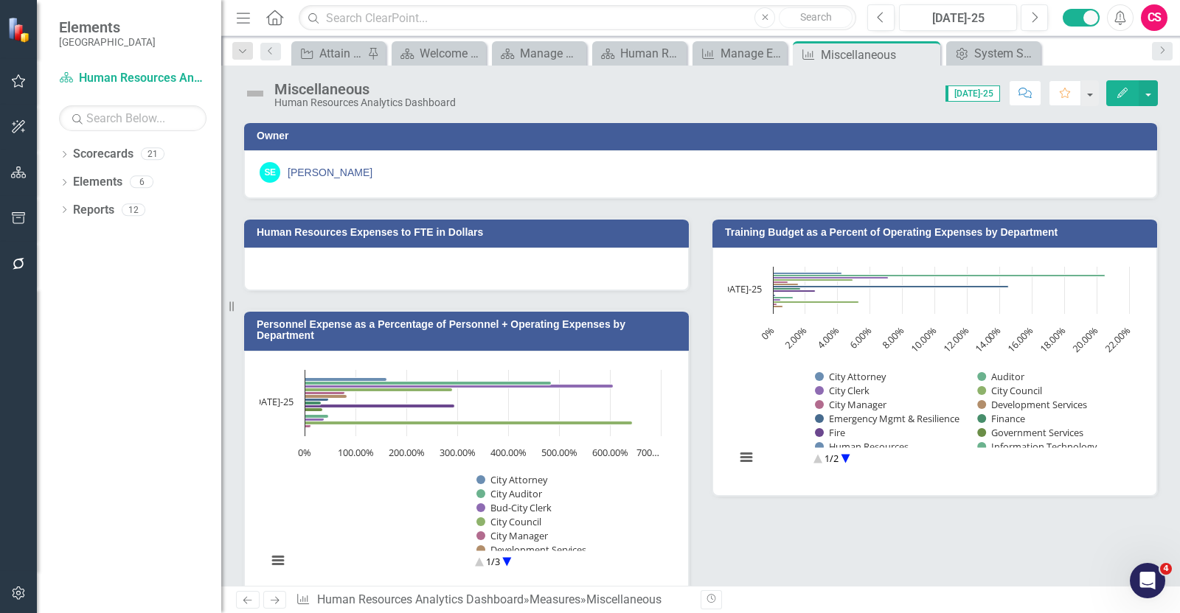
click at [1132, 97] on button "Edit" at bounding box center [1122, 93] width 32 height 26
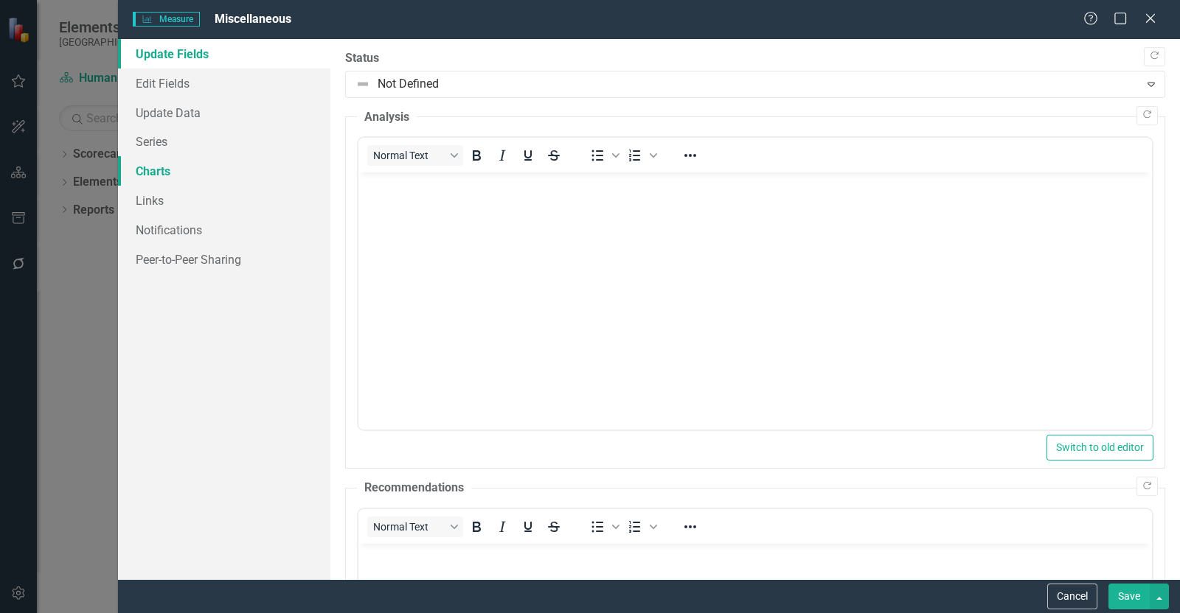
click at [147, 174] on link "Charts" at bounding box center [224, 170] width 212 height 29
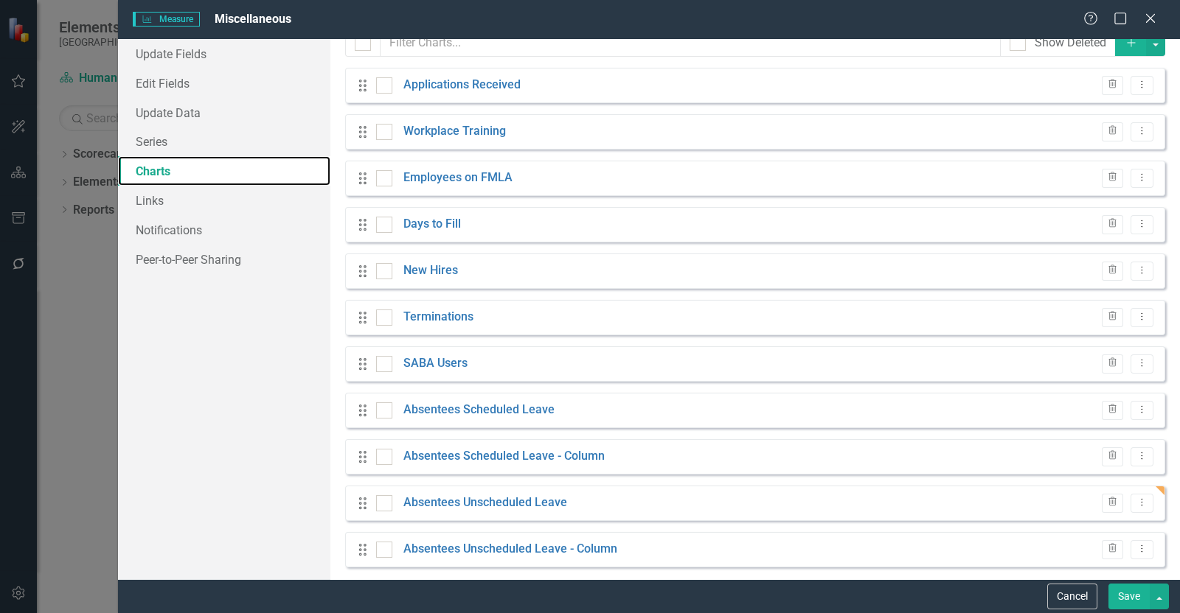
scroll to position [30, 0]
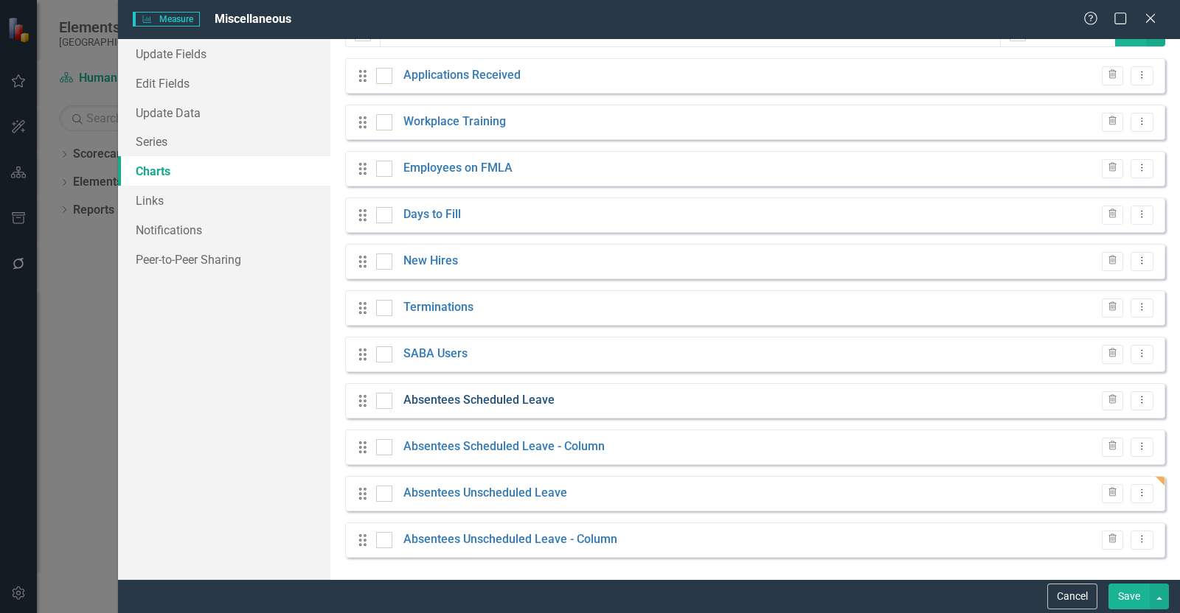
click at [475, 403] on link "Absentees Scheduled Leave" at bounding box center [478, 400] width 151 height 17
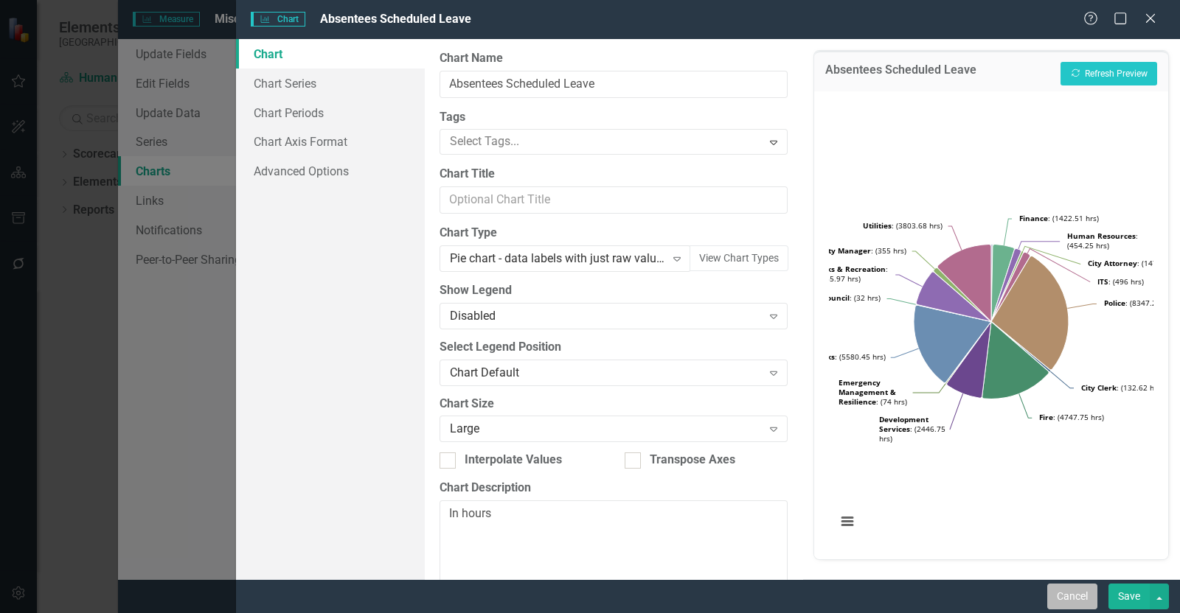
click at [1050, 599] on button "Cancel" at bounding box center [1072, 597] width 50 height 26
click at [1052, 597] on button "Cancel" at bounding box center [1072, 597] width 50 height 26
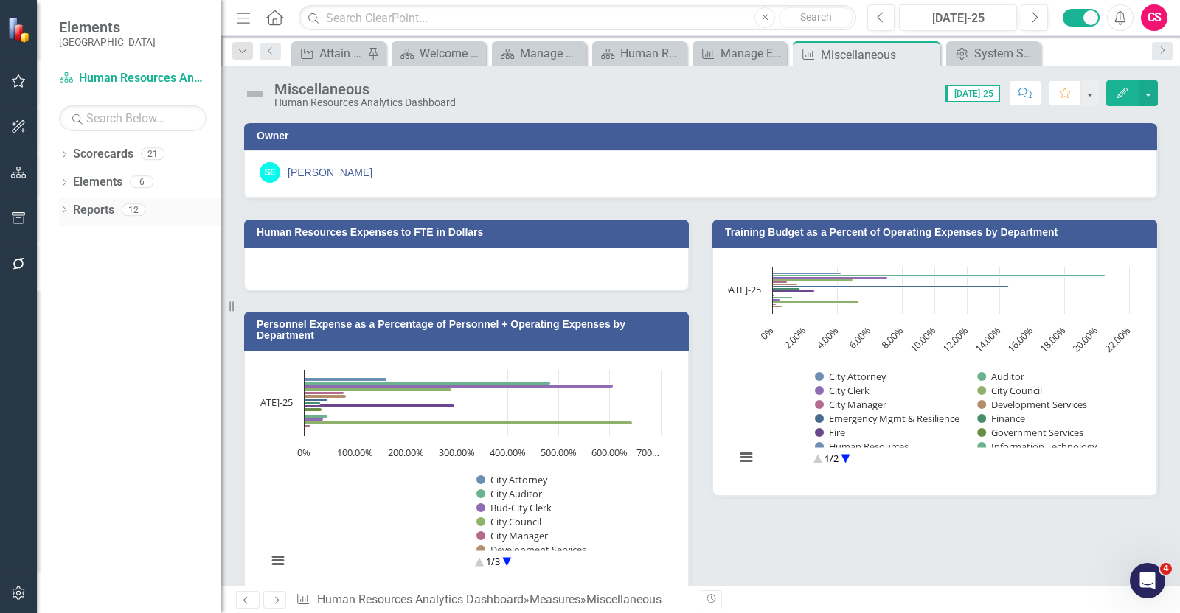
click at [88, 211] on link "Reports" at bounding box center [93, 210] width 41 height 17
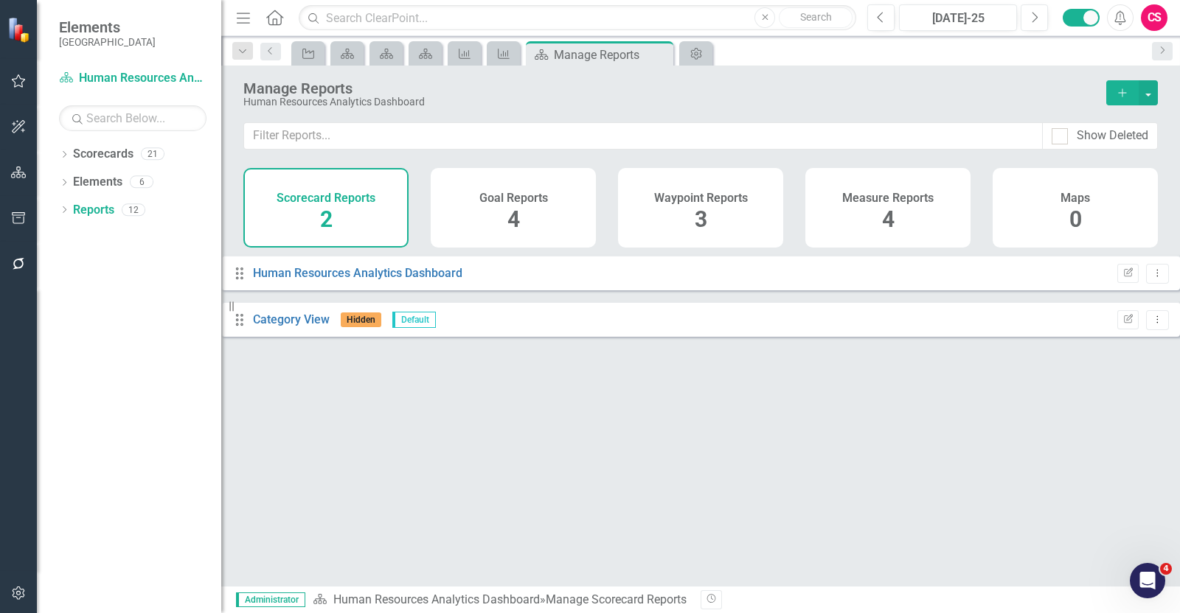
click at [849, 214] on div "Measure Reports 4" at bounding box center [887, 208] width 165 height 80
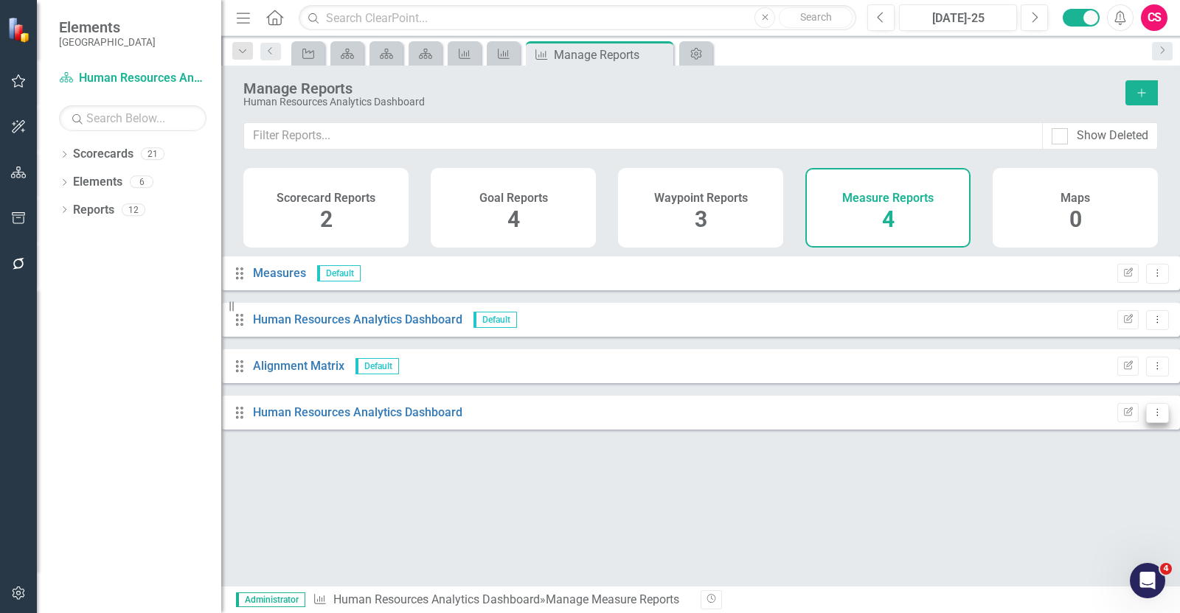
click at [1151, 417] on icon "Dropdown Menu" at bounding box center [1157, 413] width 13 height 10
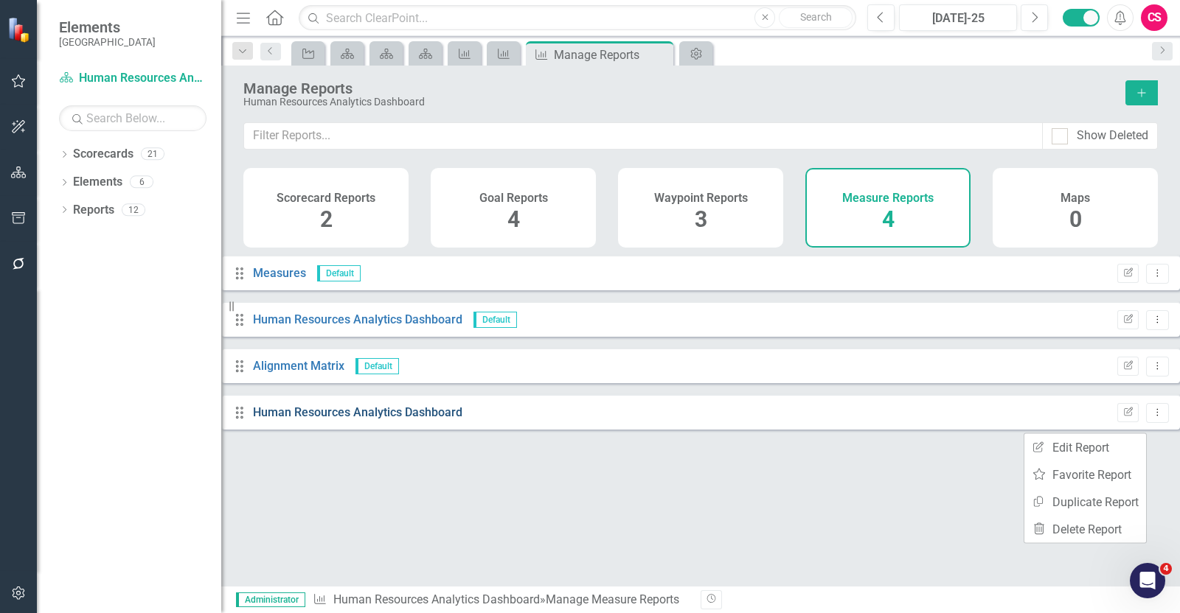
click at [462, 419] on link "Human Resources Analytics Dashboard" at bounding box center [357, 412] width 209 height 14
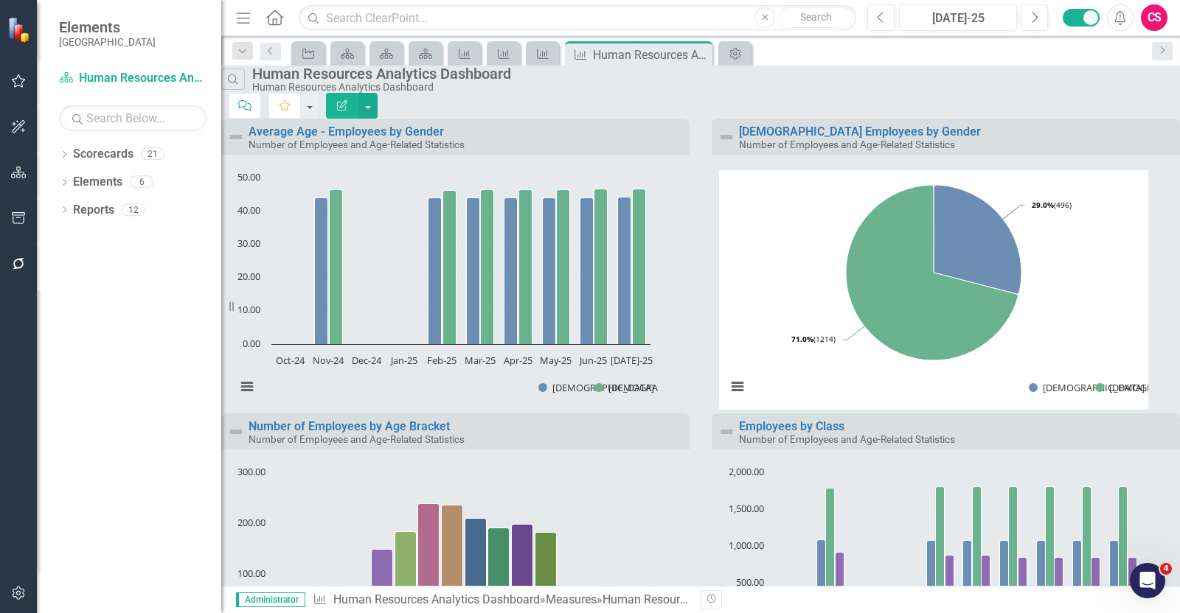
scroll to position [1460, 0]
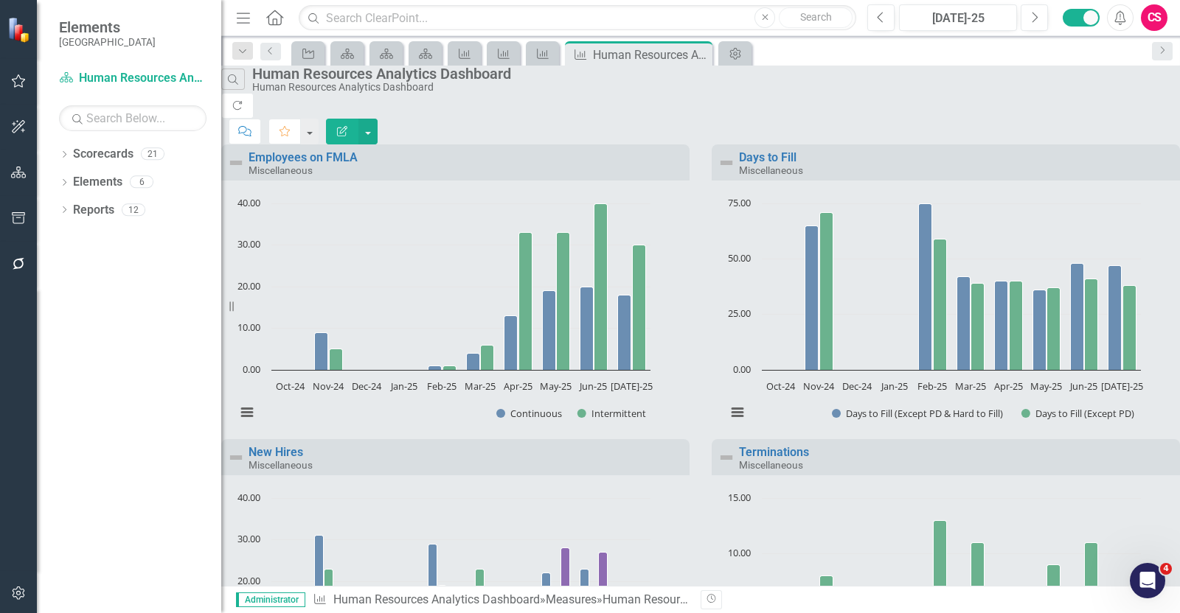
scroll to position [553, 0]
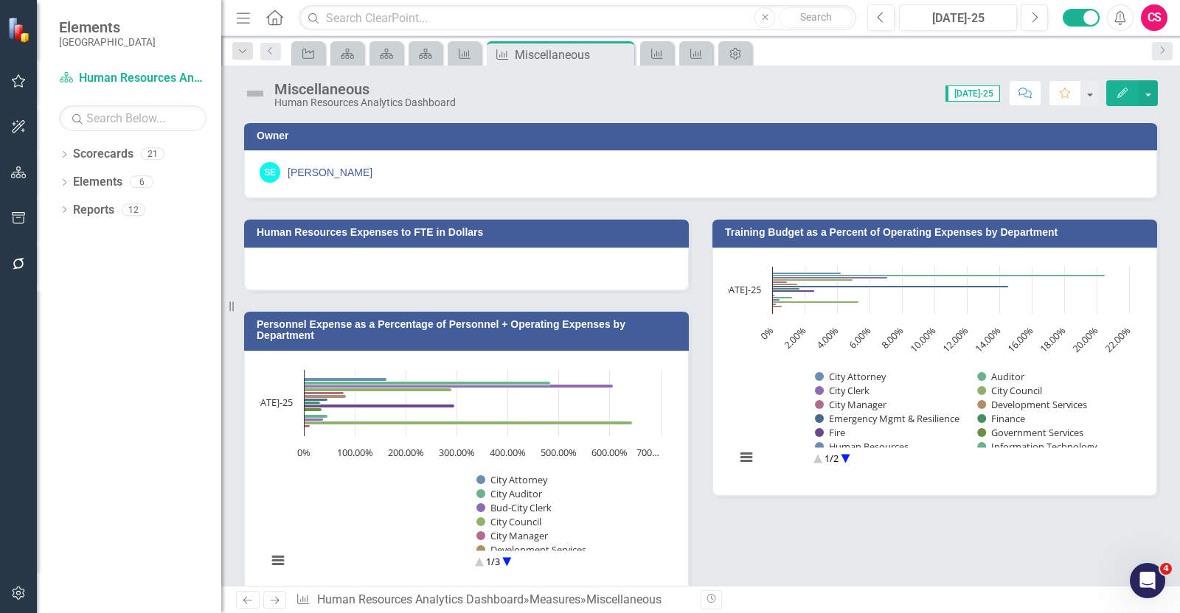
click at [1126, 88] on icon "button" at bounding box center [1122, 93] width 10 height 10
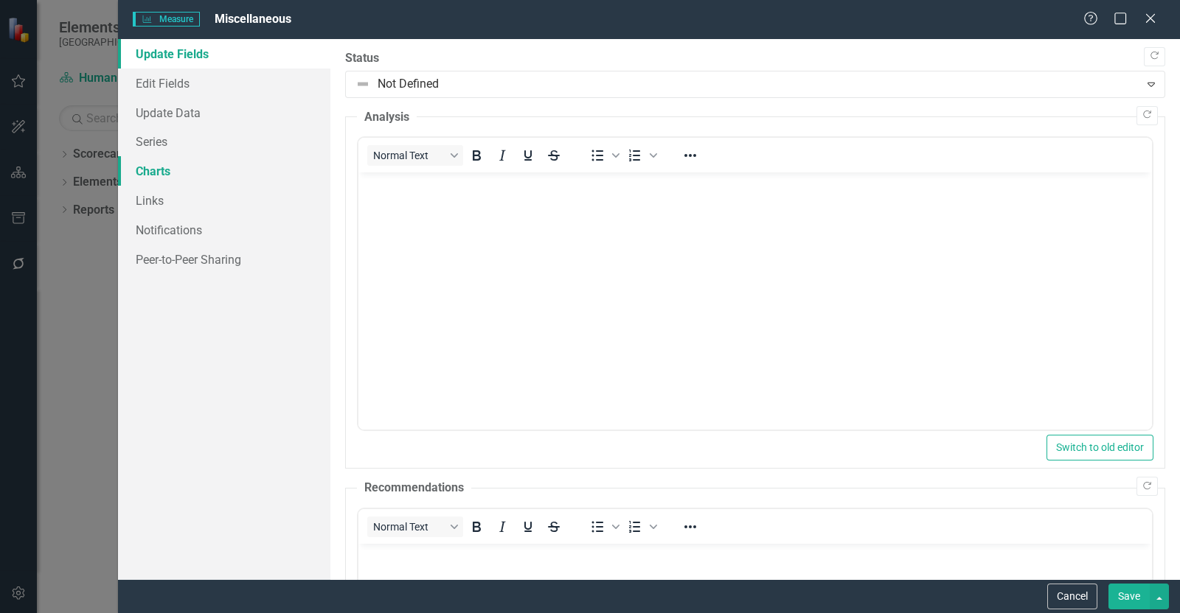
click at [180, 167] on link "Charts" at bounding box center [224, 170] width 212 height 29
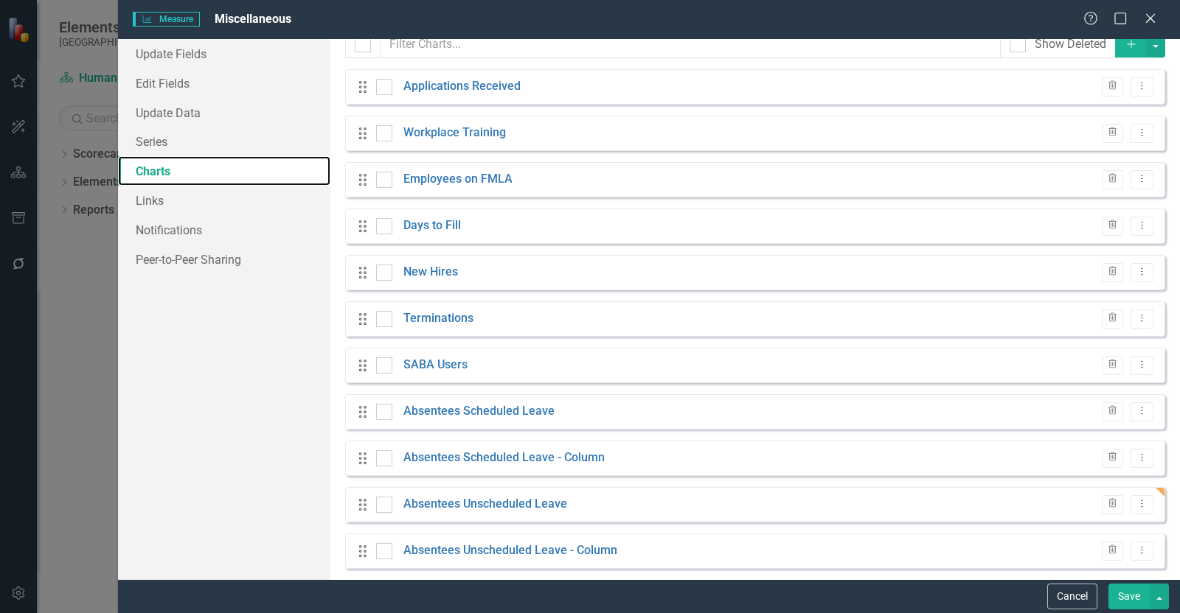
scroll to position [30, 0]
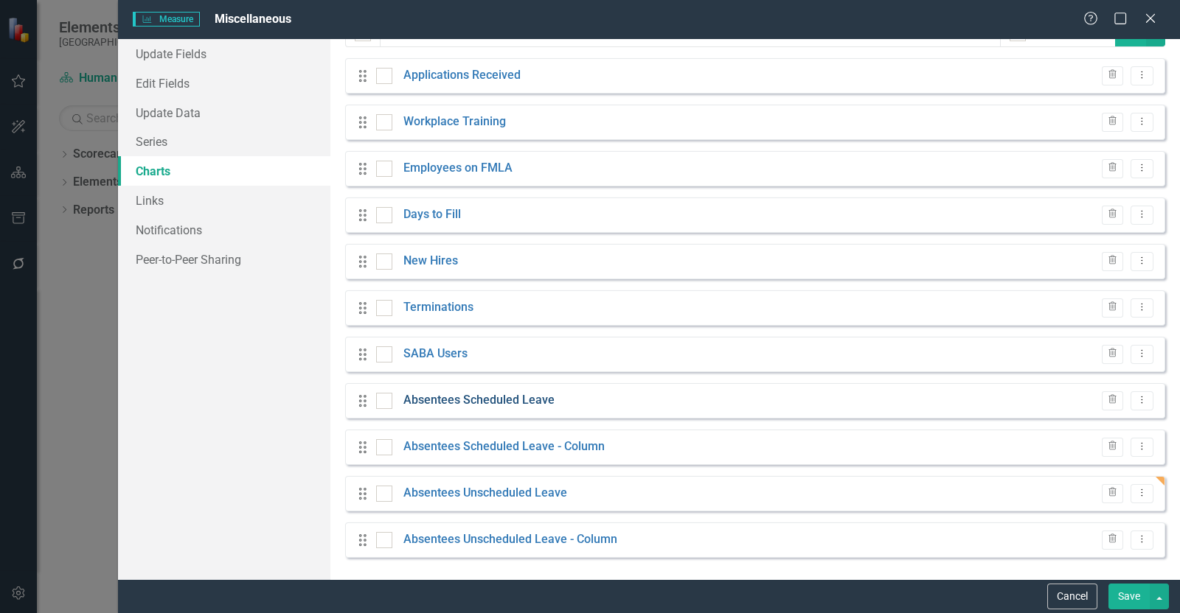
click at [481, 399] on link "Absentees Scheduled Leave" at bounding box center [478, 400] width 151 height 17
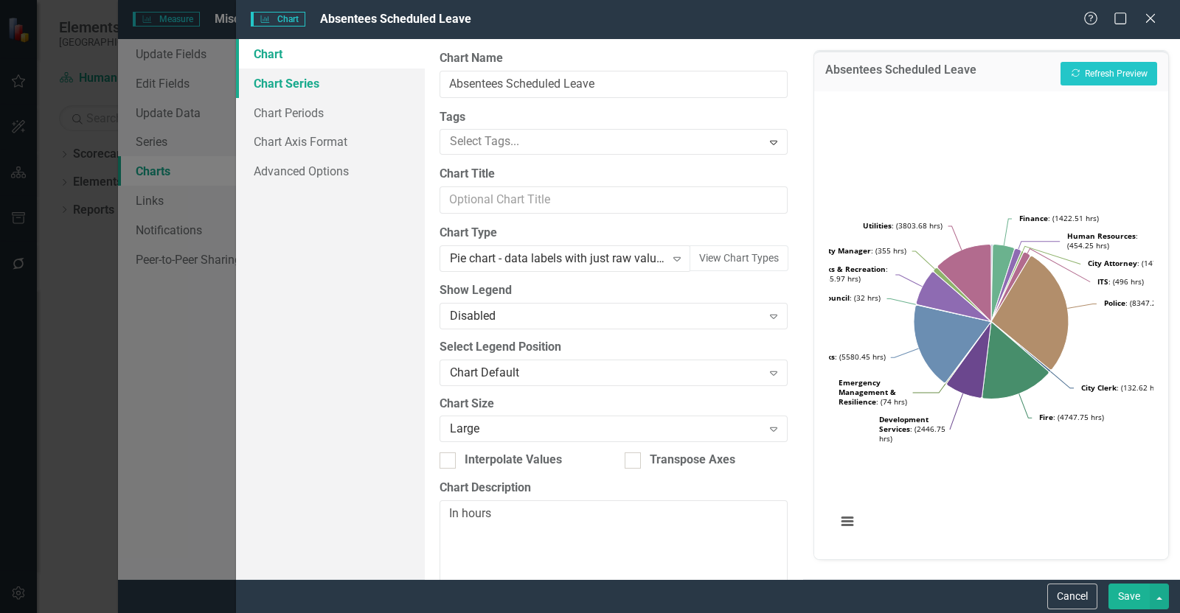
click at [318, 90] on link "Chart Series" at bounding box center [330, 83] width 189 height 29
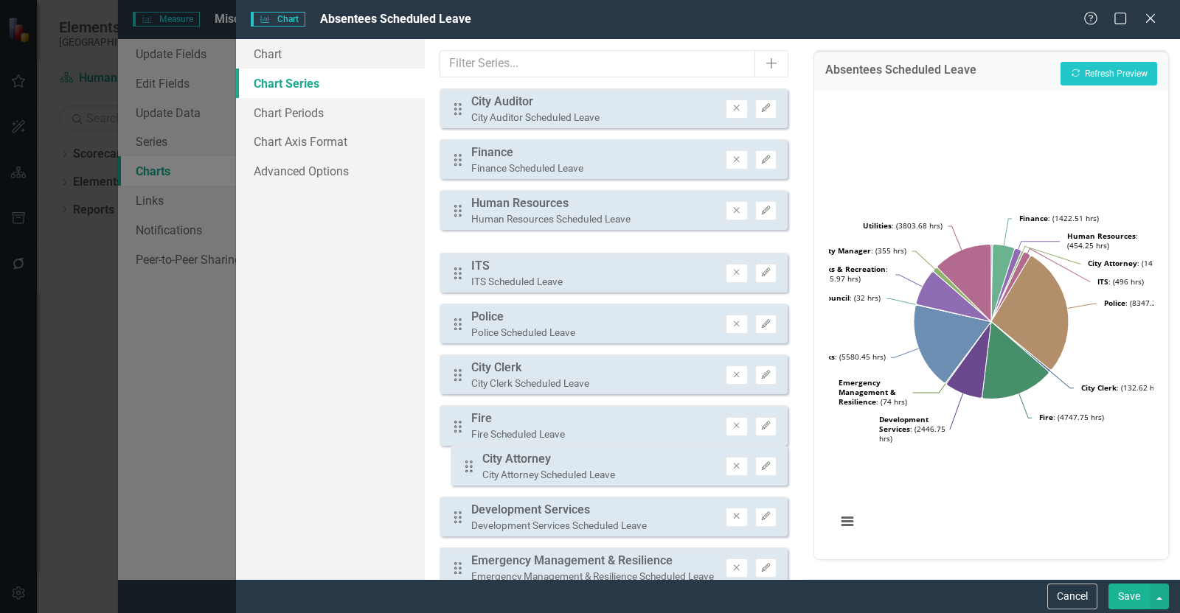
drag, startPoint x: 453, startPoint y: 264, endPoint x: 464, endPoint y: 470, distance: 206.0
click at [464, 470] on div "Drag City Auditor City Auditor Scheduled Leave Remove Edit Drag Finance Finance…" at bounding box center [613, 465] width 348 height 755
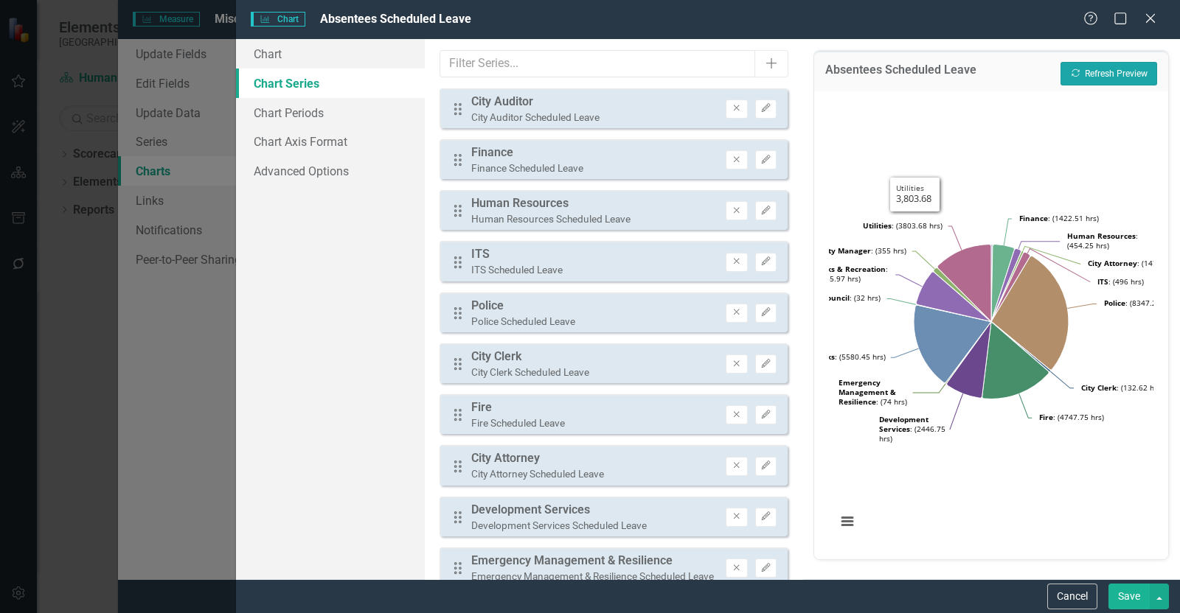
click at [1112, 69] on button "Recalculate Refresh Preview" at bounding box center [1108, 74] width 97 height 24
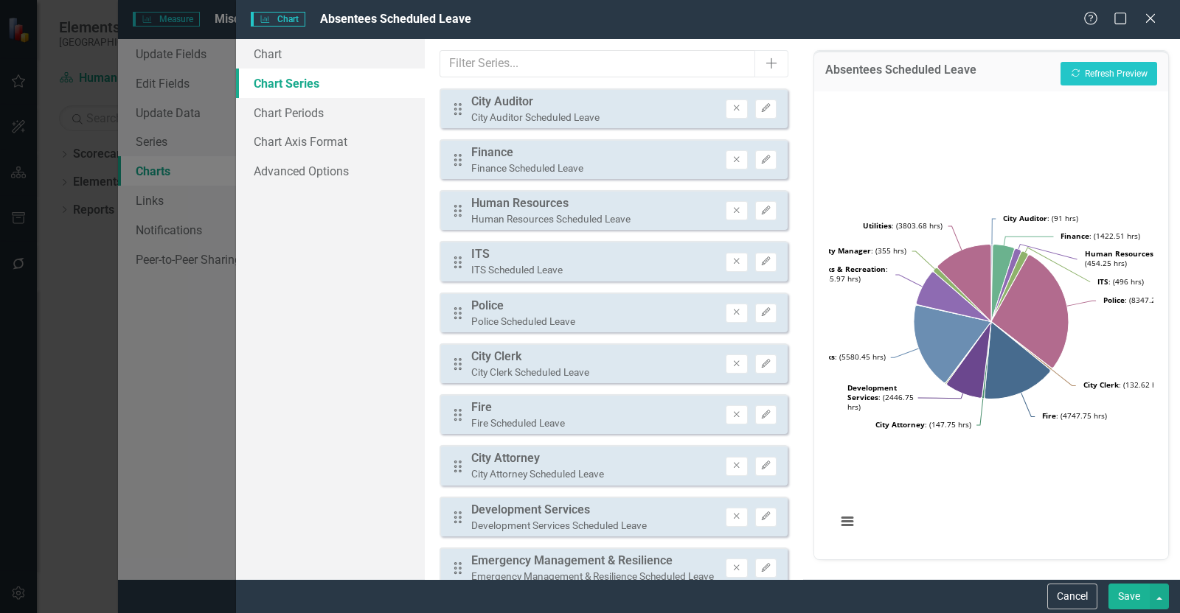
click at [1115, 591] on button "Save" at bounding box center [1128, 597] width 41 height 26
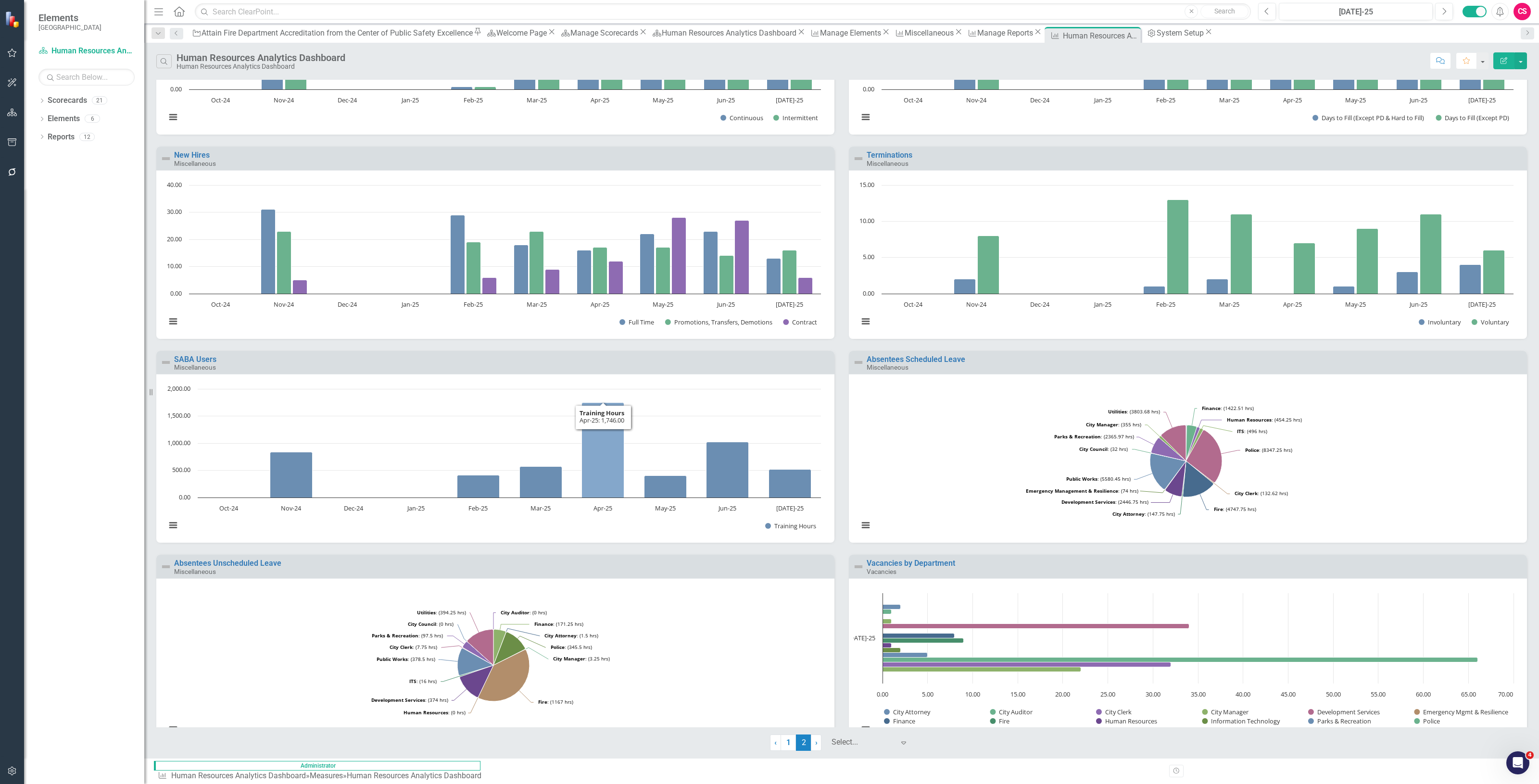
scroll to position [149, 0]
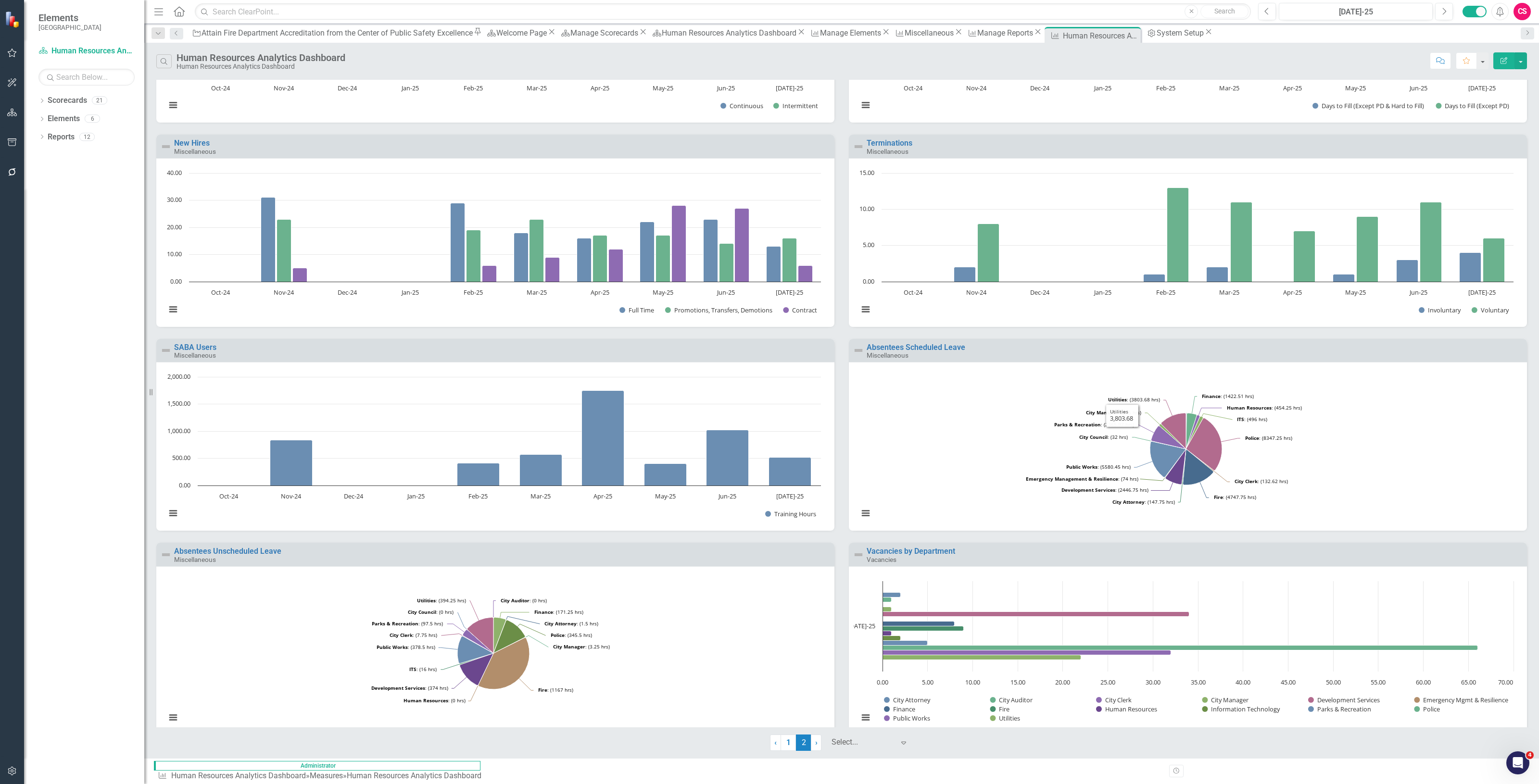
click at [769, 342] on div "Absentees Scheduled Leave Miscellaneous" at bounding box center [1187, 351] width 678 height 23
click at [769, 345] on link "Absentees Scheduled Leave" at bounding box center [915, 348] width 99 height 9
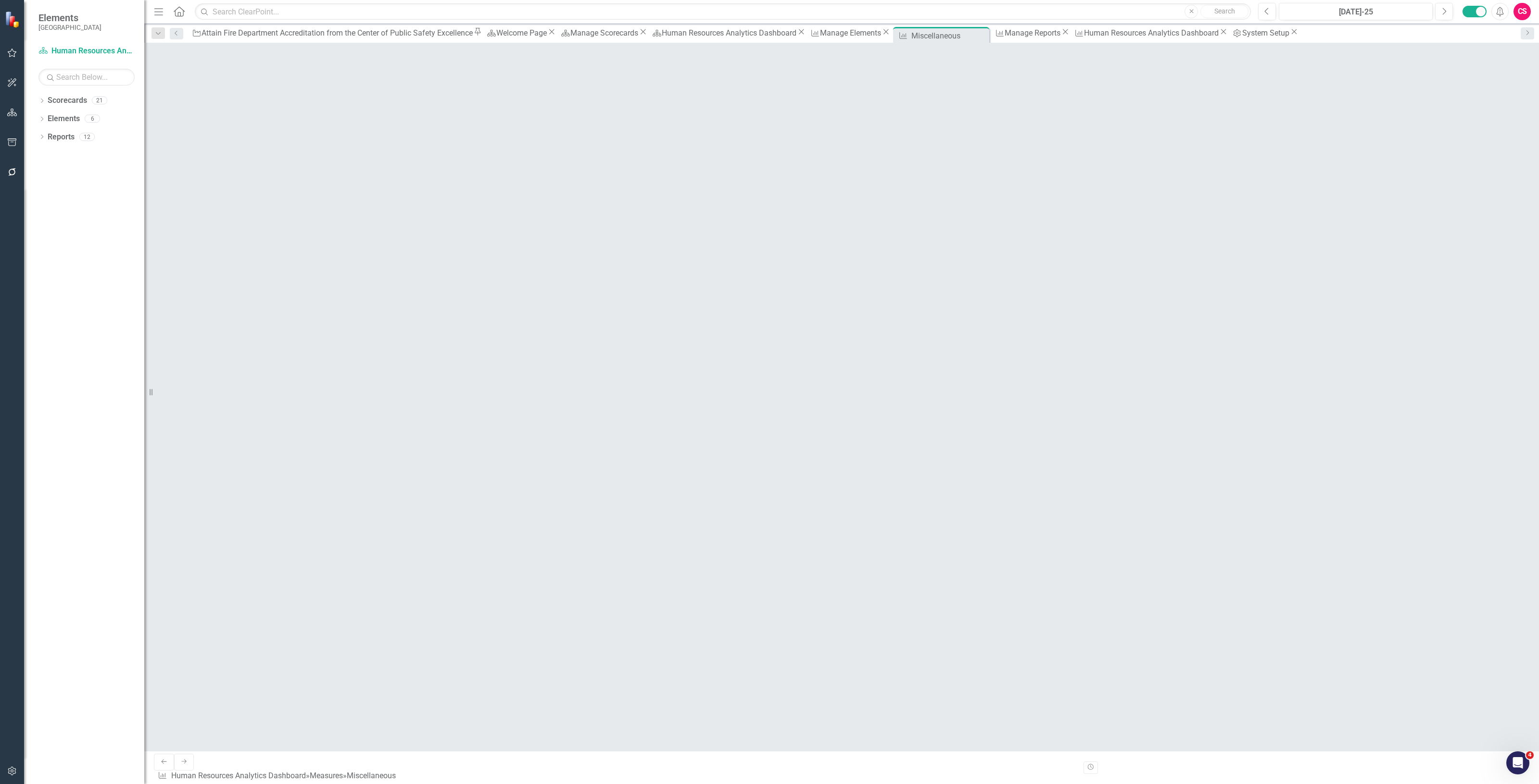
click at [164, 147] on icon "Edit" at bounding box center [159, 151] width 8 height 7
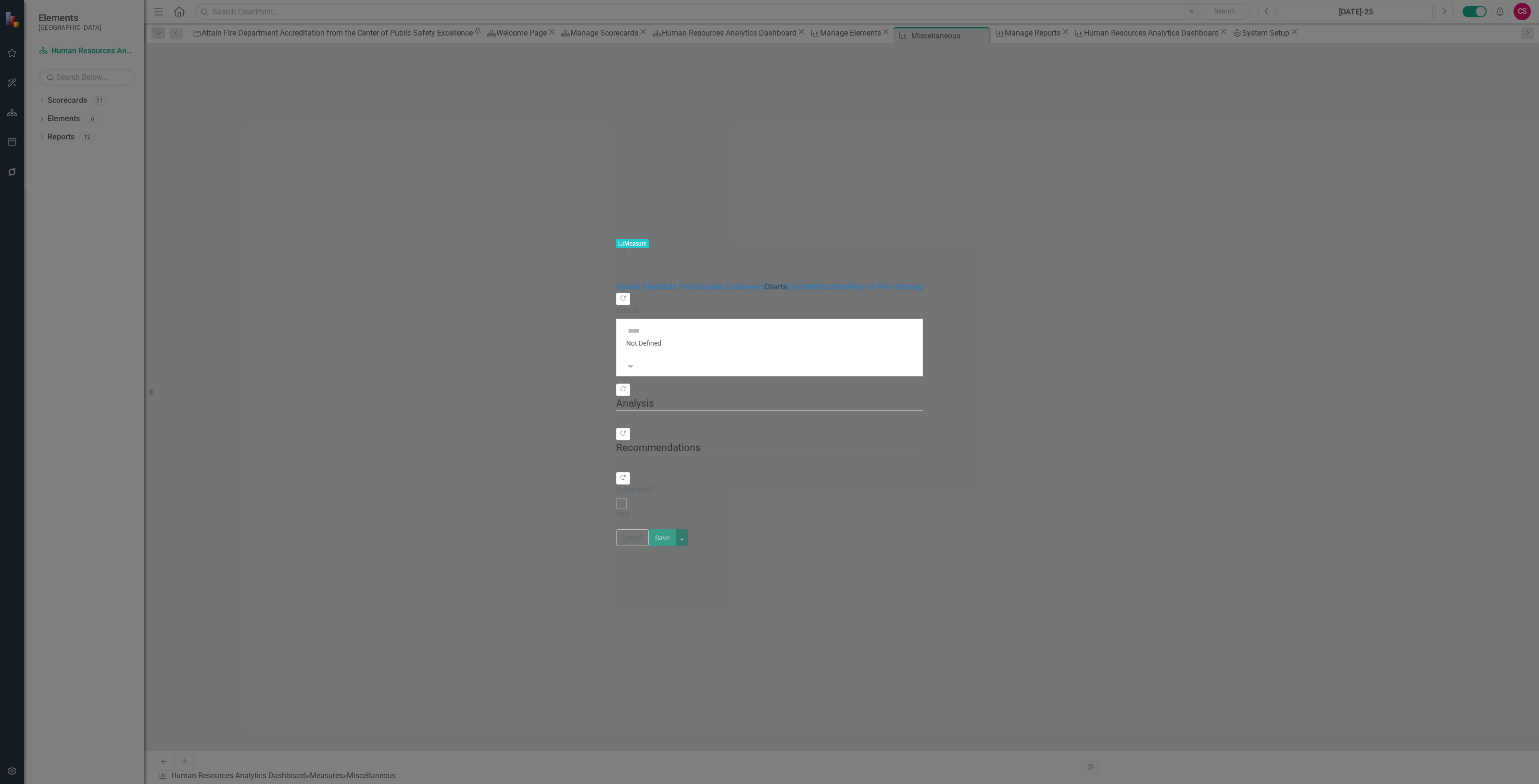
click at [764, 282] on link "Charts" at bounding box center [775, 287] width 23 height 9
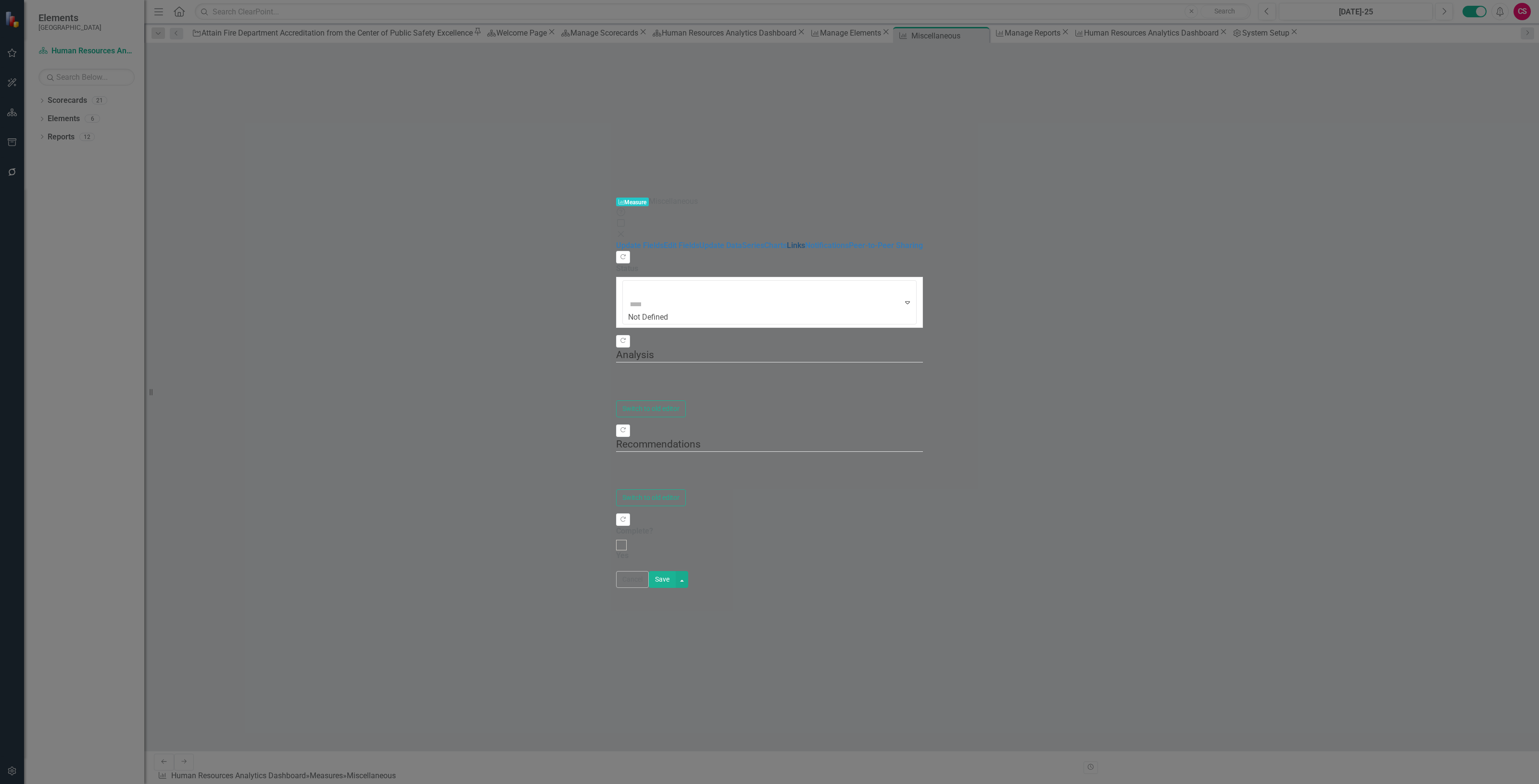
click at [769, 241] on link "Links" at bounding box center [796, 245] width 18 height 9
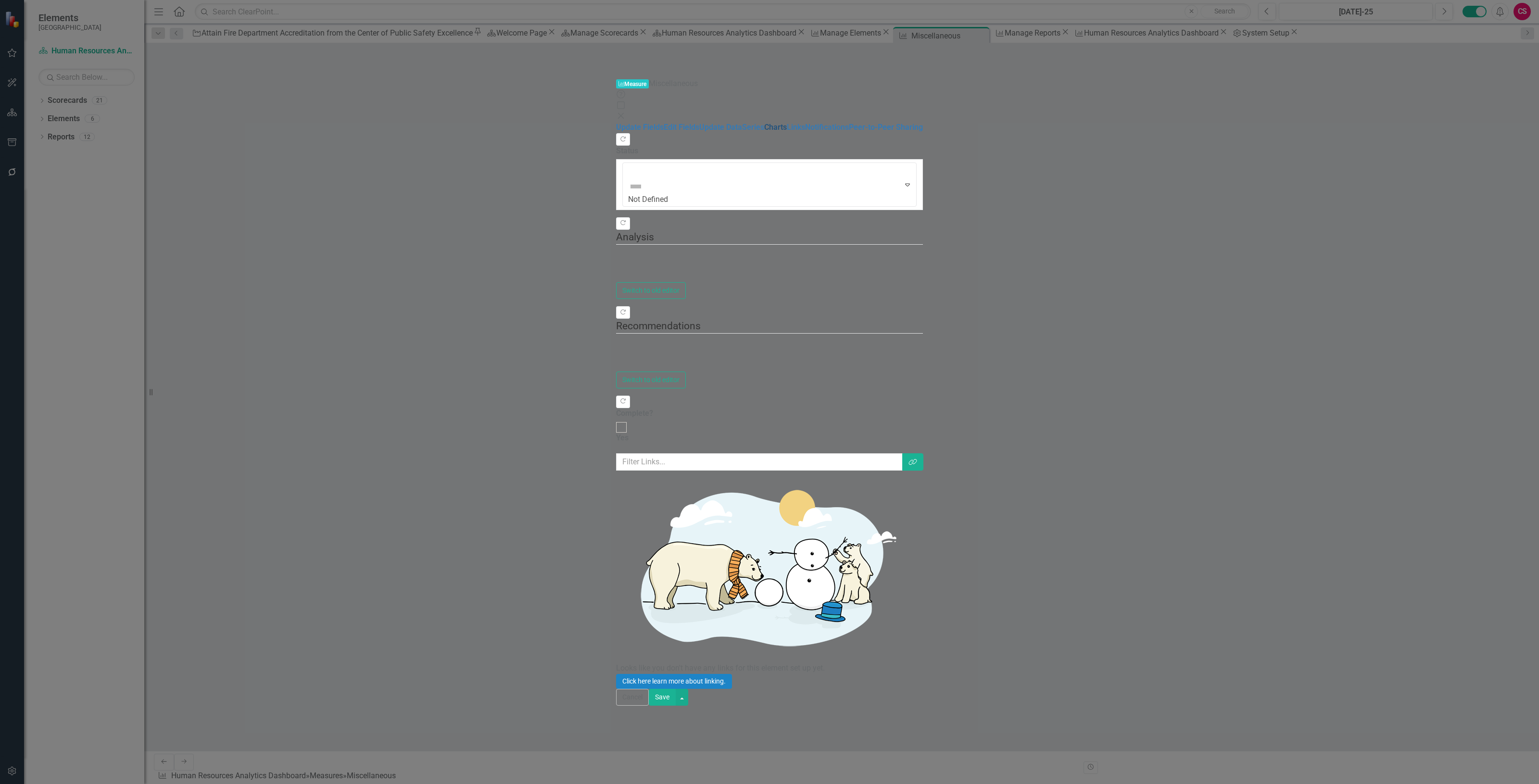
click at [764, 123] on link "Charts" at bounding box center [775, 127] width 23 height 9
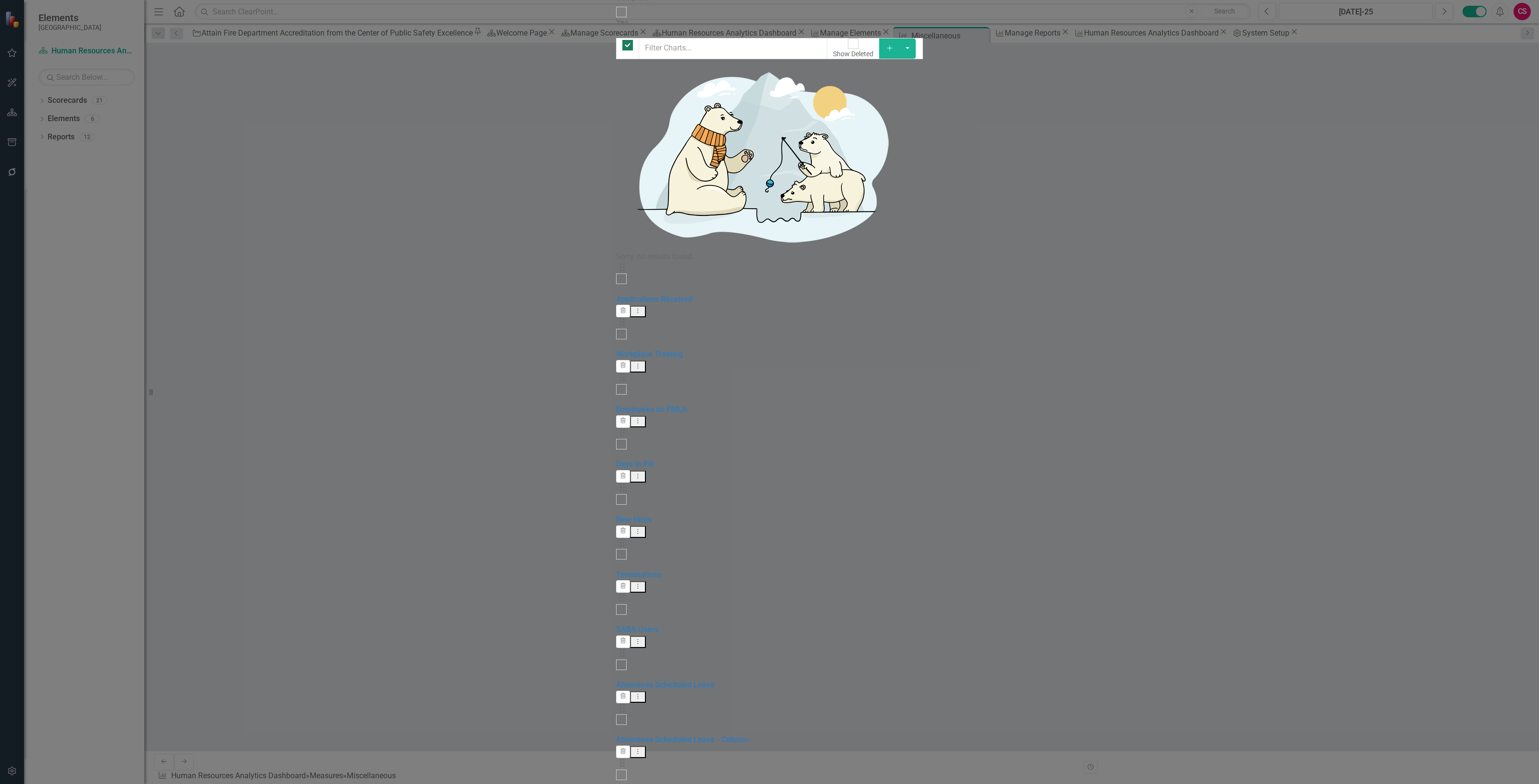
checkbox input "false"
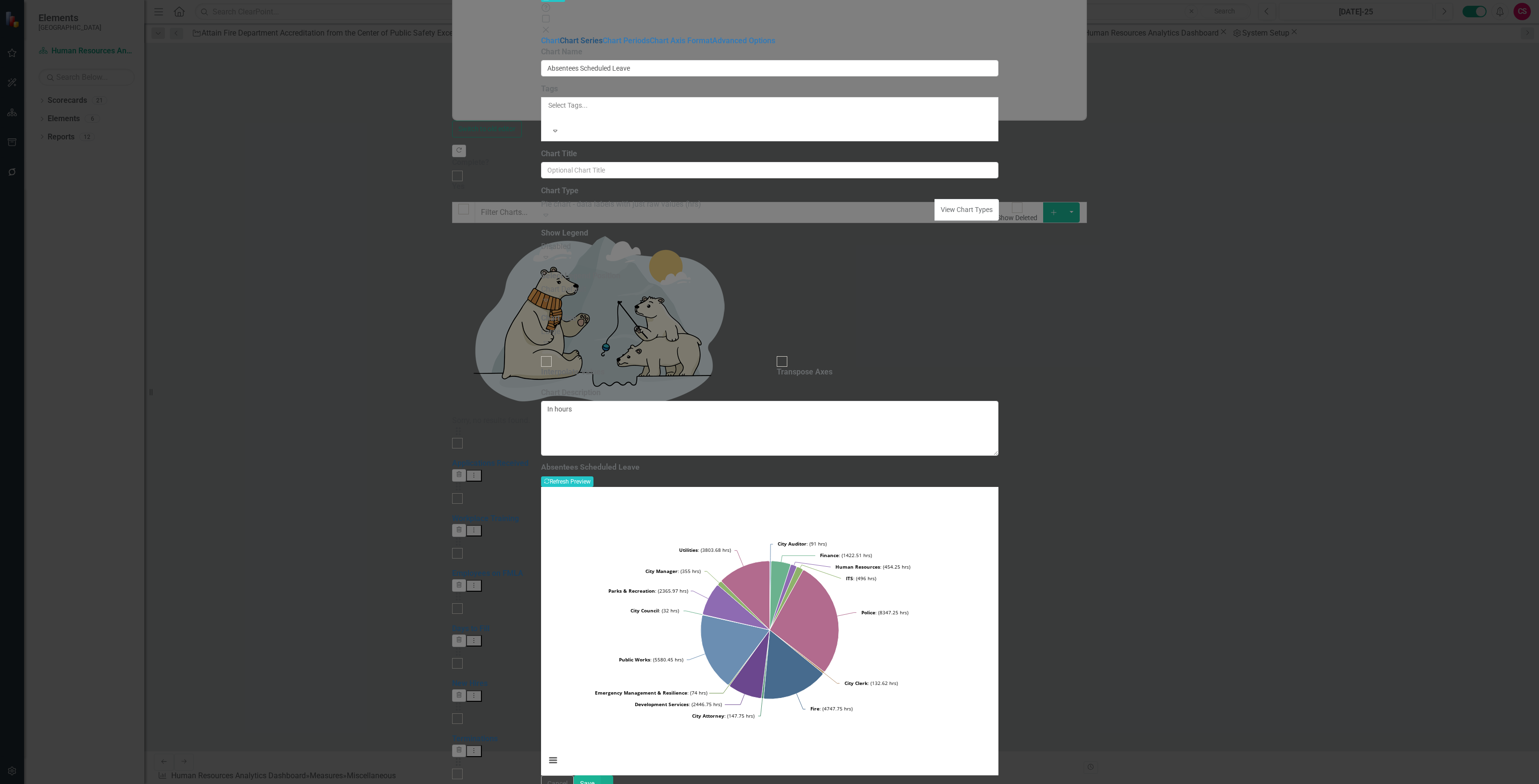
click at [560, 45] on link "Chart Series" at bounding box center [581, 40] width 43 height 9
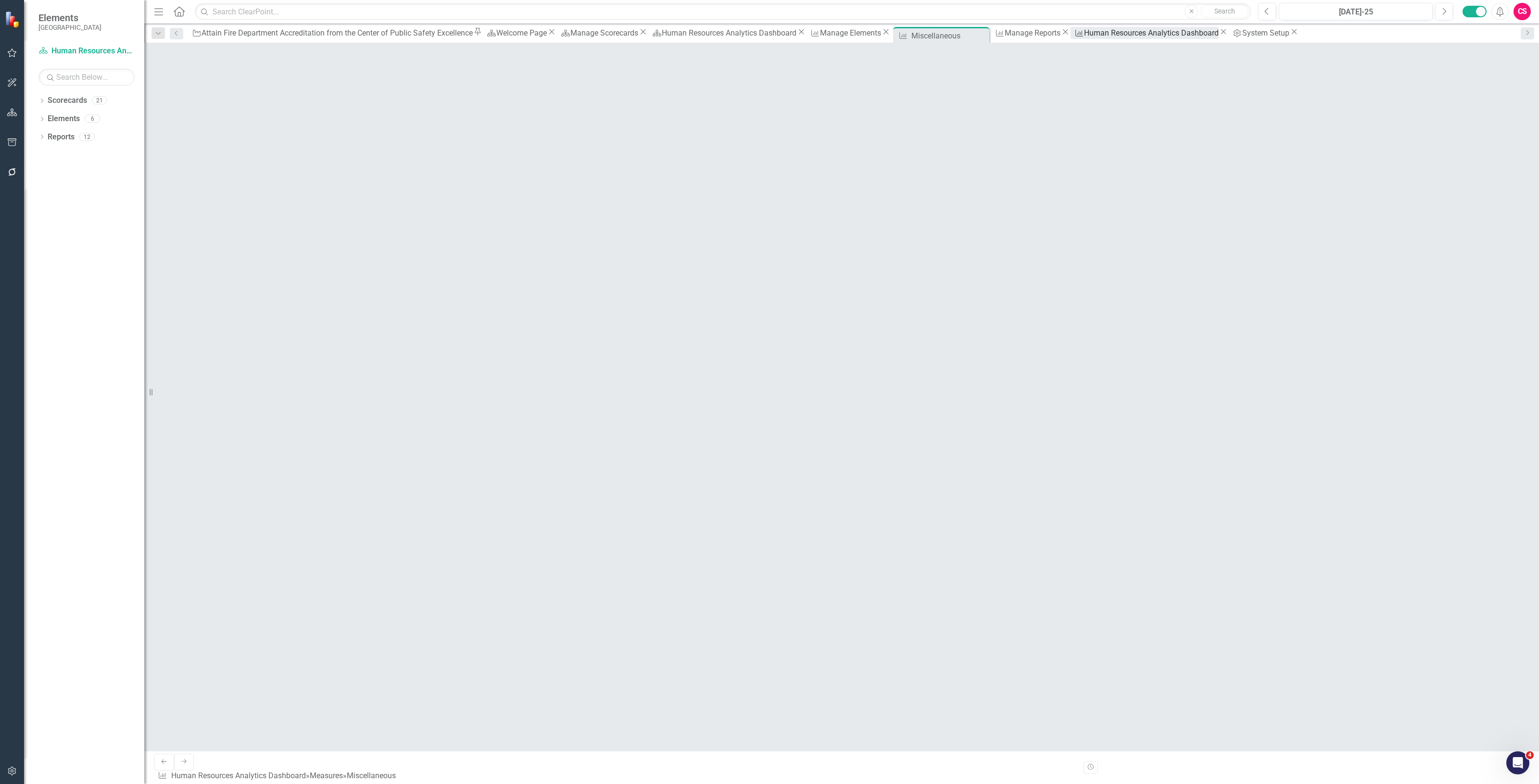
click at [769, 35] on div "Human Resources Analytics Dashboard" at bounding box center [1151, 33] width 134 height 12
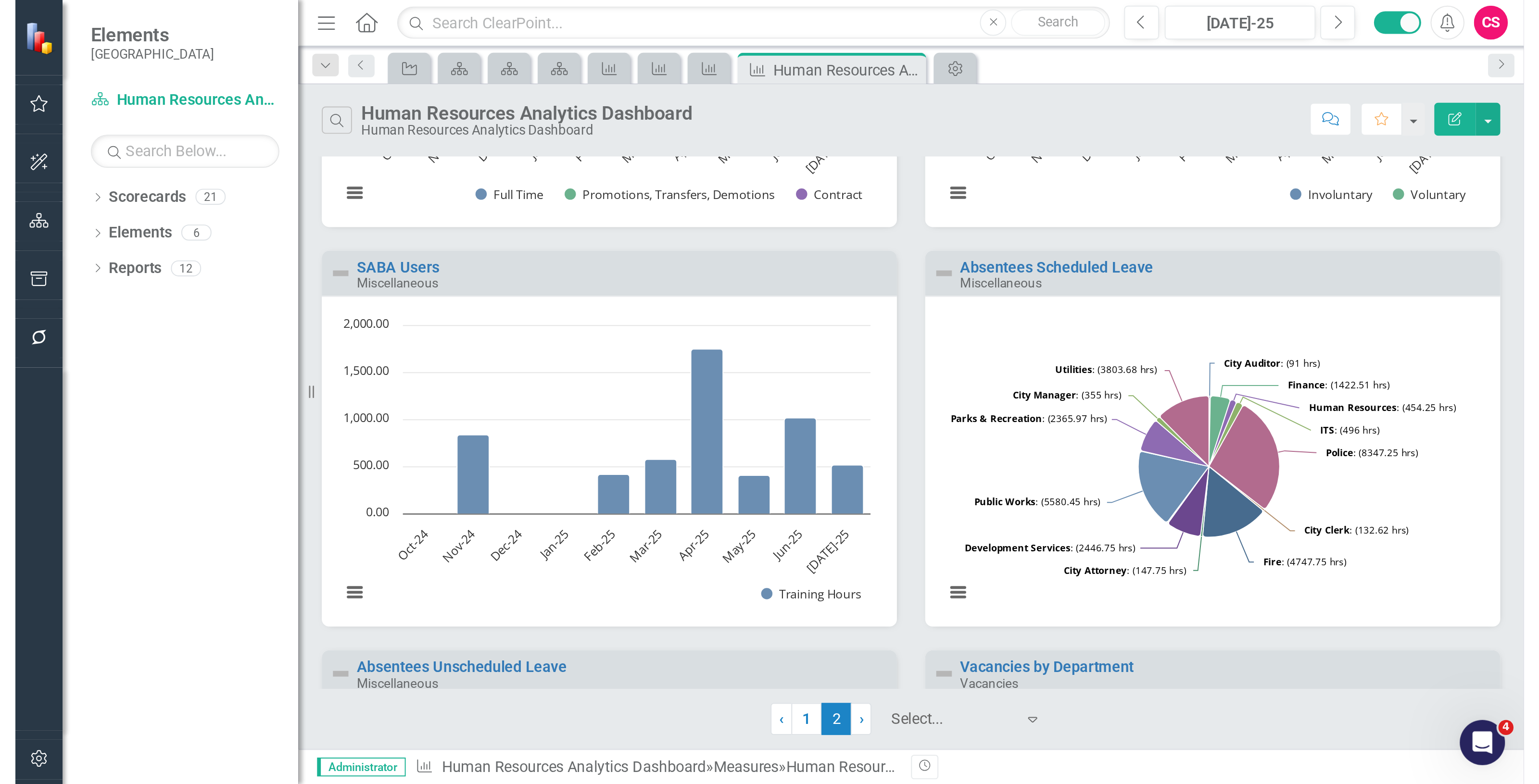
scroll to position [361, 0]
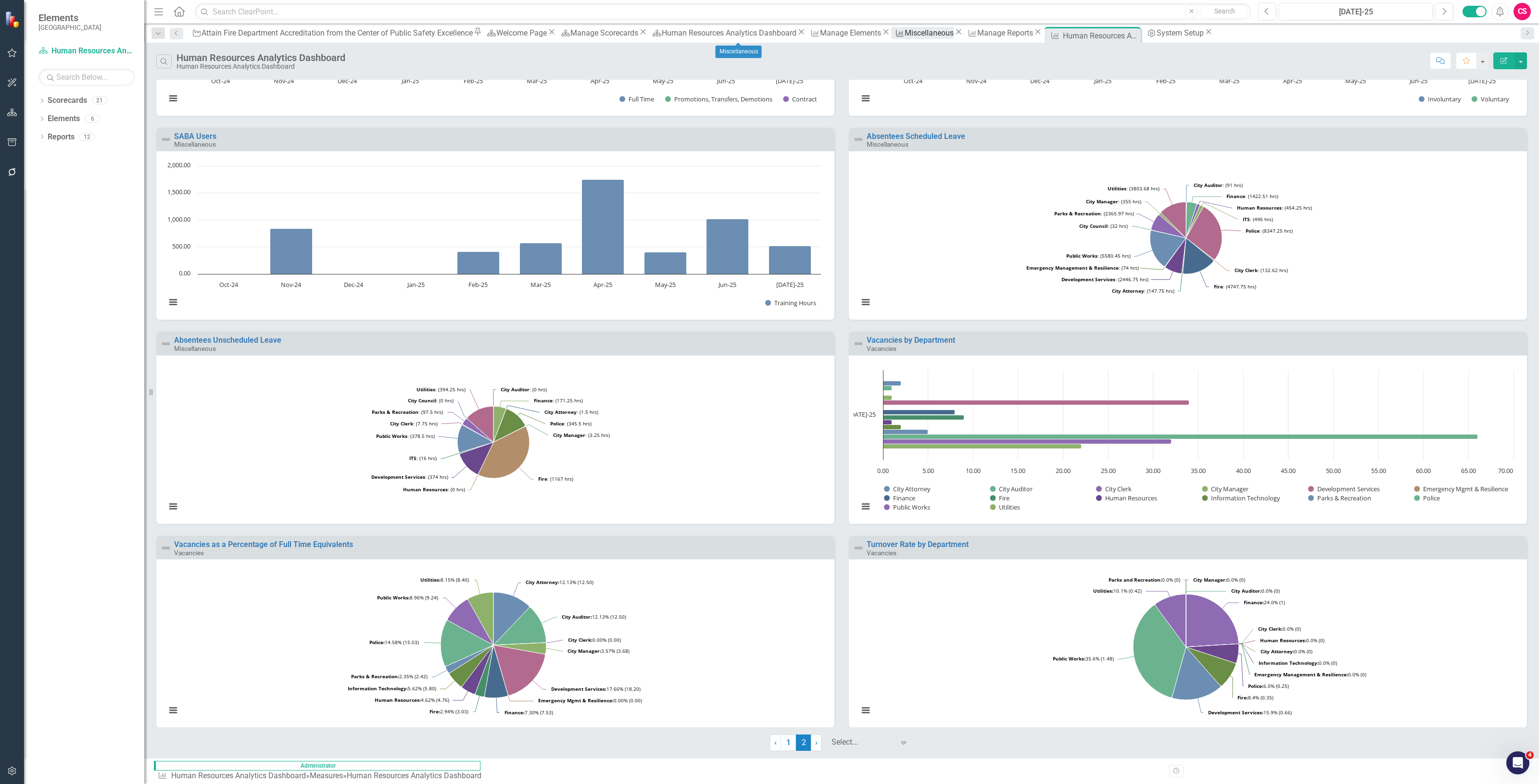
click at [769, 33] on div "Miscellaneous" at bounding box center [929, 33] width 49 height 12
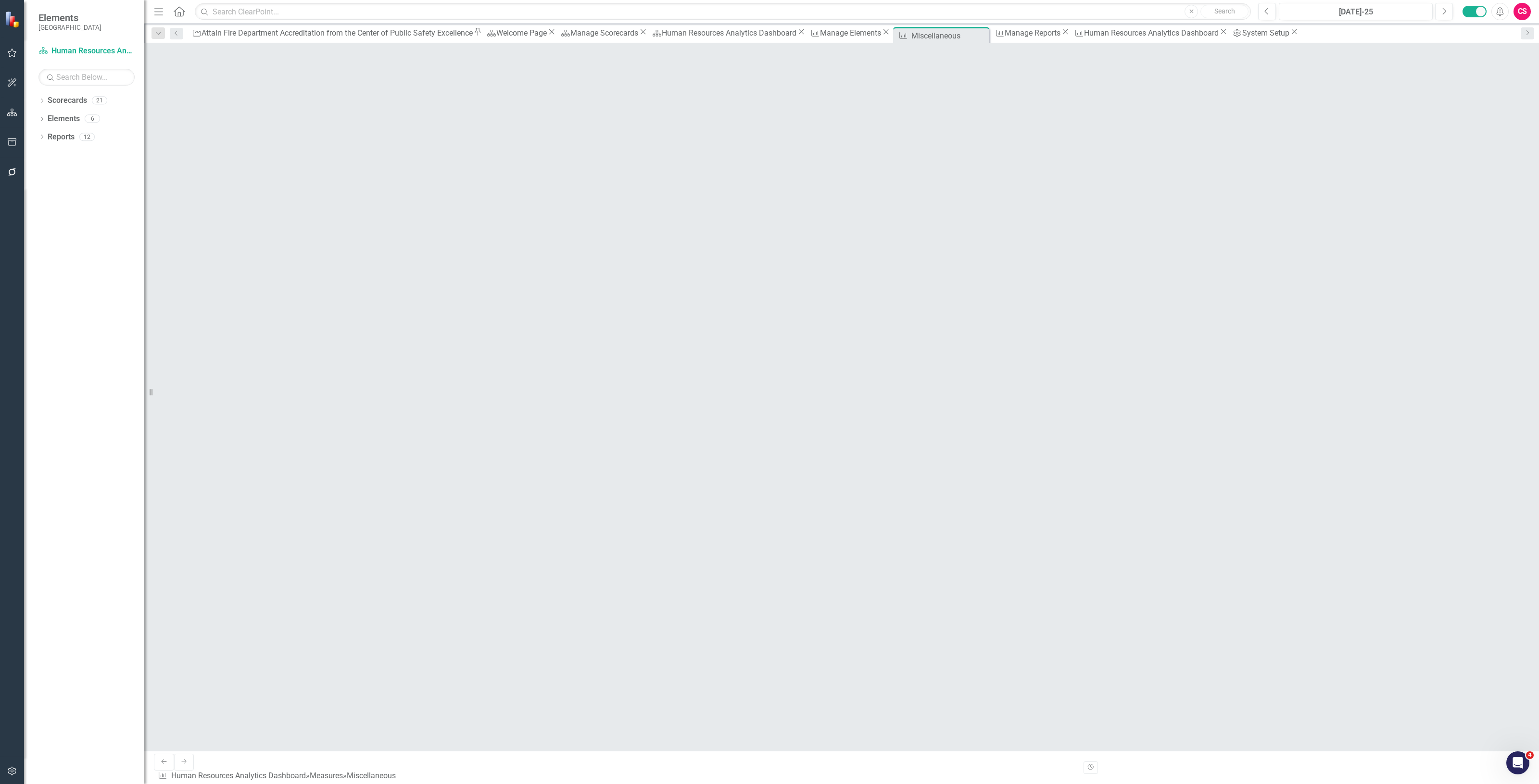
click at [170, 143] on button "Edit" at bounding box center [160, 151] width 21 height 17
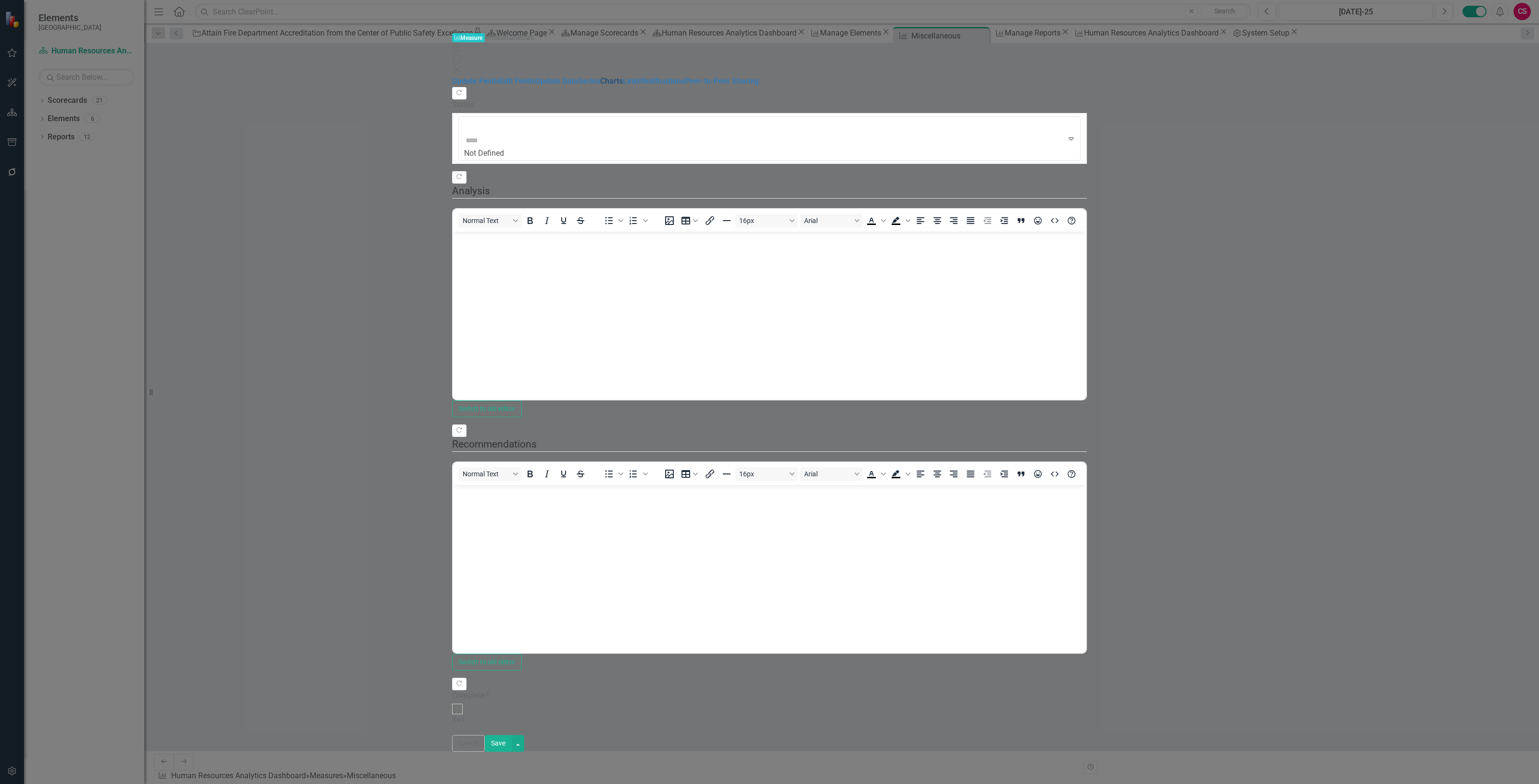
click at [600, 85] on link "Charts" at bounding box center [611, 81] width 23 height 9
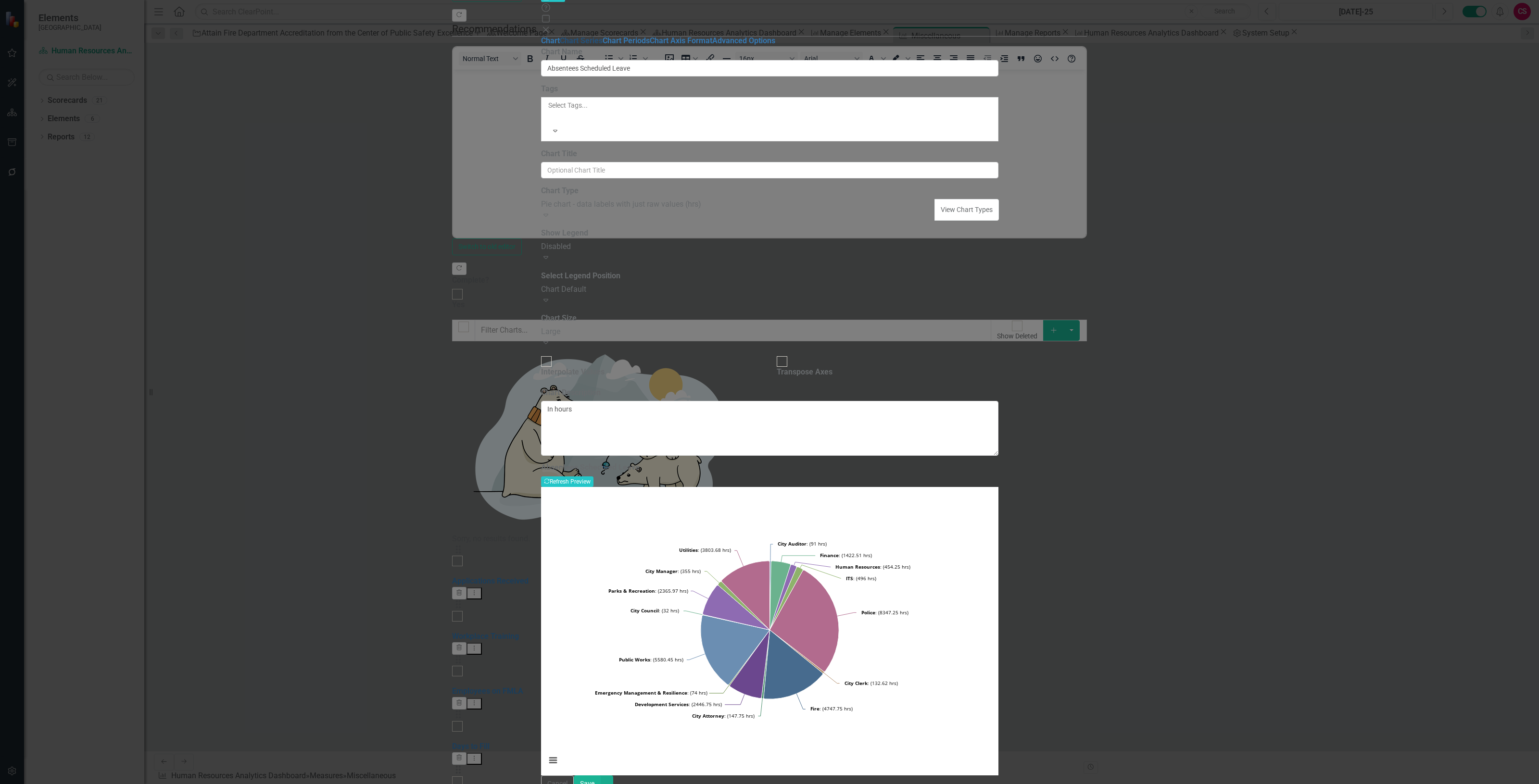
click at [560, 45] on link "Chart Series" at bounding box center [581, 40] width 43 height 9
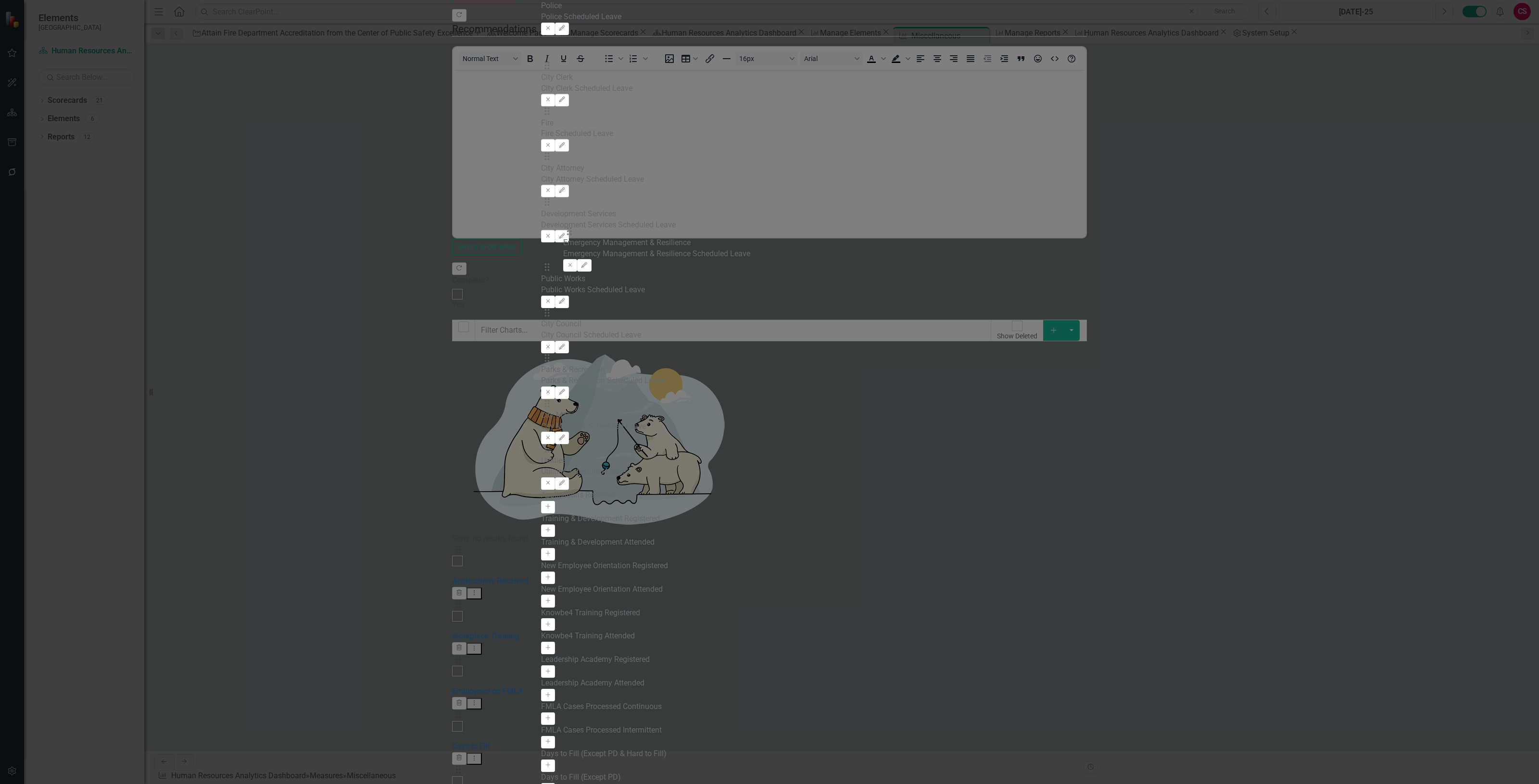
drag, startPoint x: 576, startPoint y: 369, endPoint x: 575, endPoint y: 237, distance: 132.0
click at [575, 237] on div "Drag City Auditor City Auditor Scheduled Leave Remove Edit Drag Finance Finance…" at bounding box center [769, 149] width 457 height 682
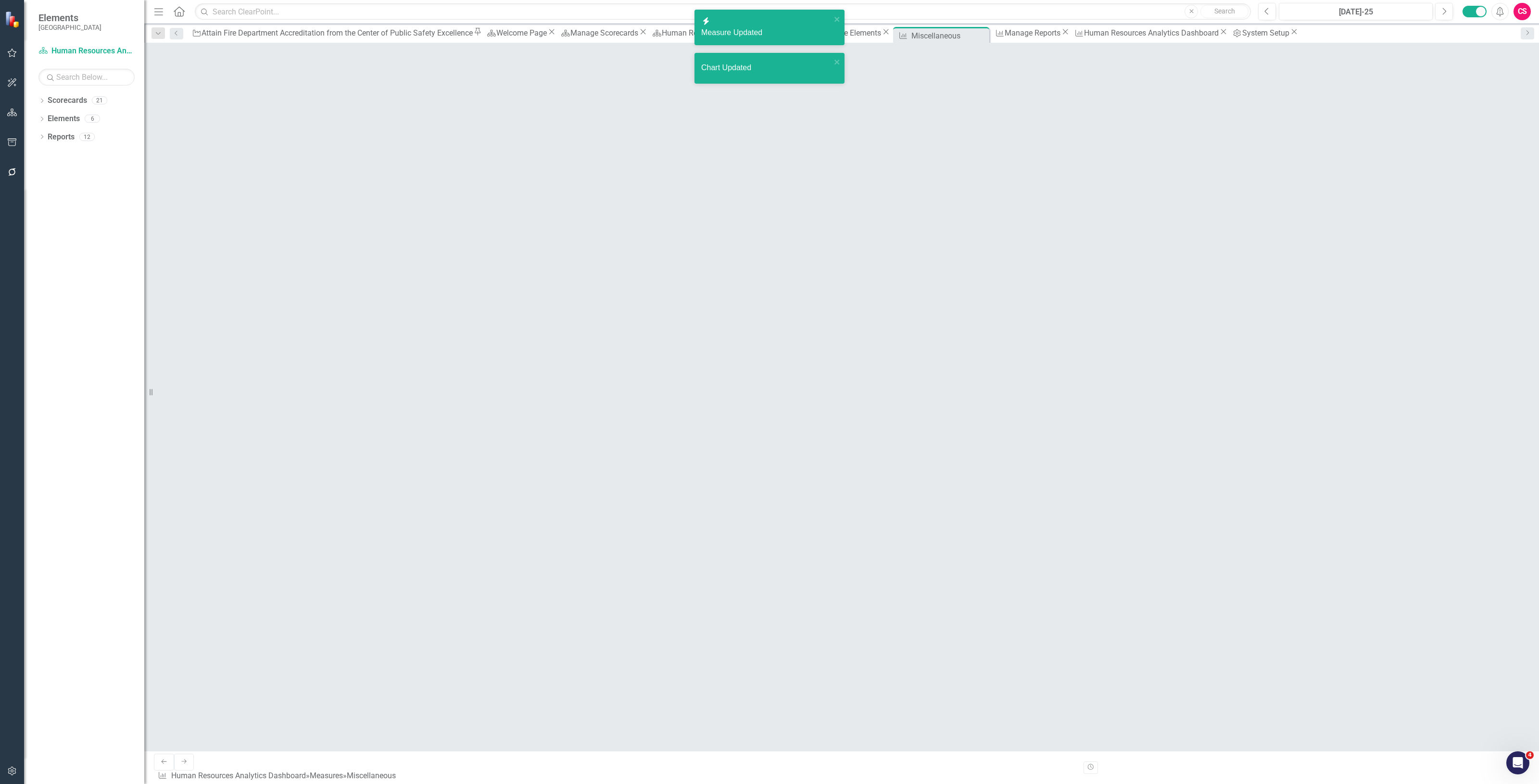
click at [769, 63] on div "Chart Updated" at bounding box center [766, 68] width 130 height 11
click at [769, 10] on Updated "icon.bolt Measure Updated" at bounding box center [770, 27] width 150 height 36
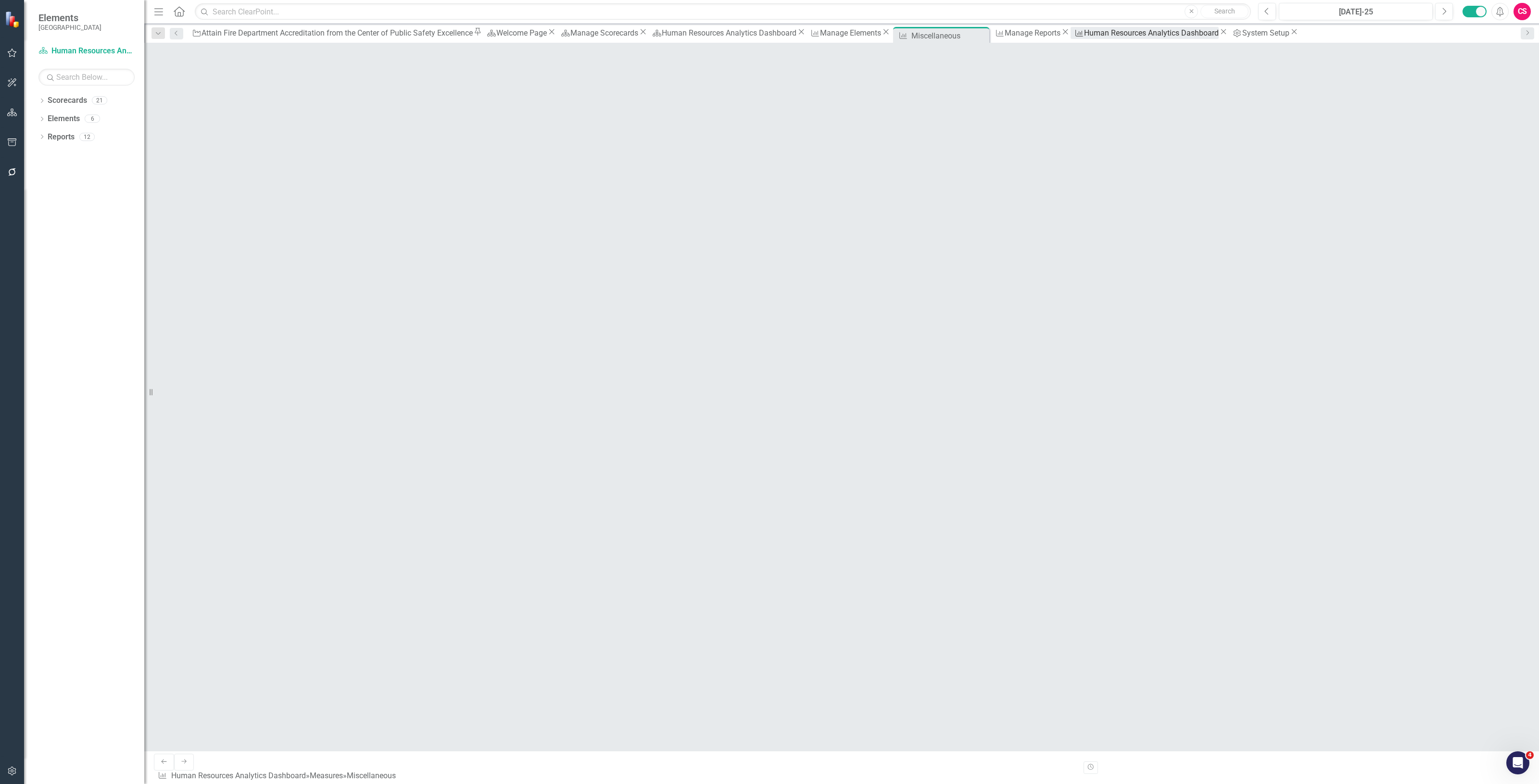
click at [769, 32] on div "Human Resources Analytics Dashboard" at bounding box center [1151, 33] width 134 height 12
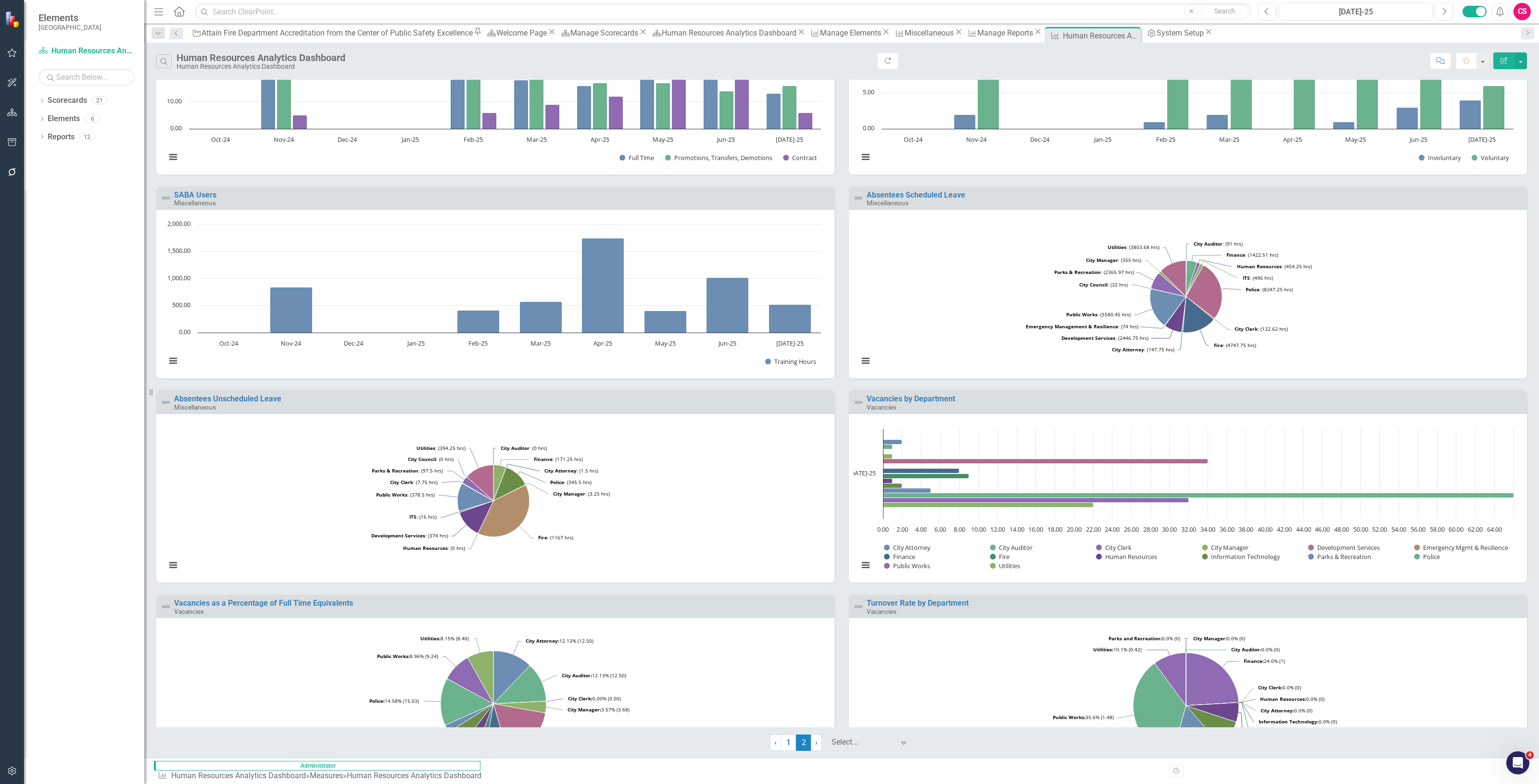
scroll to position [361, 0]
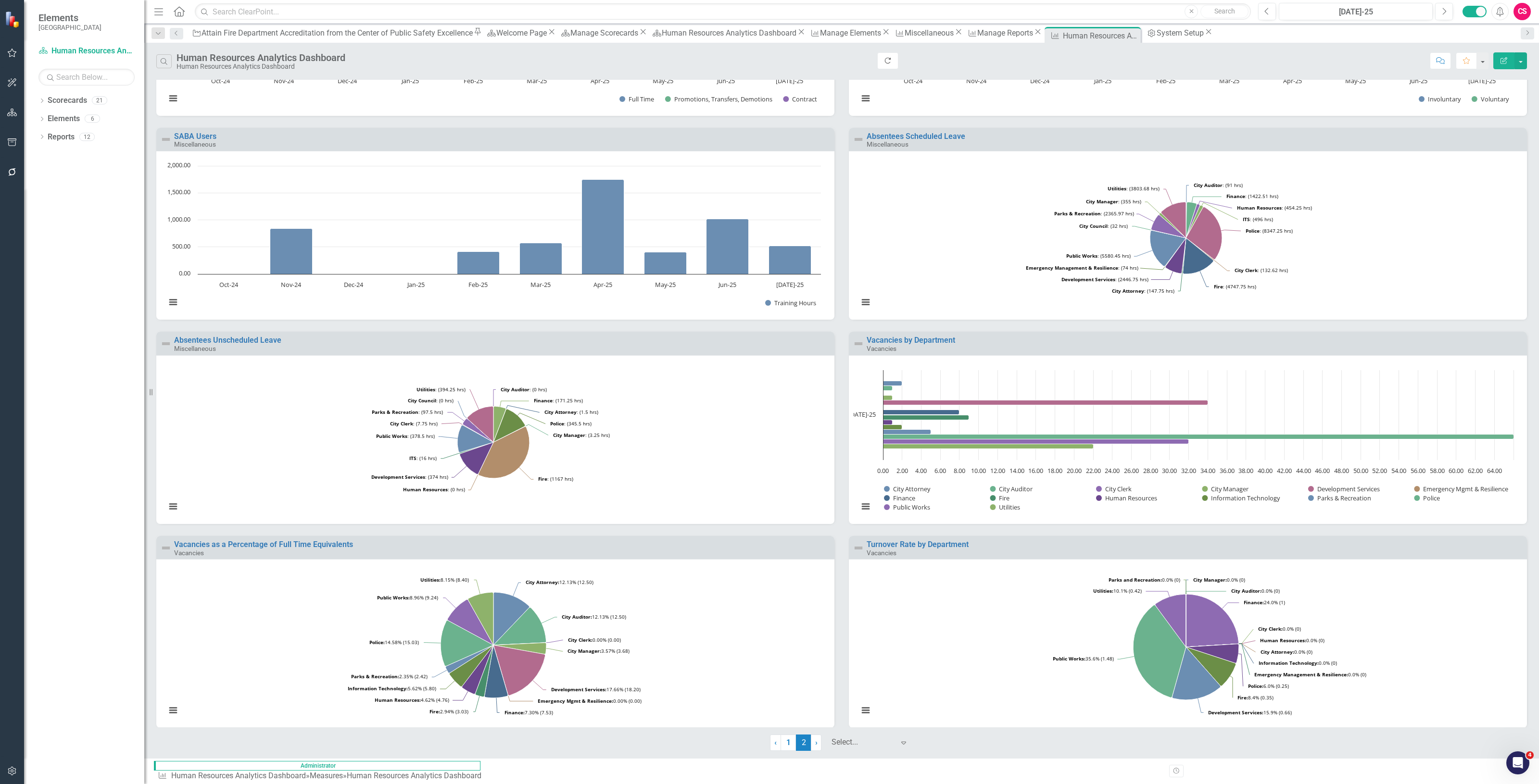
click at [769, 59] on button "Refresh" at bounding box center [888, 61] width 21 height 17
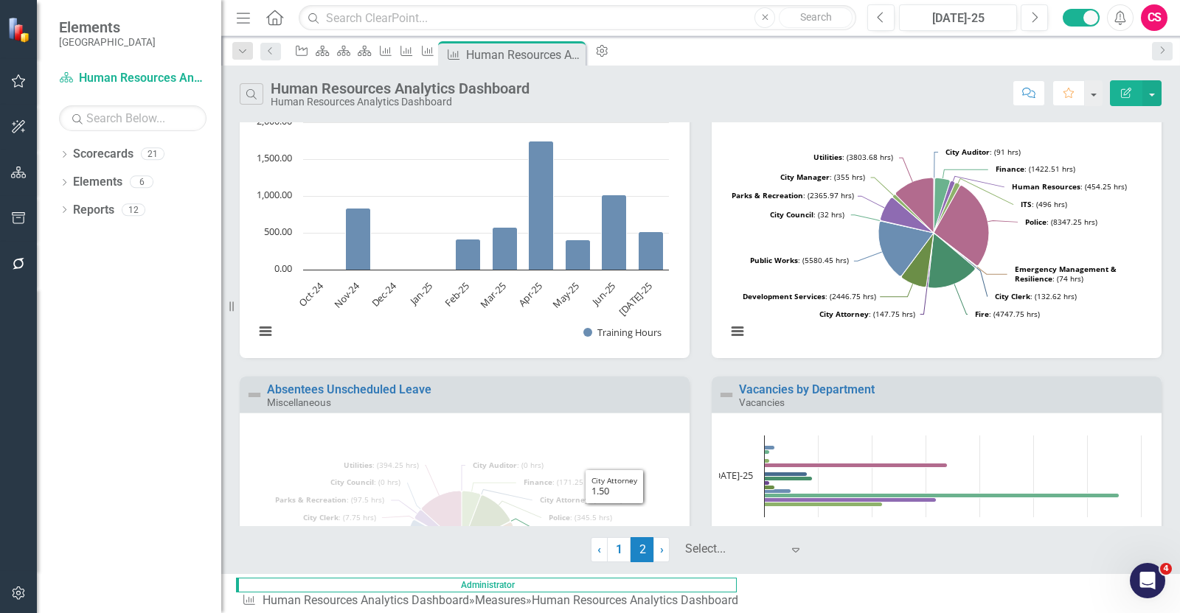
scroll to position [553, 0]
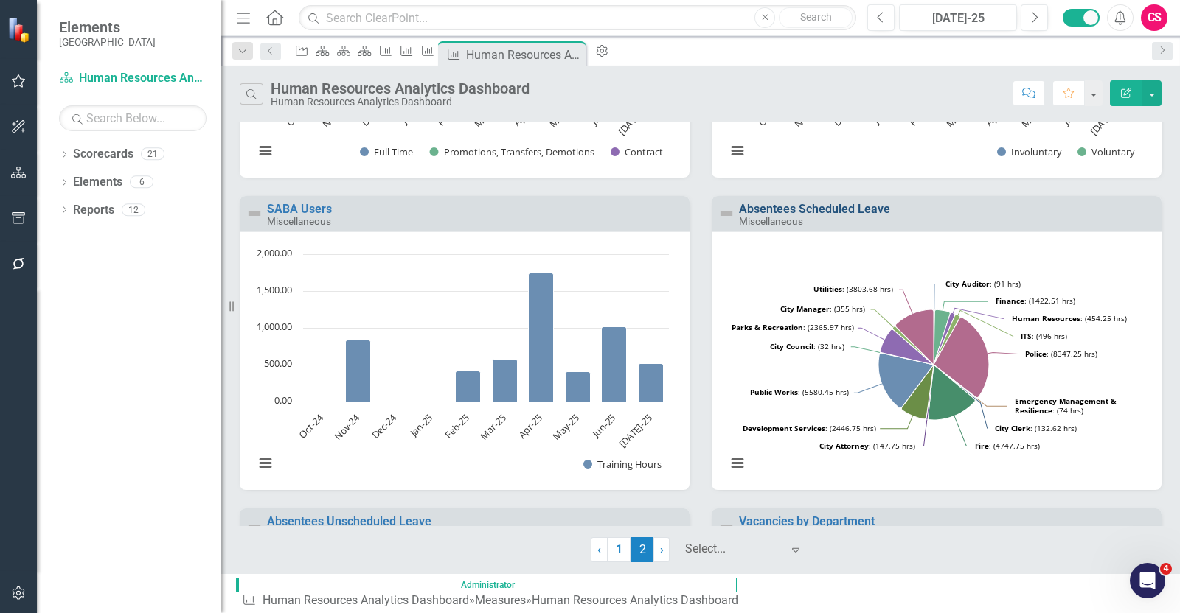
click at [809, 206] on link "Absentees Scheduled Leave" at bounding box center [814, 209] width 151 height 14
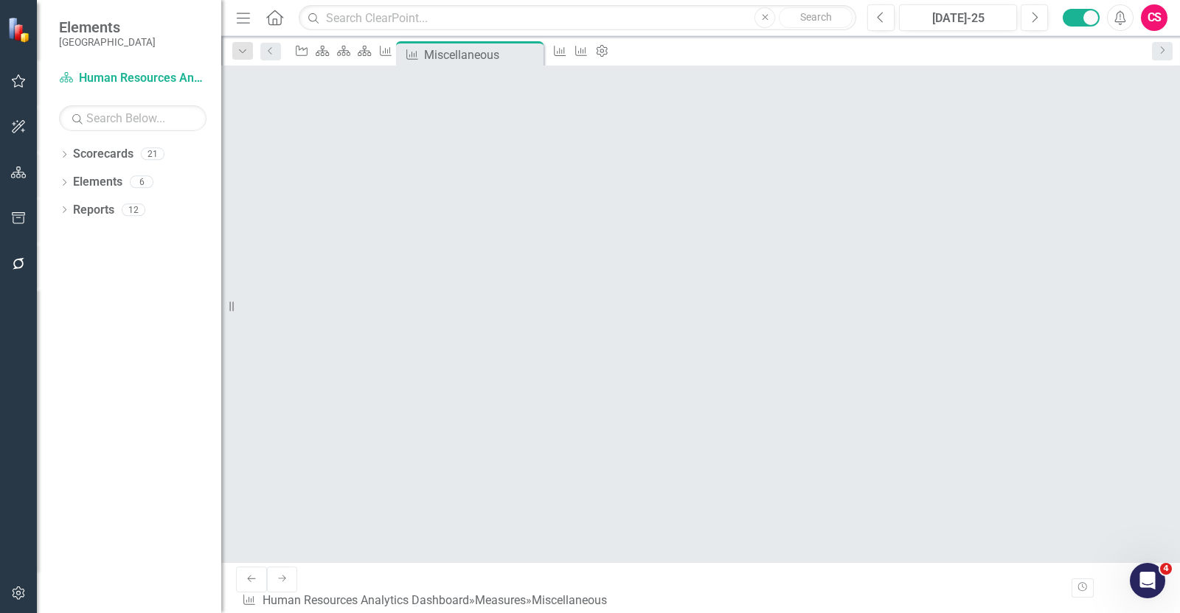
click at [250, 226] on icon "button" at bounding box center [245, 231] width 10 height 10
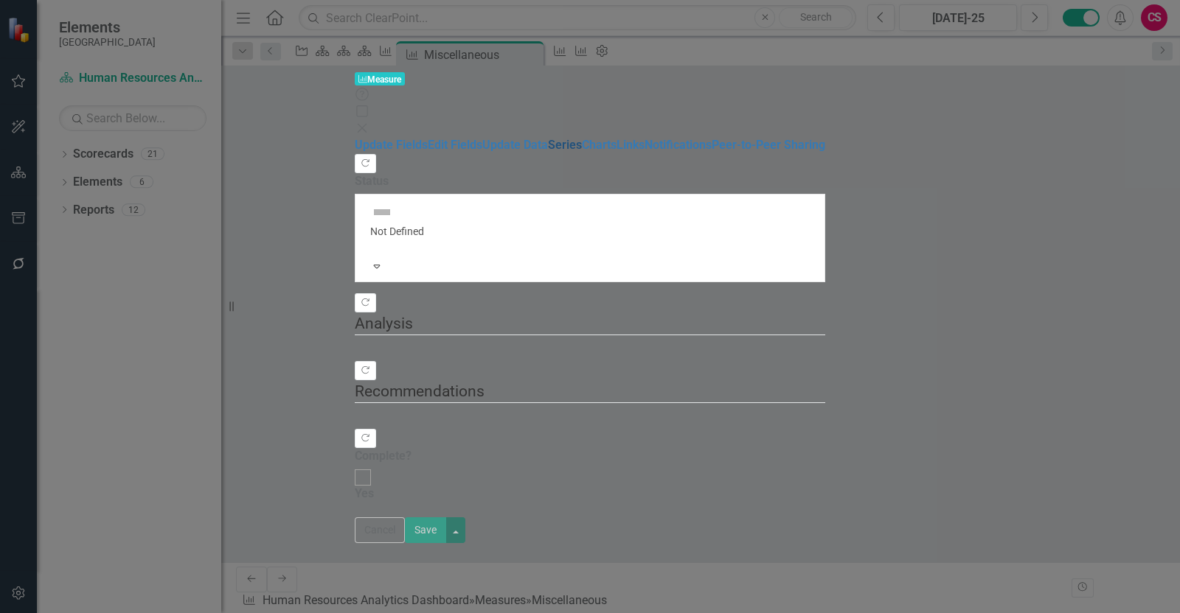
click at [548, 138] on link "Series" at bounding box center [565, 145] width 34 height 14
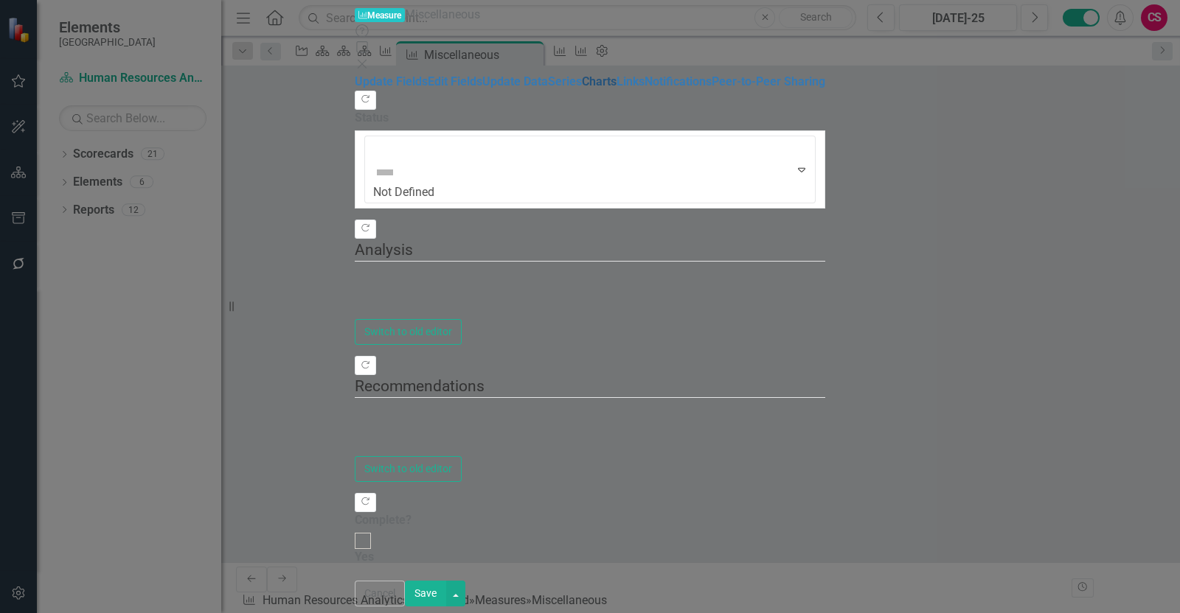
click at [582, 88] on link "Charts" at bounding box center [599, 81] width 35 height 14
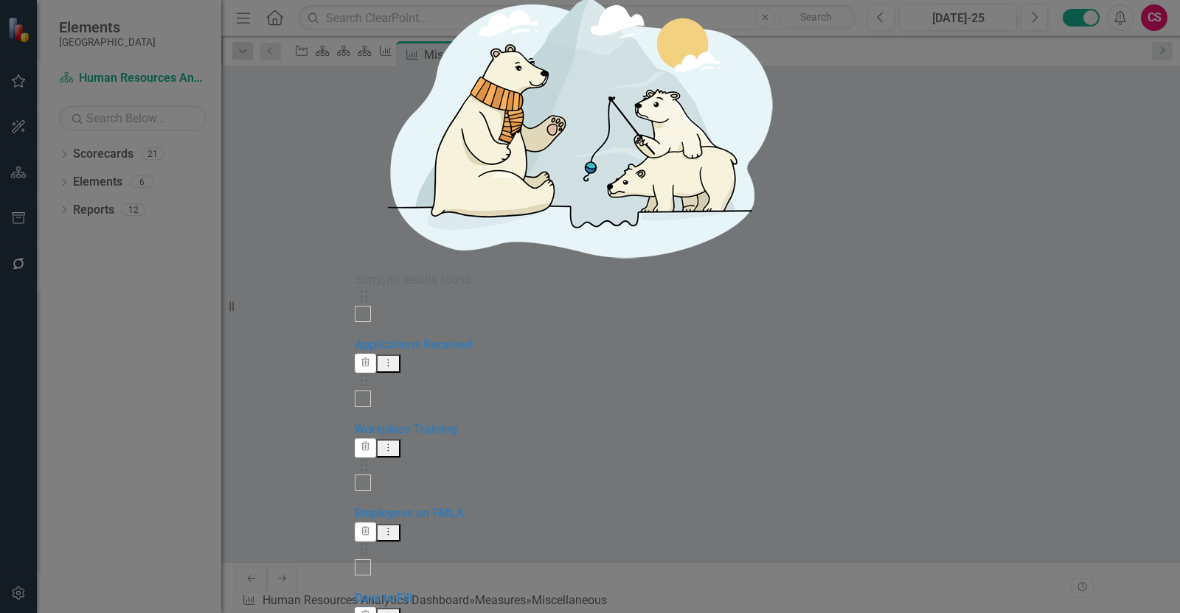
checkbox input "false"
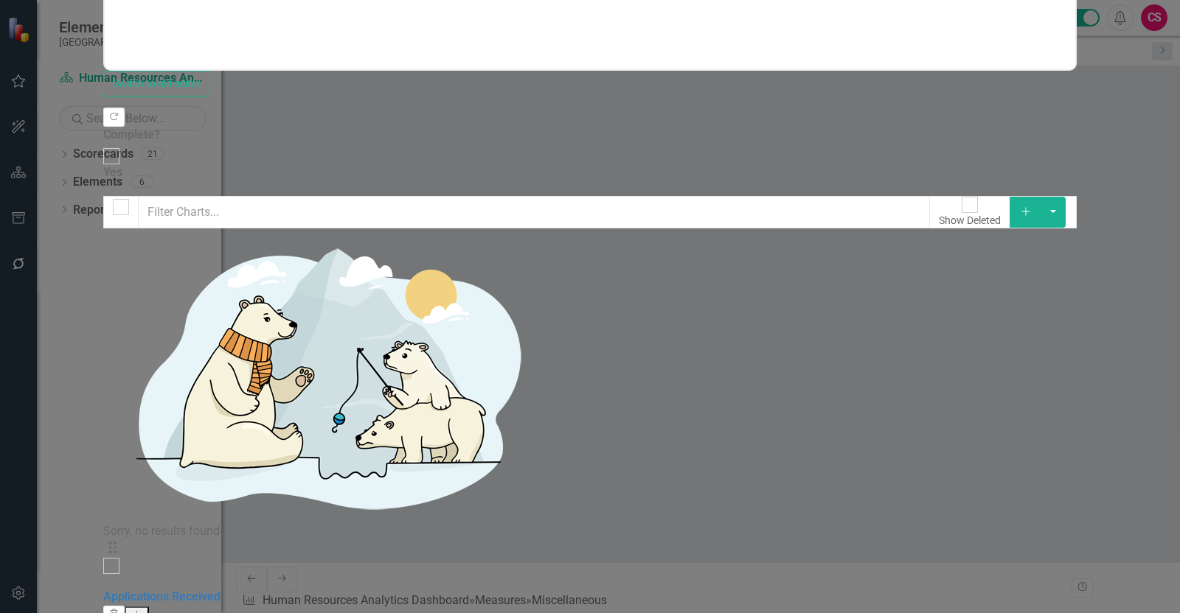
scroll to position [30, 0]
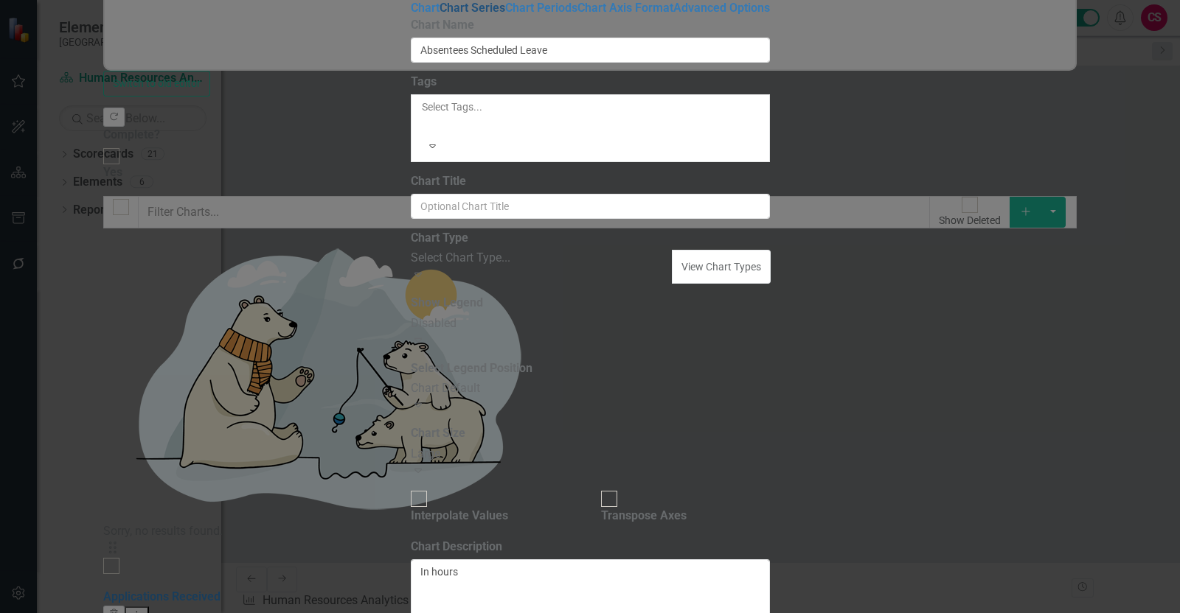
click at [439, 15] on link "Chart Series" at bounding box center [472, 8] width 66 height 14
